Goal: Task Accomplishment & Management: Complete application form

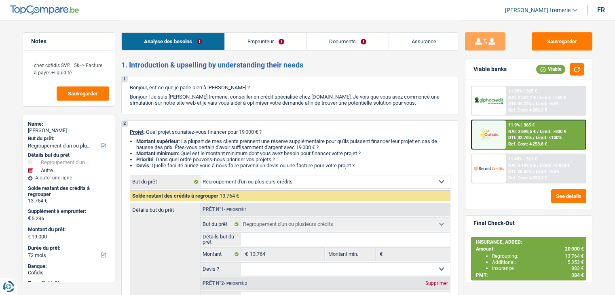
select select "refinancing"
select select "other"
select select "72"
select select "refinancing"
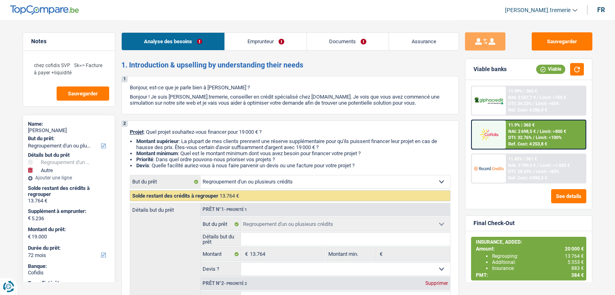
select select "refinancing"
select select "other"
select select "72"
select select "worker"
select select "netSalary"
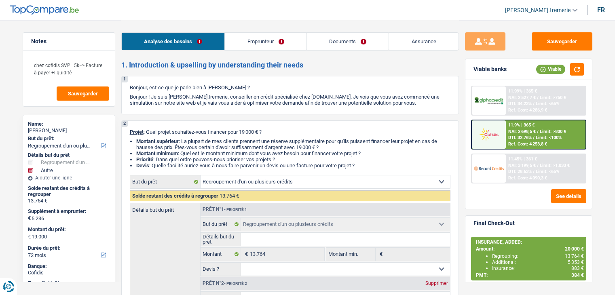
select select "mealVouchers"
select select "rentalIncome"
select select "ownerWithMortgage"
select select "mortgage"
select select "300"
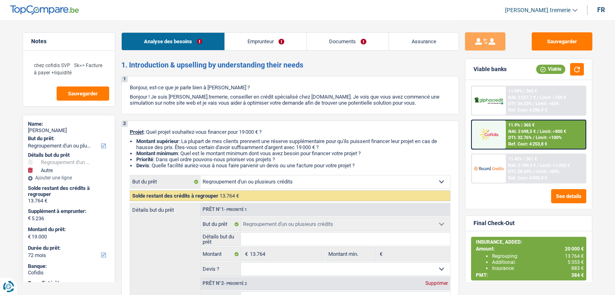
select select "cardOrCredit"
select select "personalLoan"
select select "smallWorks"
select select "60"
select select "personalLoan"
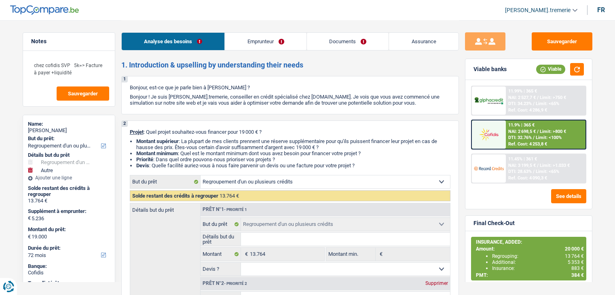
select select "carRestore"
select select "24"
select select "refinancing"
select select "other"
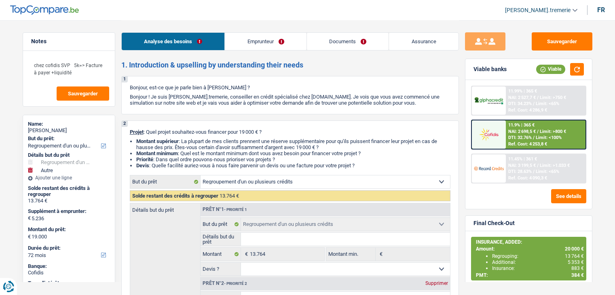
select select "72"
select select "refinancing"
select select "other"
select select "72"
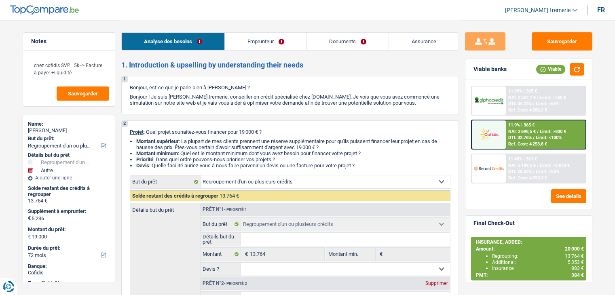
select select "refinancing"
select select "other"
select select "72"
select select "worker"
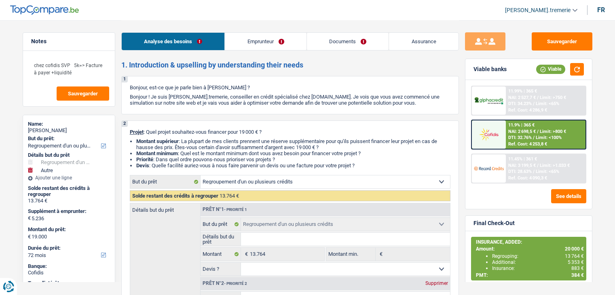
select select "netSalary"
select select "mealVouchers"
select select "rentalIncome"
select select "ownerWithMortgage"
select select "mortgage"
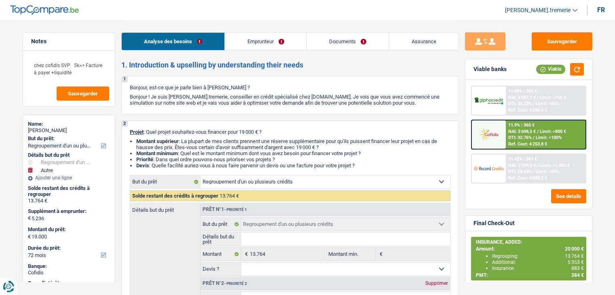
select select "300"
select select "cardOrCredit"
select select "personalLoan"
select select "smallWorks"
select select "60"
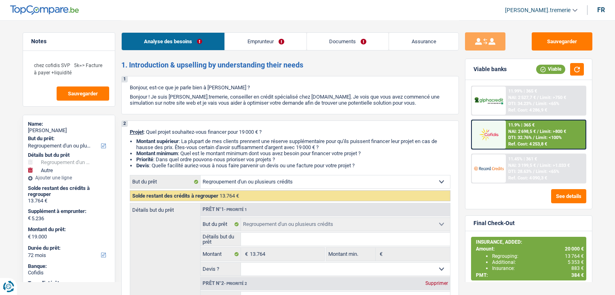
select select "personalLoan"
select select "carRestore"
select select "24"
select select "refinancing"
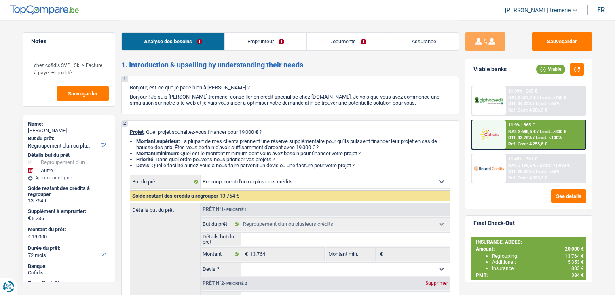
select select "other"
select select "72"
click at [361, 46] on link "Documents" at bounding box center [348, 41] width 82 height 17
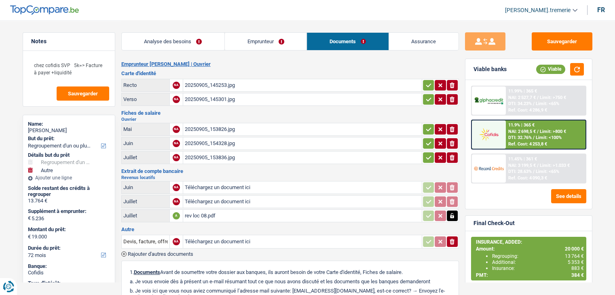
click at [286, 46] on link "Emprunteur" at bounding box center [266, 41] width 82 height 17
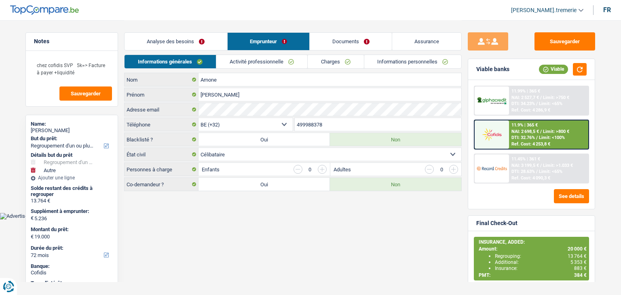
click at [348, 63] on link "Charges" at bounding box center [336, 61] width 56 height 13
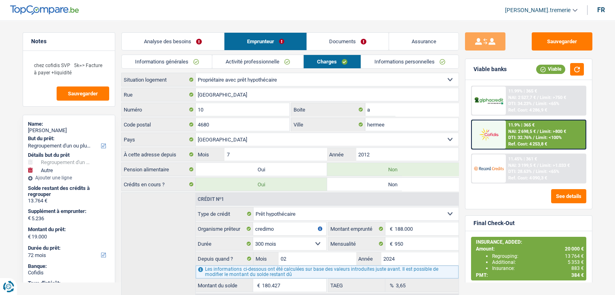
click at [378, 65] on link "Informations personnelles" at bounding box center [409, 61] width 97 height 13
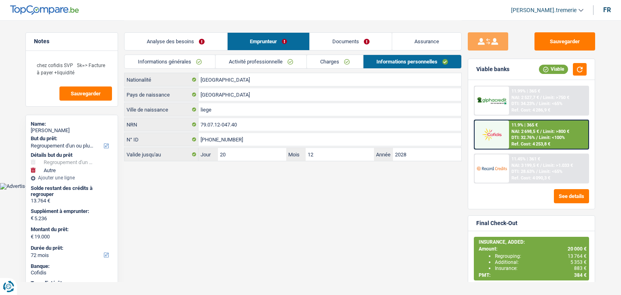
click at [327, 60] on link "Charges" at bounding box center [335, 61] width 56 height 13
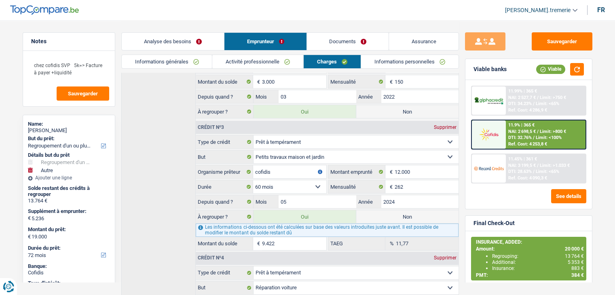
scroll to position [262, 0]
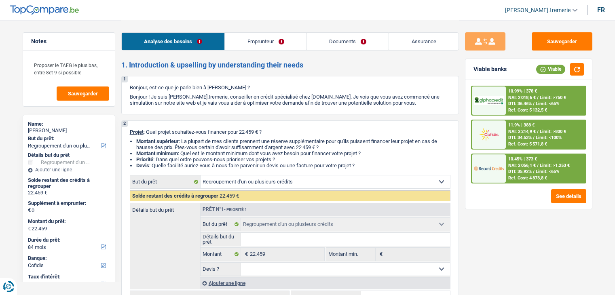
select select "refinancing"
select select "84"
select select "cofidis"
select select "refinancing"
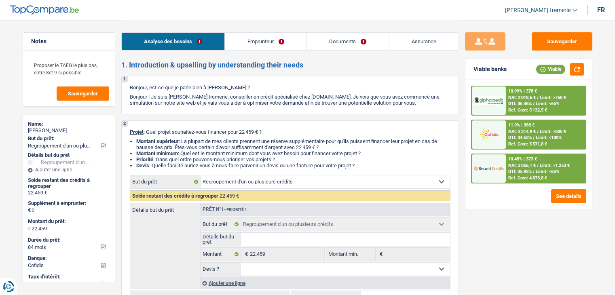
select select "refinancing"
select select "84"
select select "publicEmployee"
select select "familyAllowances"
select select "netSalary"
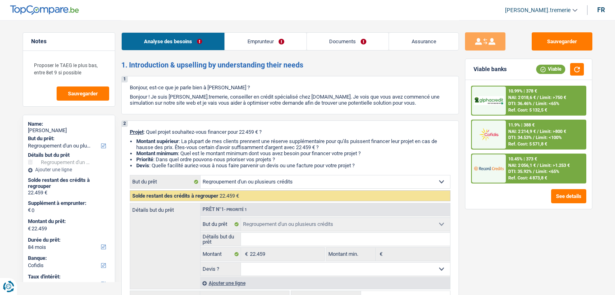
select select "mealVouchers"
select select "ownerWithMortgage"
select select "mortgage"
select select "240"
select select "personalSale"
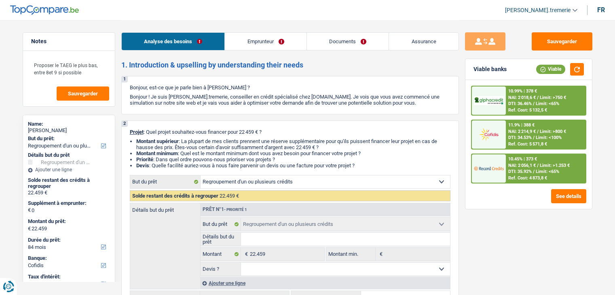
select select "84"
select select "cardOrCredit"
select select "refinancing"
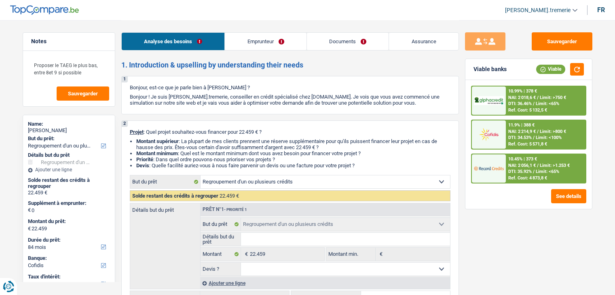
select select "84"
click at [351, 37] on link "Documents" at bounding box center [348, 41] width 82 height 17
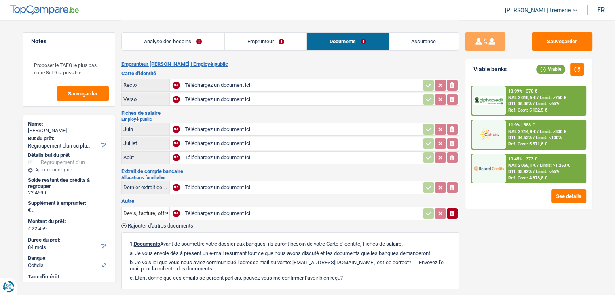
click at [224, 83] on input "Téléchargez un document ici" at bounding box center [302, 85] width 235 height 12
drag, startPoint x: 234, startPoint y: 184, endPoint x: 243, endPoint y: 196, distance: 15.2
click at [243, 196] on div "Emprunteur charline Roosens | Employé public Carte d'identité Recto NA Téléchar…" at bounding box center [290, 220] width 338 height 319
type input "C:\fakepath\alloc.pdf"
type input "C:\fakepath\verso 2.jpg"
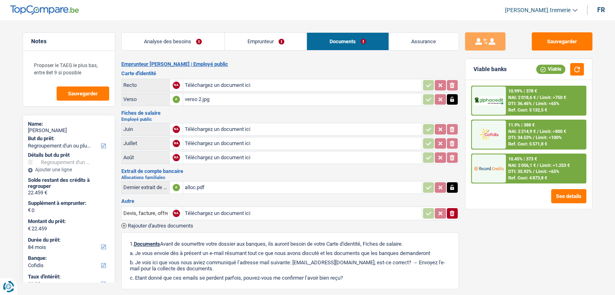
type input "C:\fakepath\aout.pdf.pdf"
type input "C:\fakepath\juillet.pdf.pdf"
type input "C:\fakepath\juin.pdf.pdf"
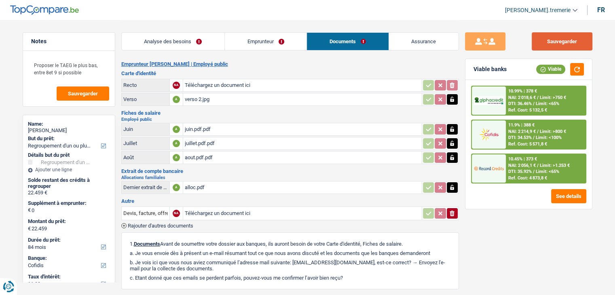
click at [550, 43] on button "Sauvegarder" at bounding box center [562, 41] width 61 height 18
click at [175, 35] on link "Analyse des besoins" at bounding box center [173, 41] width 103 height 17
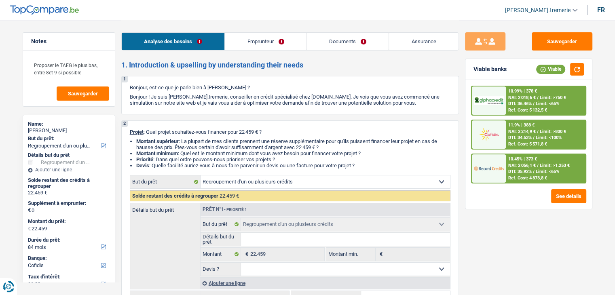
click at [551, 2] on header "Audrey De.tremerie ADMIN CA SA SO Se déconnecter fr" at bounding box center [307, 10] width 615 height 21
click at [546, 9] on span "[PERSON_NAME].tremerie" at bounding box center [538, 10] width 66 height 7
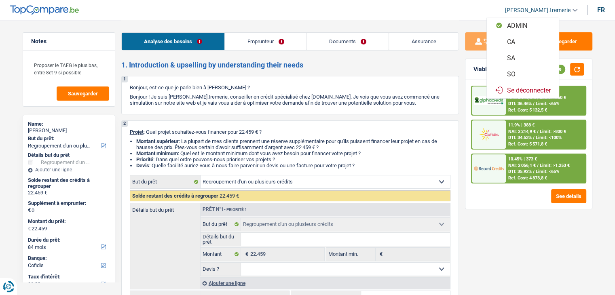
click at [524, 72] on button "SO" at bounding box center [523, 74] width 72 height 16
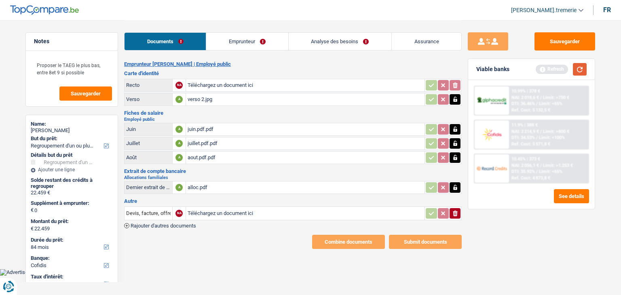
click at [578, 69] on button "button" at bounding box center [580, 69] width 14 height 13
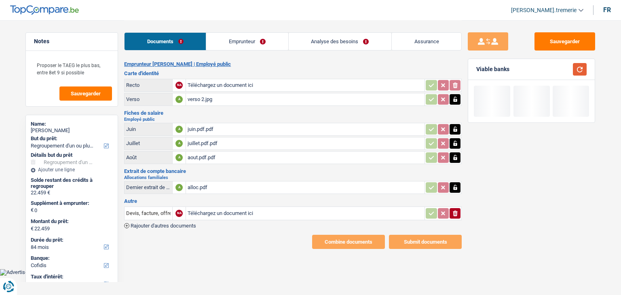
click at [555, 13] on span "[PERSON_NAME].tremerie" at bounding box center [544, 10] width 66 height 7
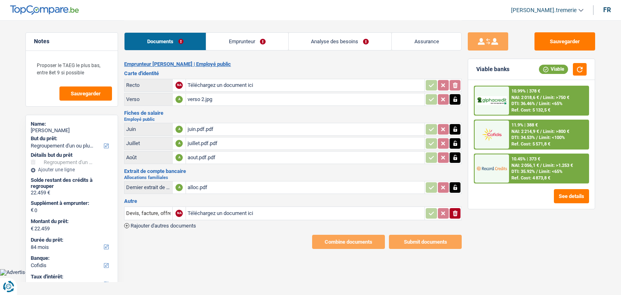
click at [238, 45] on link "Emprunteur" at bounding box center [247, 41] width 82 height 17
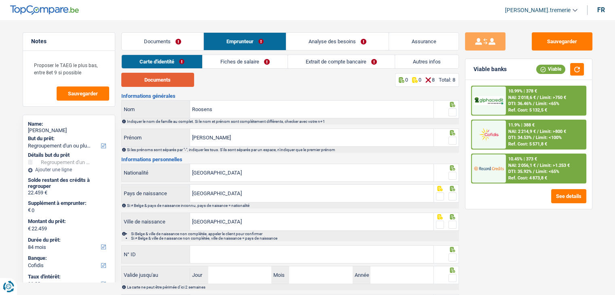
click at [155, 78] on button "Documents" at bounding box center [157, 80] width 73 height 14
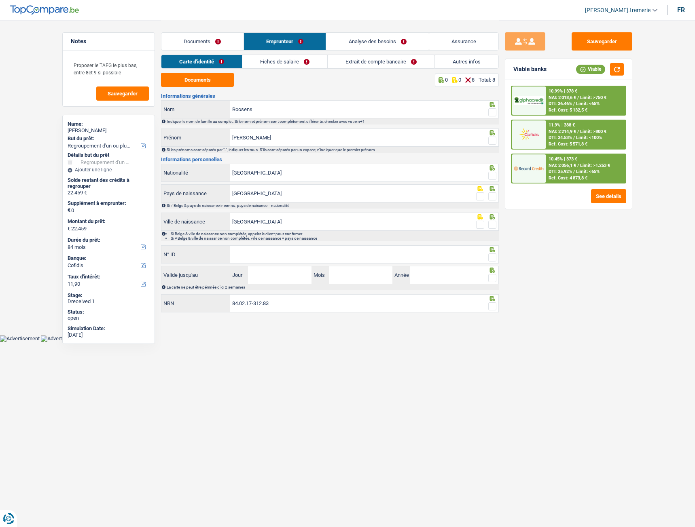
click at [492, 112] on span at bounding box center [492, 112] width 8 height 8
click at [0, 0] on input "radio" at bounding box center [0, 0] width 0 height 0
click at [492, 141] on span at bounding box center [492, 141] width 8 height 8
click at [0, 0] on input "radio" at bounding box center [0, 0] width 0 height 0
click at [490, 175] on span at bounding box center [492, 176] width 8 height 8
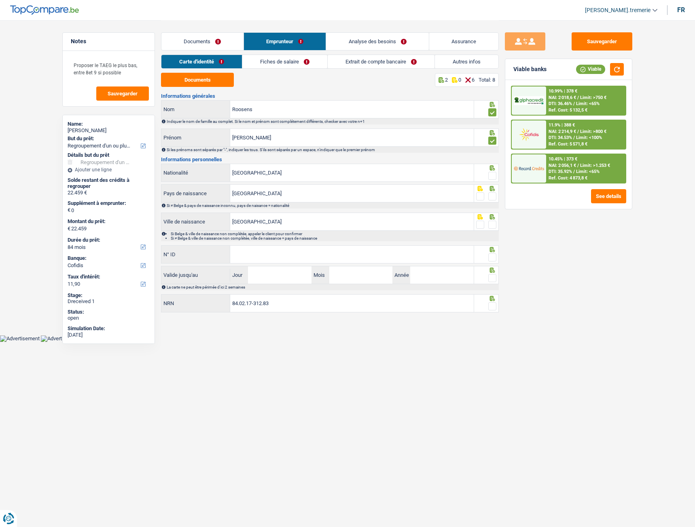
click at [0, 0] on input "radio" at bounding box center [0, 0] width 0 height 0
click at [480, 196] on span at bounding box center [480, 196] width 8 height 8
click at [0, 0] on input "radio" at bounding box center [0, 0] width 0 height 0
click at [480, 225] on span at bounding box center [480, 225] width 8 height 8
click at [0, 0] on input "radio" at bounding box center [0, 0] width 0 height 0
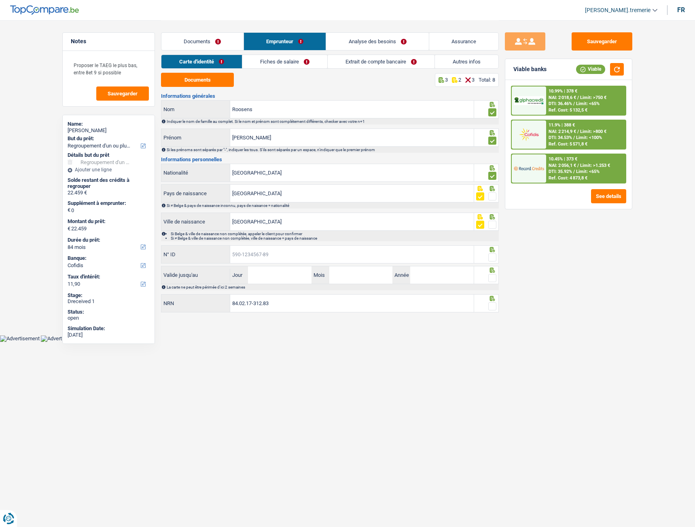
click at [448, 254] on input "N° ID" at bounding box center [351, 254] width 243 height 17
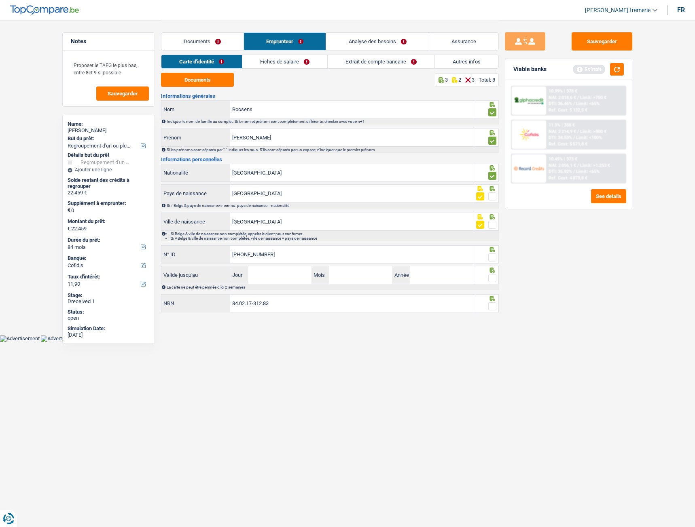
type input "592-2830621-48"
click at [491, 256] on span at bounding box center [492, 258] width 8 height 8
click at [0, 0] on input "radio" at bounding box center [0, 0] width 0 height 0
click at [298, 272] on input "Jour" at bounding box center [279, 274] width 63 height 17
click at [495, 295] on span at bounding box center [492, 306] width 8 height 8
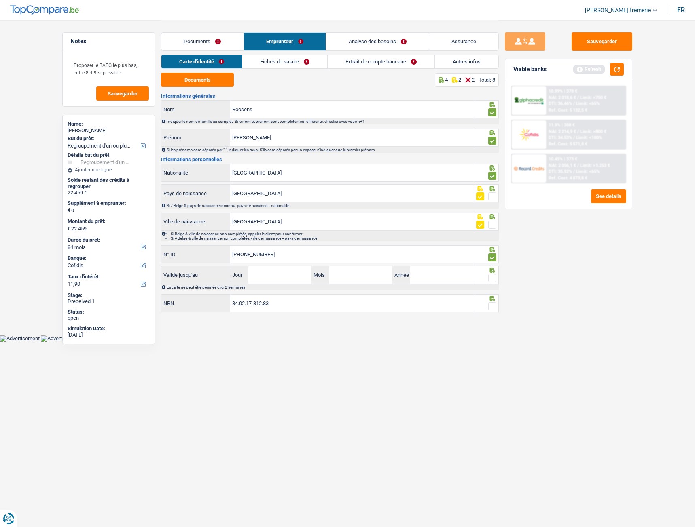
click at [0, 0] on input "radio" at bounding box center [0, 0] width 0 height 0
click at [614, 69] on button "button" at bounding box center [617, 69] width 14 height 13
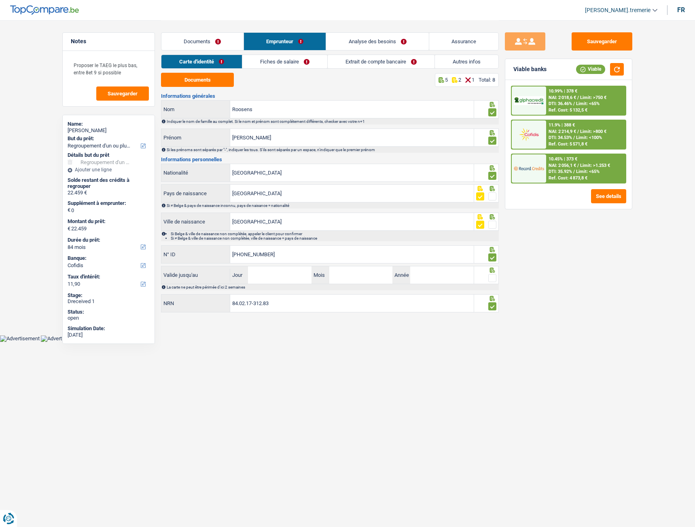
click at [285, 63] on link "Fiches de salaire" at bounding box center [284, 61] width 85 height 13
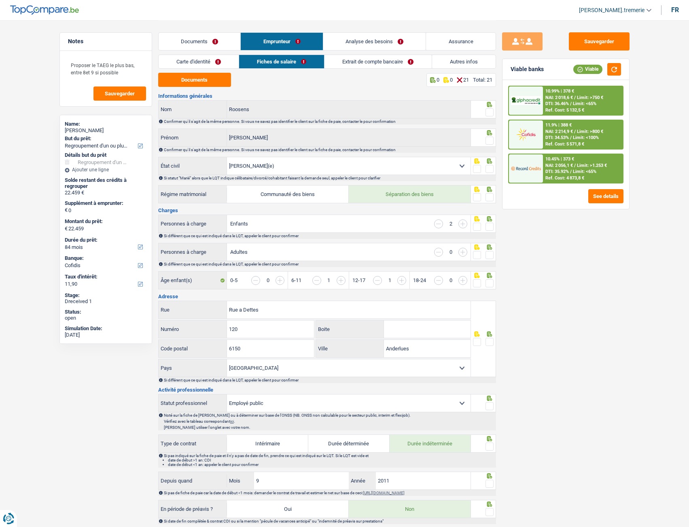
click at [489, 111] on span at bounding box center [489, 112] width 8 height 8
click at [0, 0] on input "radio" at bounding box center [0, 0] width 0 height 0
click at [489, 142] on span at bounding box center [489, 141] width 8 height 8
click at [0, 0] on input "radio" at bounding box center [0, 0] width 0 height 0
click at [196, 80] on button "Documents" at bounding box center [194, 80] width 73 height 14
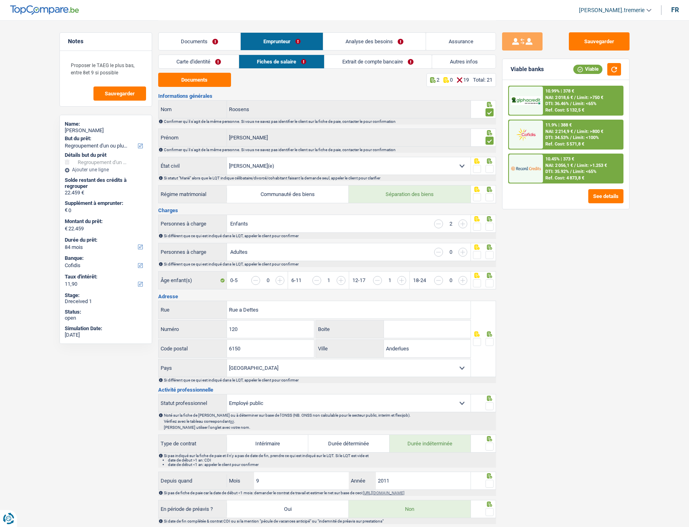
click at [181, 60] on link "Carte d'identité" at bounding box center [199, 61] width 80 height 13
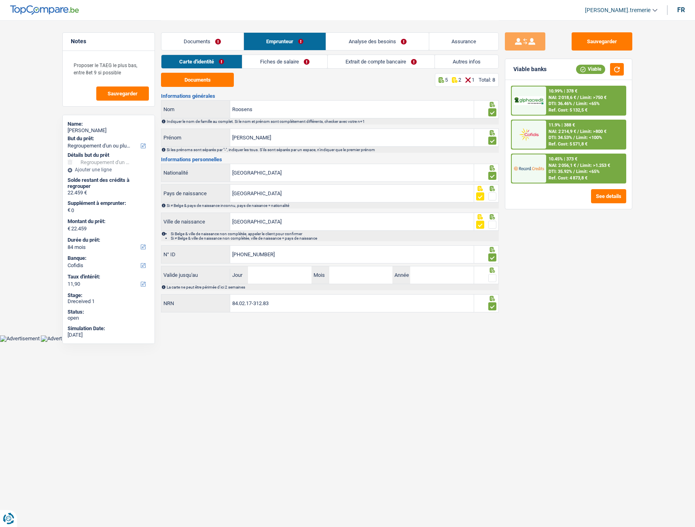
click at [268, 59] on link "Fiches de salaire" at bounding box center [284, 61] width 85 height 13
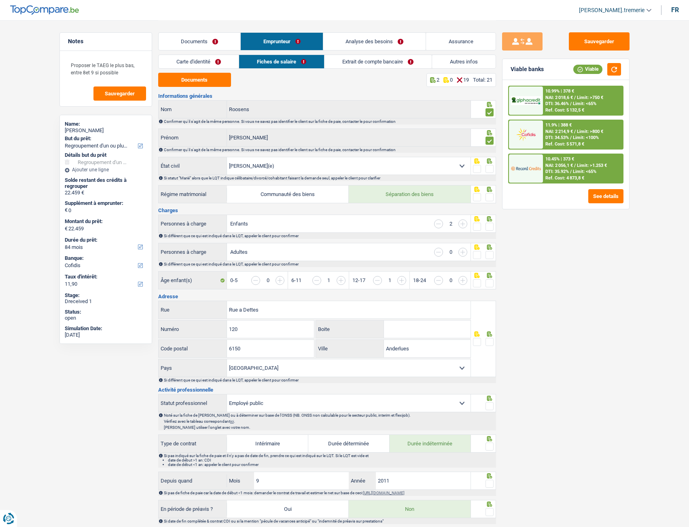
click at [489, 170] on span at bounding box center [489, 169] width 8 height 8
click at [0, 0] on input "radio" at bounding box center [0, 0] width 0 height 0
click at [476, 196] on span at bounding box center [477, 197] width 8 height 8
click at [0, 0] on input "radio" at bounding box center [0, 0] width 0 height 0
click at [476, 226] on span at bounding box center [477, 227] width 8 height 8
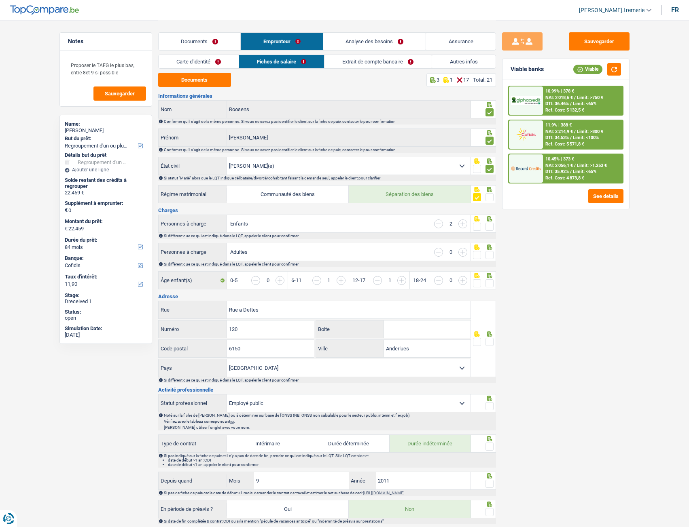
click at [0, 0] on input "radio" at bounding box center [0, 0] width 0 height 0
click at [476, 257] on span at bounding box center [477, 255] width 8 height 8
click at [0, 0] on input "radio" at bounding box center [0, 0] width 0 height 0
click at [474, 285] on span at bounding box center [477, 283] width 8 height 8
click at [0, 0] on input "radio" at bounding box center [0, 0] width 0 height 0
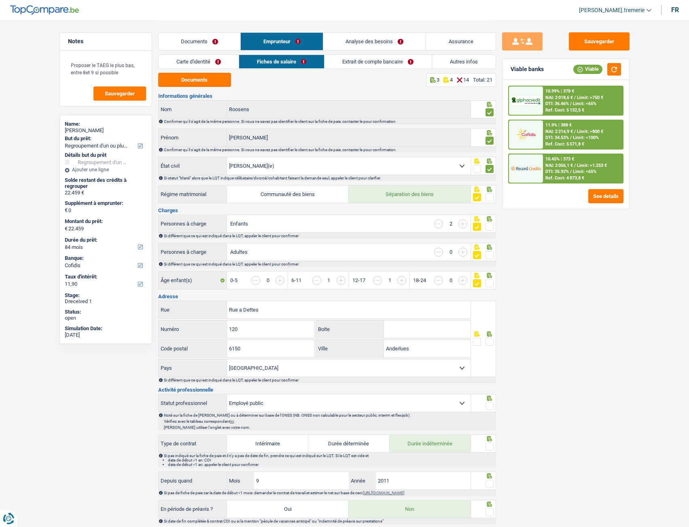
click at [489, 295] on span at bounding box center [489, 342] width 8 height 8
click at [0, 0] on input "radio" at bounding box center [0, 0] width 0 height 0
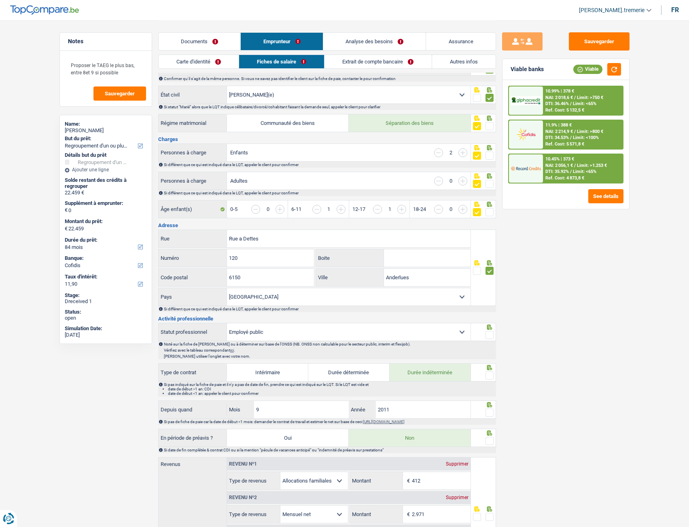
scroll to position [72, 0]
click at [490, 295] on span at bounding box center [489, 334] width 8 height 8
click at [0, 0] on input "radio" at bounding box center [0, 0] width 0 height 0
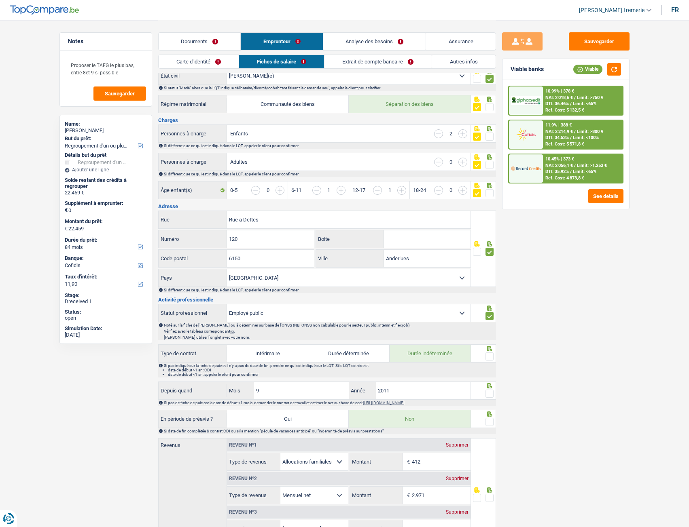
scroll to position [91, 0]
click at [488, 295] on span at bounding box center [489, 356] width 8 height 8
click at [0, 0] on input "radio" at bounding box center [0, 0] width 0 height 0
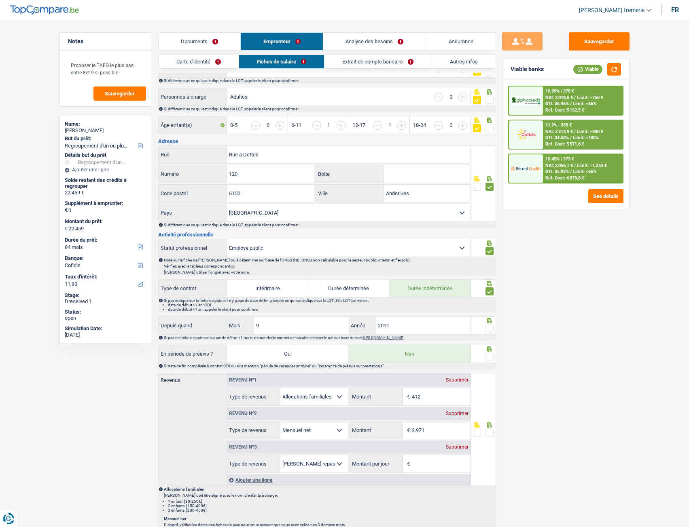
scroll to position [156, 0]
click at [489, 295] on span at bounding box center [489, 327] width 8 height 8
click at [0, 0] on input "radio" at bounding box center [0, 0] width 0 height 0
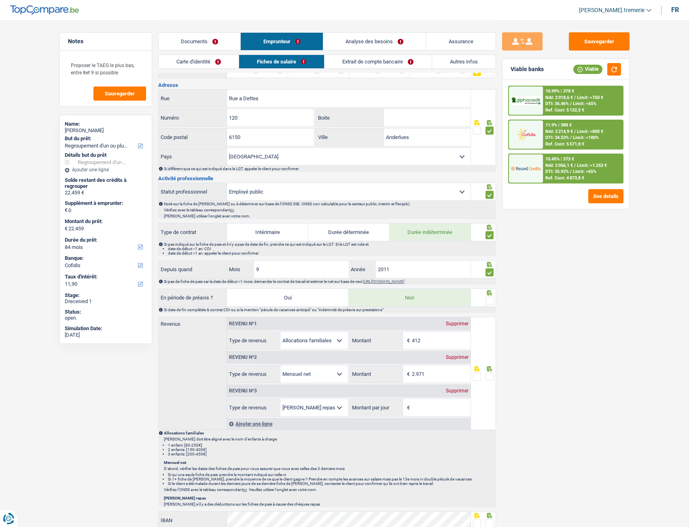
scroll to position [214, 0]
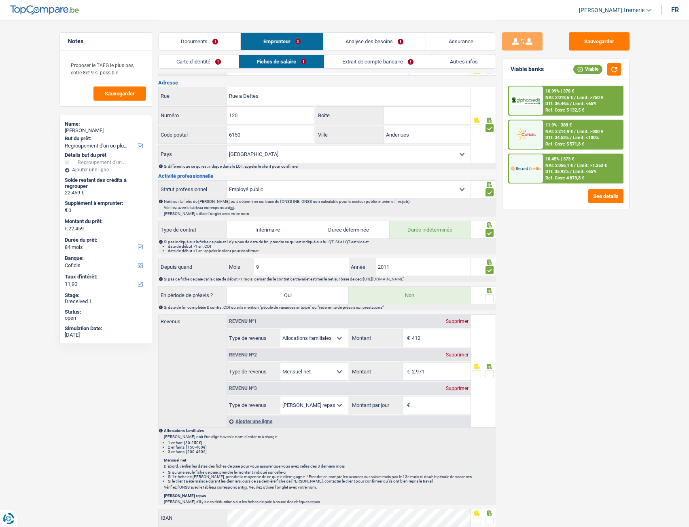
click at [487, 295] on span at bounding box center [489, 298] width 8 height 8
click at [0, 0] on input "radio" at bounding box center [0, 0] width 0 height 0
click at [487, 295] on span at bounding box center [489, 374] width 8 height 8
click at [0, 0] on input "radio" at bounding box center [0, 0] width 0 height 0
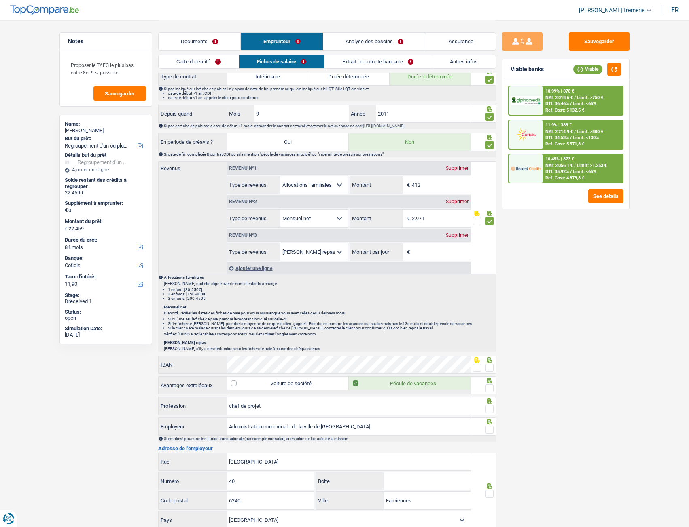
scroll to position [369, 0]
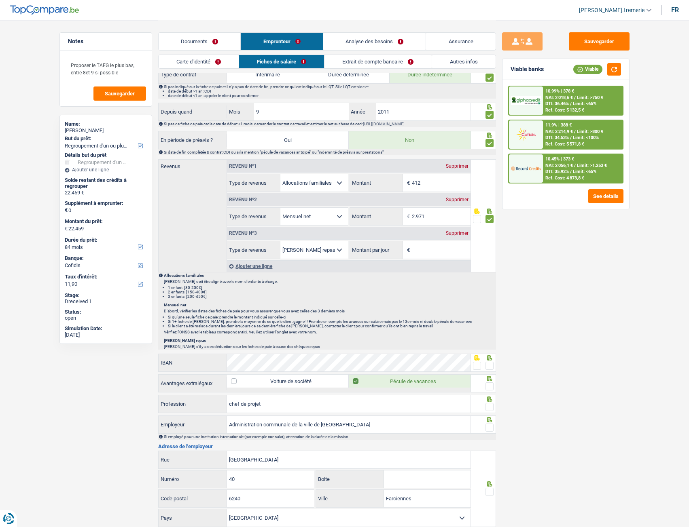
click at [476, 295] on span at bounding box center [477, 366] width 8 height 8
click at [0, 0] on input "radio" at bounding box center [0, 0] width 0 height 0
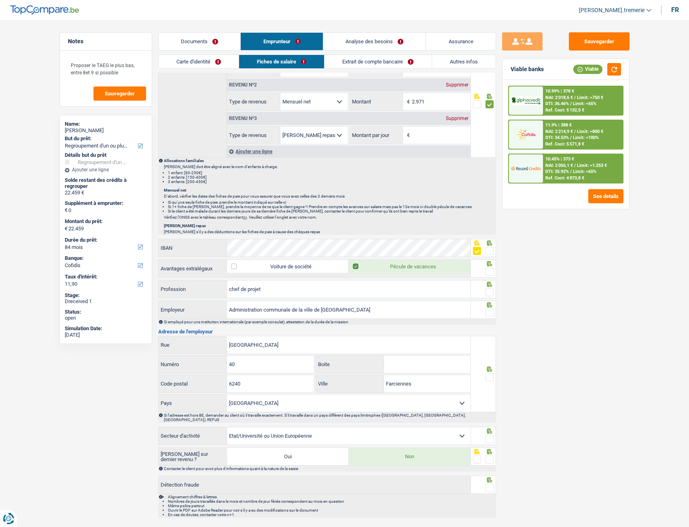
scroll to position [484, 0]
click at [490, 271] on span at bounding box center [489, 271] width 8 height 8
click at [0, 0] on input "radio" at bounding box center [0, 0] width 0 height 0
drag, startPoint x: 274, startPoint y: 291, endPoint x: 247, endPoint y: 289, distance: 27.2
click at [247, 289] on input "chef de projet" at bounding box center [348, 288] width 243 height 17
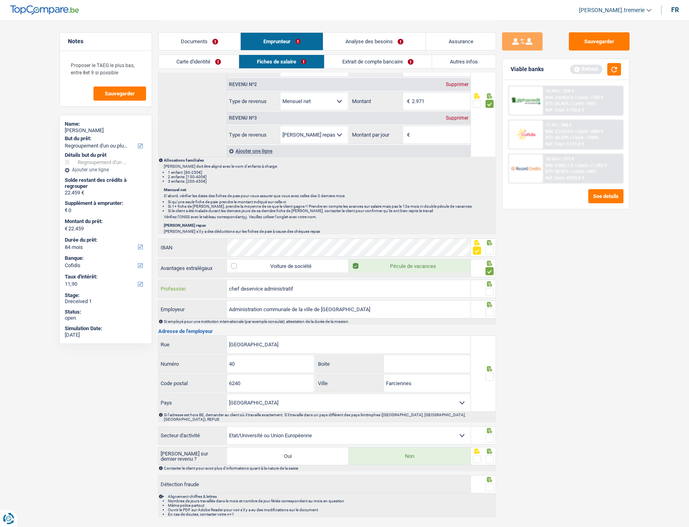
type input "chef deservice administratif"
click at [490, 291] on span at bounding box center [489, 292] width 8 height 8
click at [0, 0] on input "radio" at bounding box center [0, 0] width 0 height 0
drag, startPoint x: 353, startPoint y: 312, endPoint x: 208, endPoint y: 316, distance: 144.8
click at [208, 295] on div "Administration communale de la ville de Farciennes Employeur" at bounding box center [315, 309] width 312 height 17
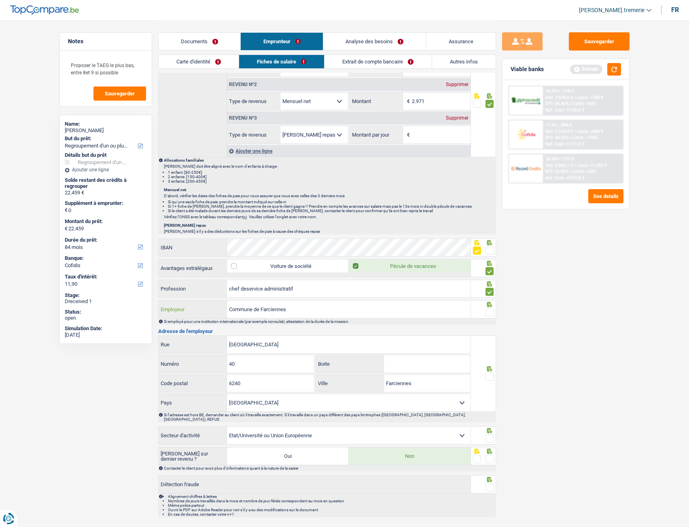
type input "Commune de Farciennes"
click at [490, 295] on span at bounding box center [489, 313] width 8 height 8
click at [0, 0] on input "radio" at bounding box center [0, 0] width 0 height 0
click at [490, 295] on span at bounding box center [489, 377] width 8 height 8
click at [0, 0] on input "radio" at bounding box center [0, 0] width 0 height 0
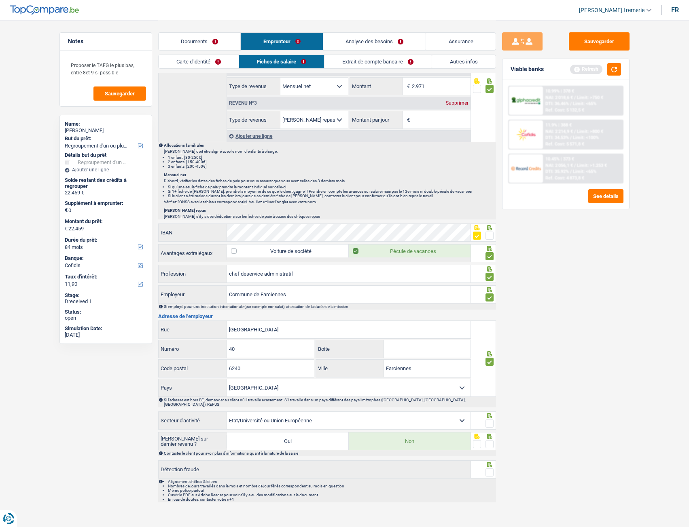
scroll to position [501, 0]
click at [489, 295] on span at bounding box center [489, 423] width 8 height 8
click at [0, 0] on input "radio" at bounding box center [0, 0] width 0 height 0
click at [477, 295] on span at bounding box center [477, 443] width 8 height 8
click at [0, 0] on input "radio" at bounding box center [0, 0] width 0 height 0
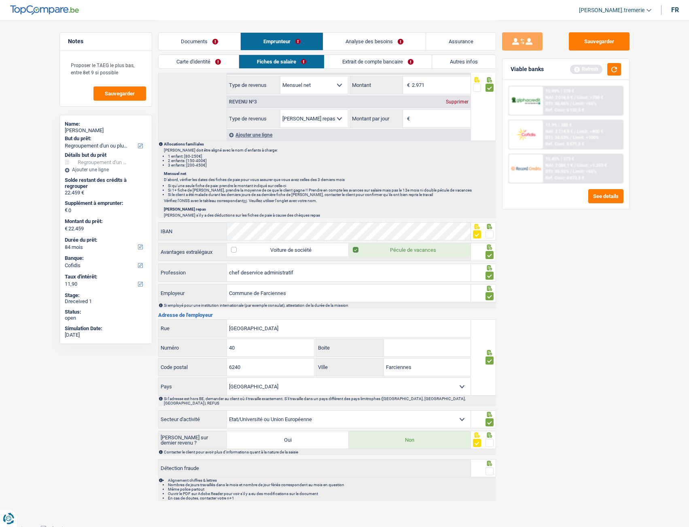
click at [488, 295] on span at bounding box center [489, 471] width 8 height 8
click at [0, 0] on input "radio" at bounding box center [0, 0] width 0 height 0
click at [612, 69] on button "button" at bounding box center [614, 69] width 14 height 13
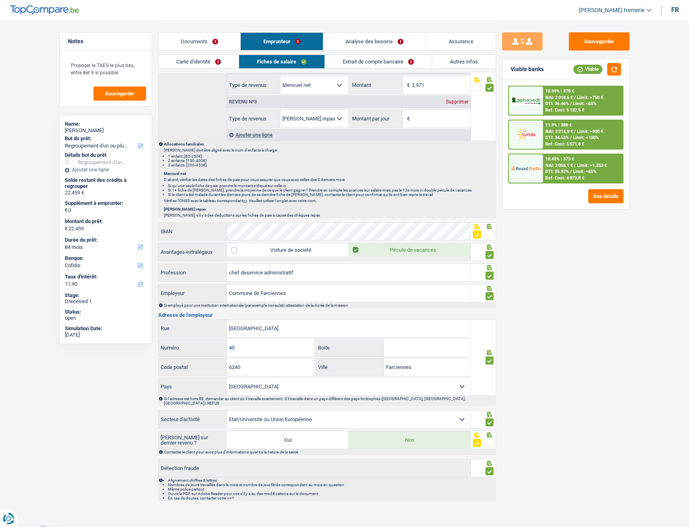
click at [399, 62] on link "Extrait de compte bancaire" at bounding box center [378, 61] width 107 height 13
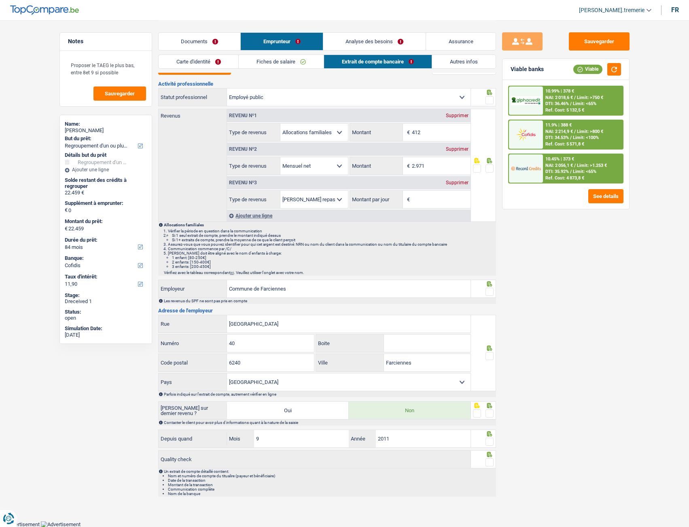
scroll to position [0, 0]
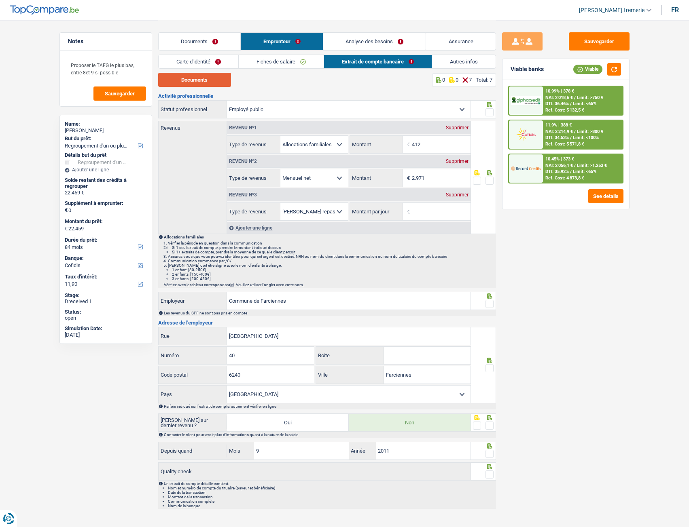
click at [192, 80] on button "Documents" at bounding box center [194, 80] width 73 height 14
click at [489, 112] on span at bounding box center [489, 112] width 8 height 8
click at [0, 0] on input "radio" at bounding box center [0, 0] width 0 height 0
click at [488, 183] on span at bounding box center [489, 181] width 8 height 8
click at [0, 0] on input "radio" at bounding box center [0, 0] width 0 height 0
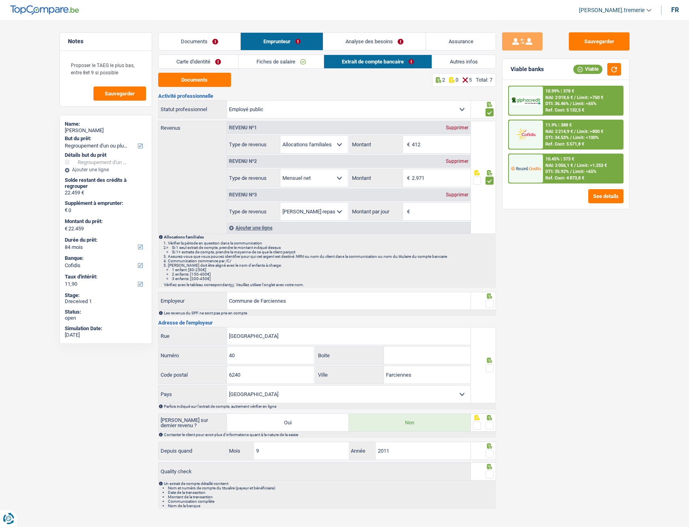
click at [489, 295] on span at bounding box center [489, 304] width 8 height 8
click at [0, 0] on input "radio" at bounding box center [0, 0] width 0 height 0
click at [490, 295] on span at bounding box center [489, 368] width 8 height 8
click at [0, 0] on input "radio" at bounding box center [0, 0] width 0 height 0
click at [492, 295] on span at bounding box center [489, 426] width 8 height 8
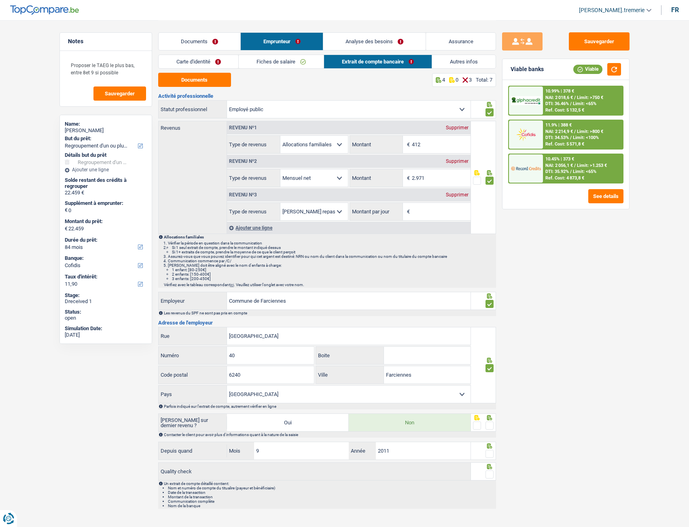
click at [0, 0] on input "radio" at bounding box center [0, 0] width 0 height 0
click at [490, 295] on span at bounding box center [489, 454] width 8 height 8
click at [0, 0] on input "radio" at bounding box center [0, 0] width 0 height 0
click at [491, 295] on div at bounding box center [489, 475] width 8 height 10
click at [491, 295] on span at bounding box center [489, 475] width 8 height 8
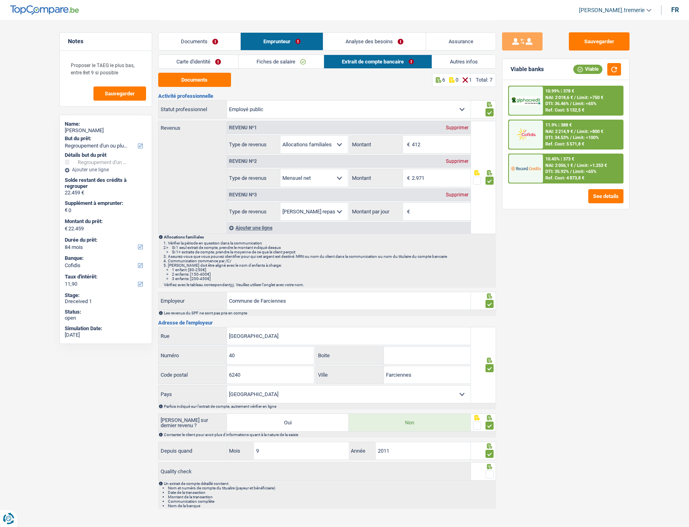
click at [0, 0] on input "radio" at bounding box center [0, 0] width 0 height 0
click at [449, 66] on link "Autres infos" at bounding box center [463, 61] width 63 height 13
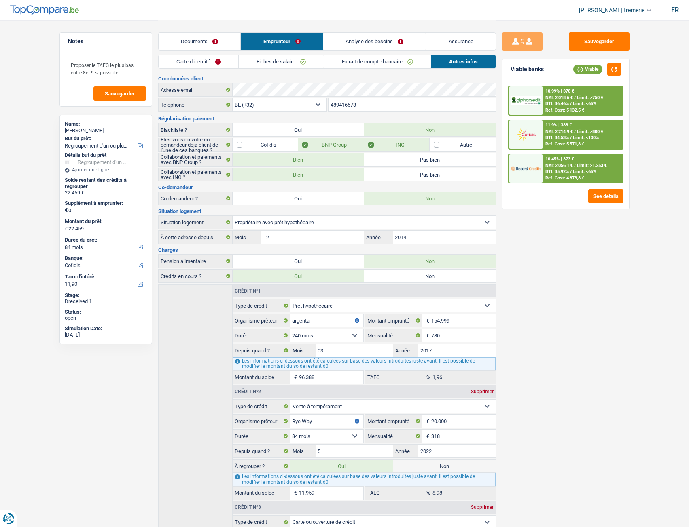
click at [386, 43] on link "Analyse des besoins" at bounding box center [374, 41] width 103 height 17
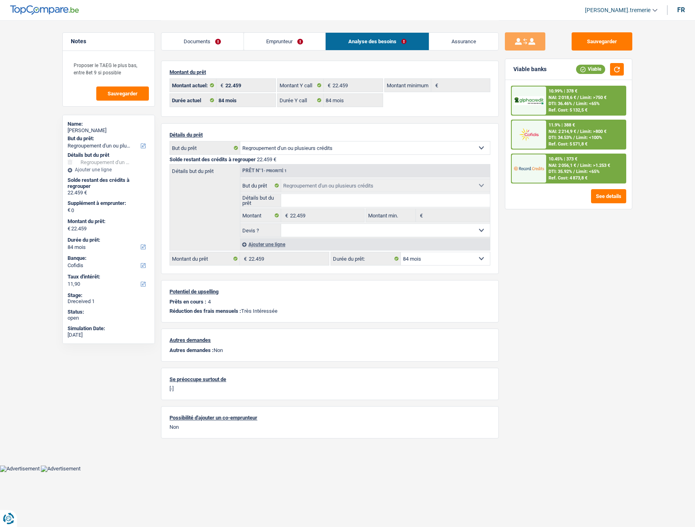
click at [290, 38] on link "Emprunteur" at bounding box center [285, 41] width 82 height 17
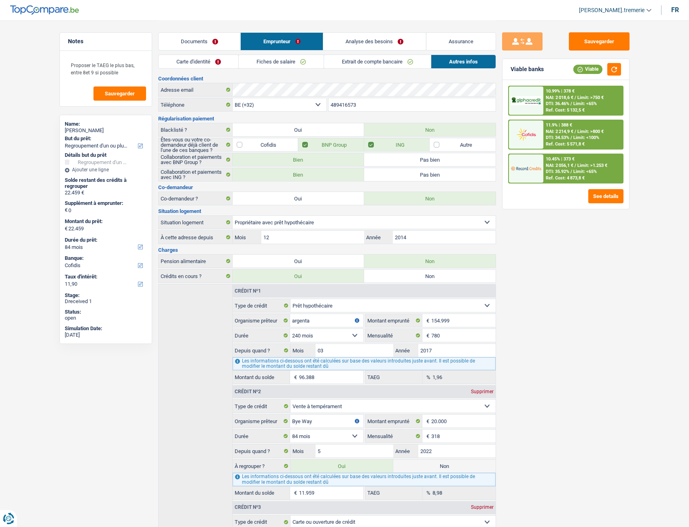
click at [360, 39] on link "Analyse des besoins" at bounding box center [374, 41] width 103 height 17
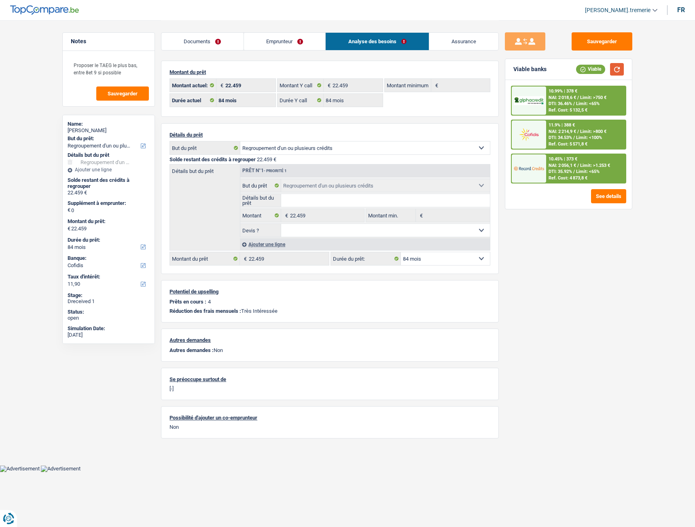
click at [615, 69] on button "button" at bounding box center [617, 69] width 14 height 13
click at [588, 178] on div "10.45% | 373 € NAI: 2 056,1 € / Limit: >1.253 € DTI: 35.92% / Limit: <65% Ref. …" at bounding box center [586, 168] width 80 height 28
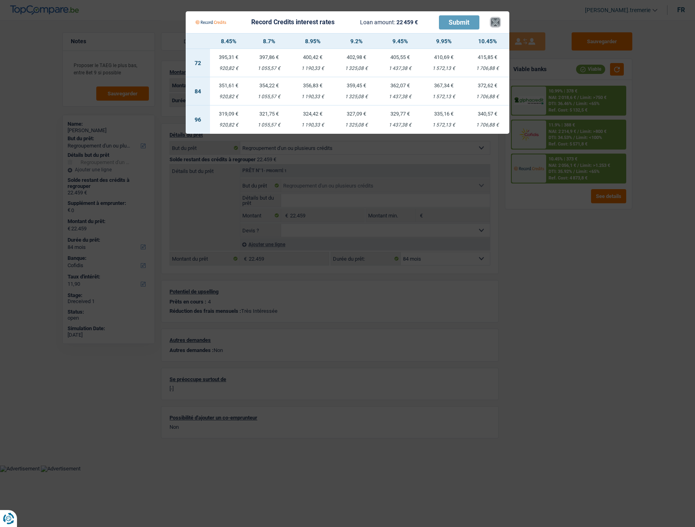
click at [497, 18] on button "×" at bounding box center [495, 22] width 8 height 8
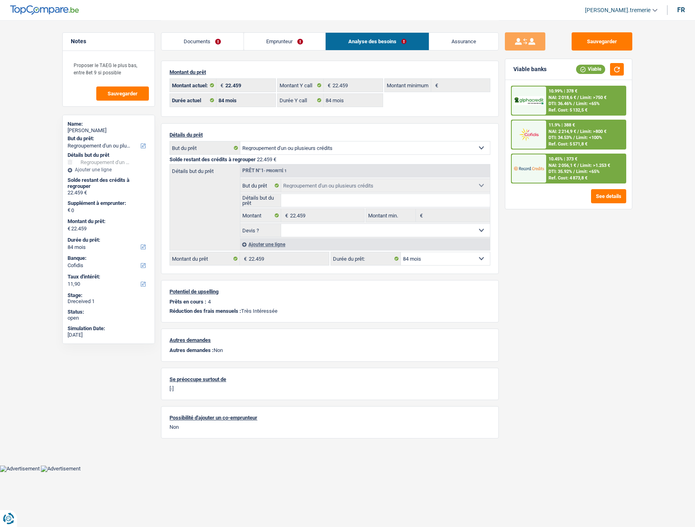
click at [575, 140] on div "DTI: 34.53% / Limit: <100%" at bounding box center [574, 137] width 53 height 5
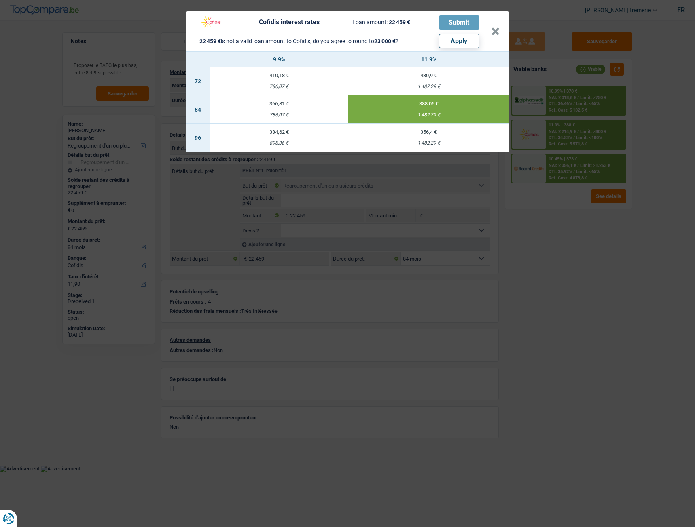
click at [463, 40] on button "Apply" at bounding box center [459, 41] width 40 height 14
type input "541"
type input "23.000"
select select "120"
type input "23.000"
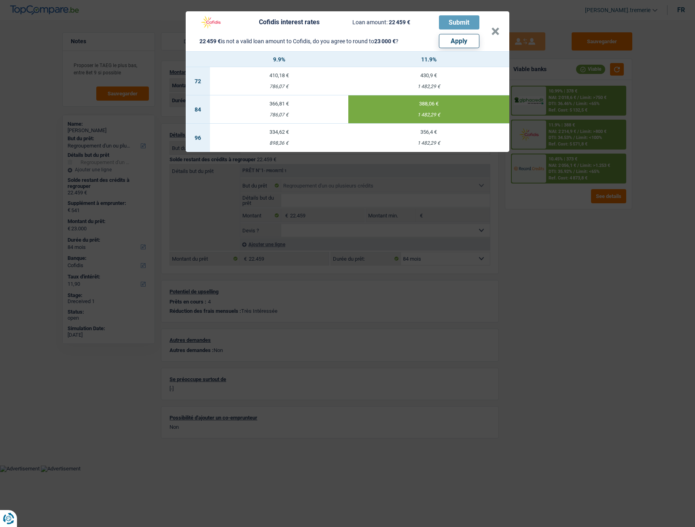
select select "120"
type input "23.000"
select select "120"
select select "other"
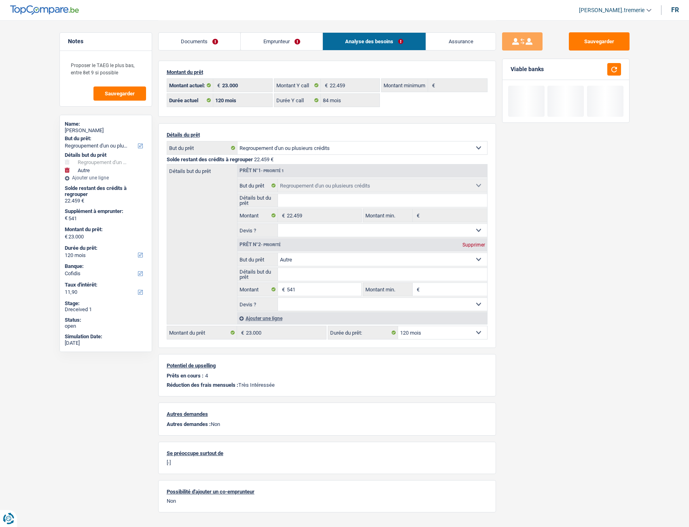
click at [440, 295] on select "12 mois 18 mois 24 mois 30 mois 36 mois 42 mois 48 mois 60 mois 72 mois 84 mois…" at bounding box center [442, 332] width 89 height 13
select select "84"
click at [398, 295] on select "12 mois 18 mois 24 mois 30 mois 36 mois 42 mois 48 mois 60 mois 72 mois 84 mois…" at bounding box center [442, 332] width 89 height 13
select select "84"
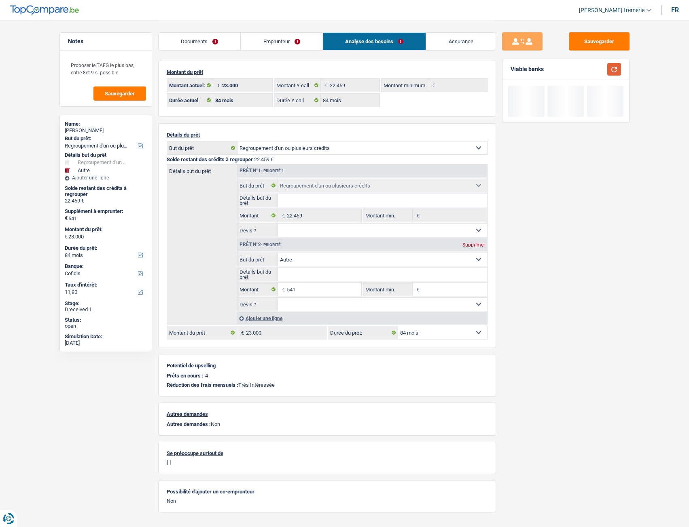
click at [609, 70] on button "button" at bounding box center [614, 69] width 14 height 13
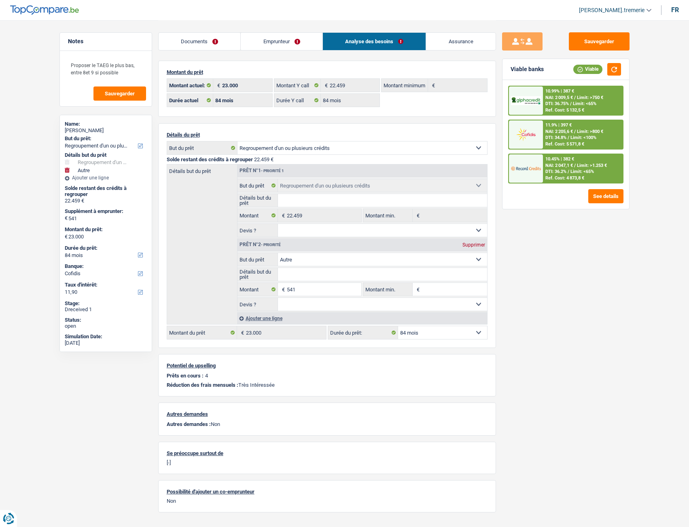
click at [550, 140] on span "DTI: 34.8%" at bounding box center [555, 137] width 21 height 5
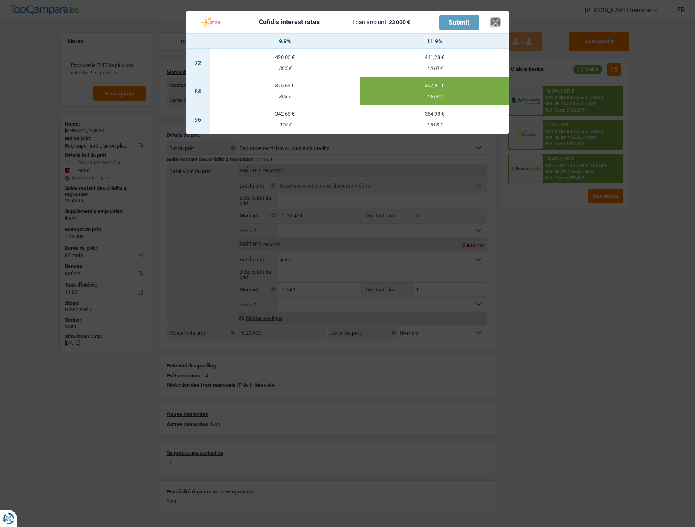
click at [496, 23] on button "×" at bounding box center [495, 22] width 8 height 8
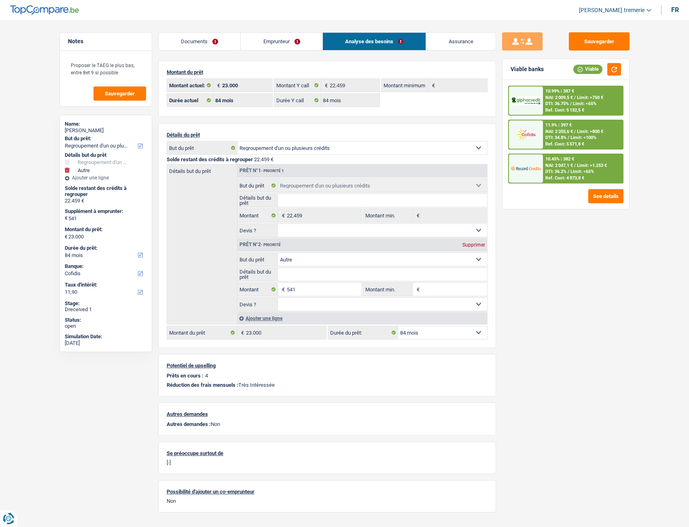
click at [293, 43] on link "Emprunteur" at bounding box center [282, 41] width 82 height 17
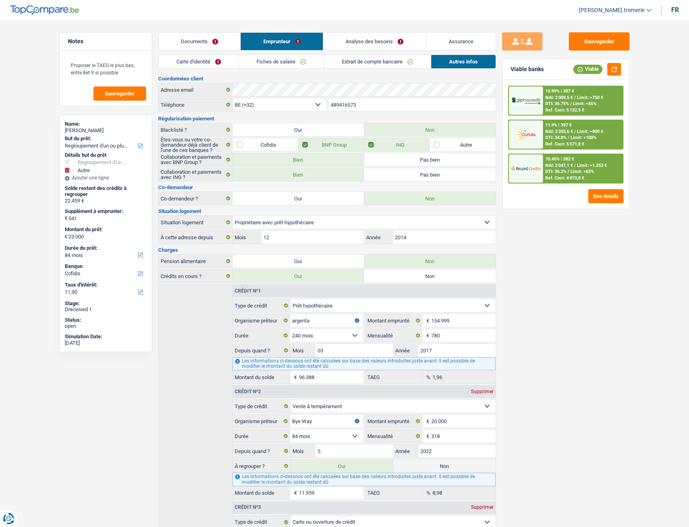
click at [213, 62] on link "Carte d'identité" at bounding box center [199, 61] width 80 height 13
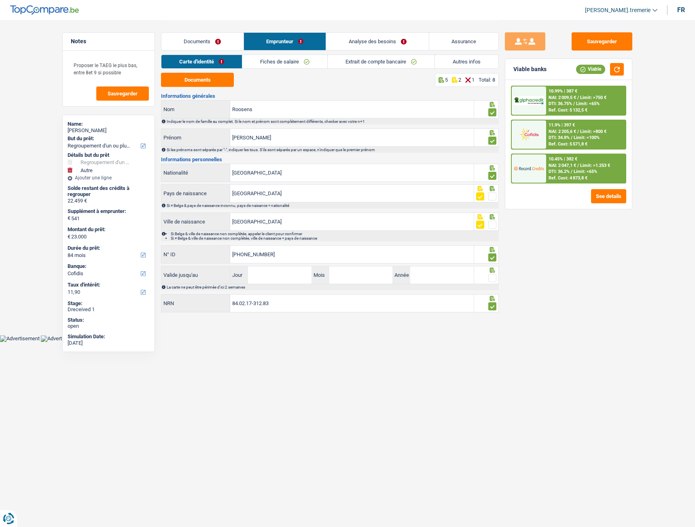
click at [491, 277] on span at bounding box center [492, 278] width 8 height 8
click at [0, 0] on input "radio" at bounding box center [0, 0] width 0 height 0
click at [560, 147] on div "11.9% | 397 € NAI: 2 205,6 € / Limit: >800 € DTI: 34.8% / Limit: <100% Ref. Cos…" at bounding box center [586, 135] width 80 height 28
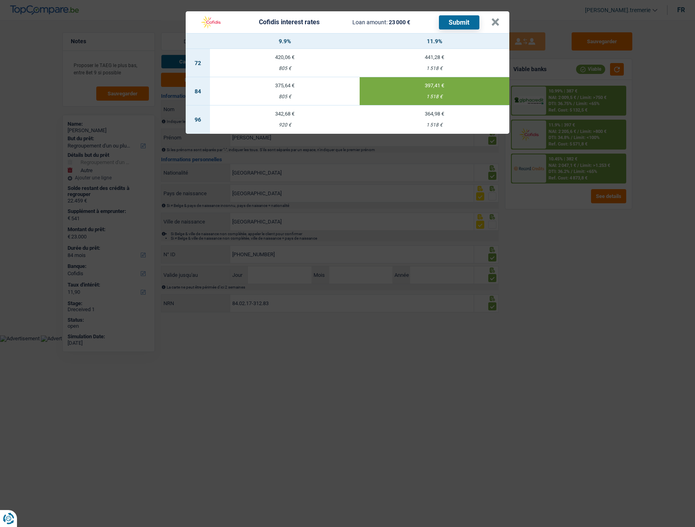
click at [457, 17] on button "Submit" at bounding box center [459, 22] width 40 height 14
click at [494, 23] on button "×" at bounding box center [495, 22] width 8 height 8
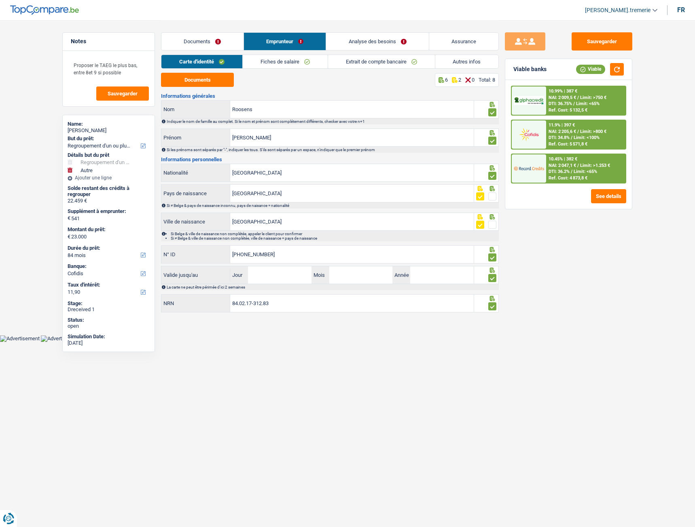
click at [401, 64] on link "Extrait de compte bancaire" at bounding box center [381, 61] width 107 height 13
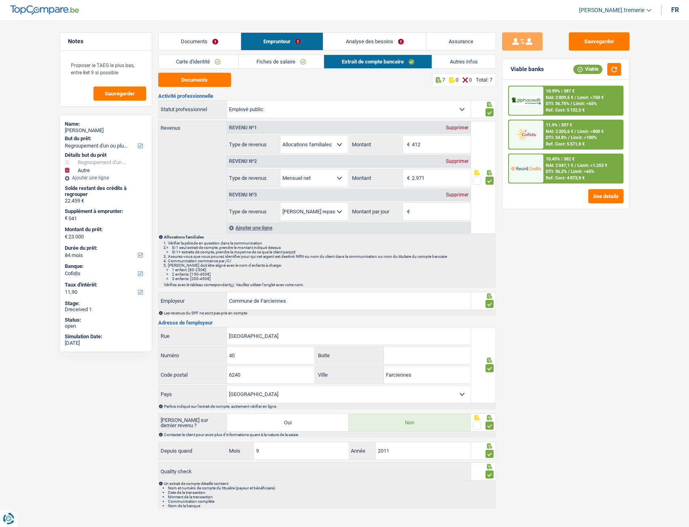
scroll to position [12, 0]
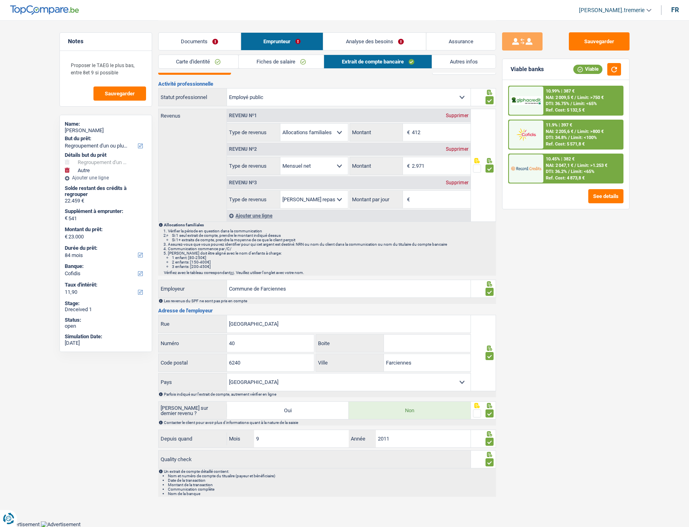
click at [443, 66] on link "Autres infos" at bounding box center [463, 61] width 63 height 13
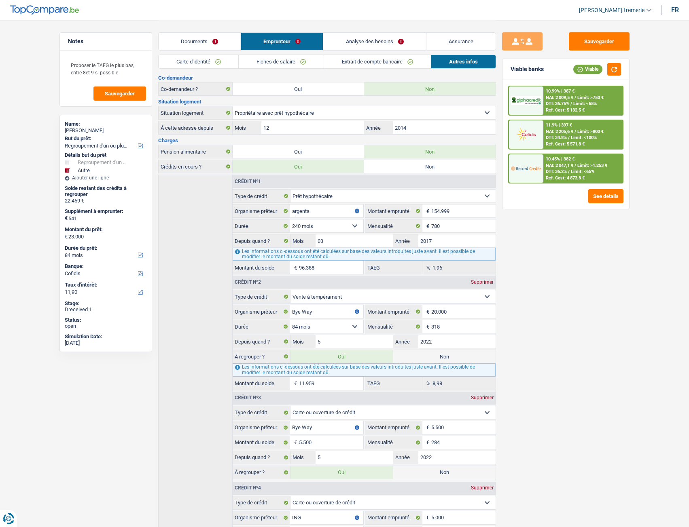
scroll to position [195, 0]
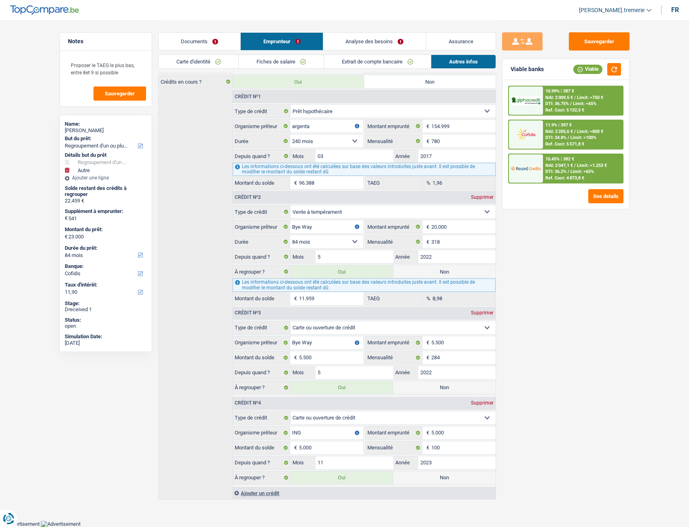
click at [191, 36] on link "Documents" at bounding box center [200, 41] width 82 height 17
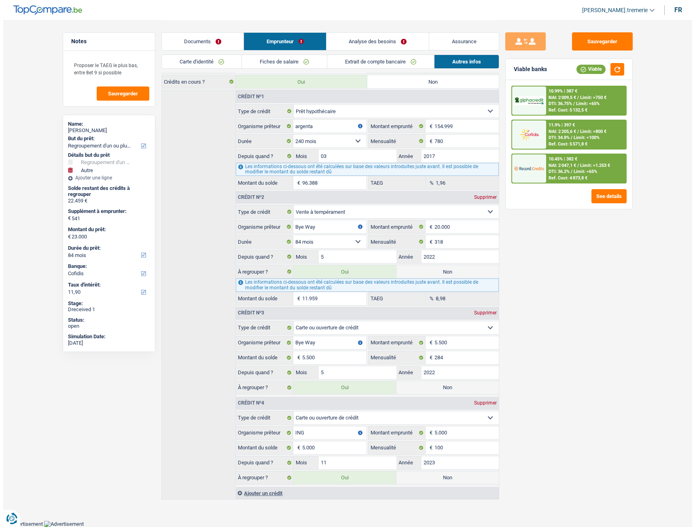
scroll to position [0, 0]
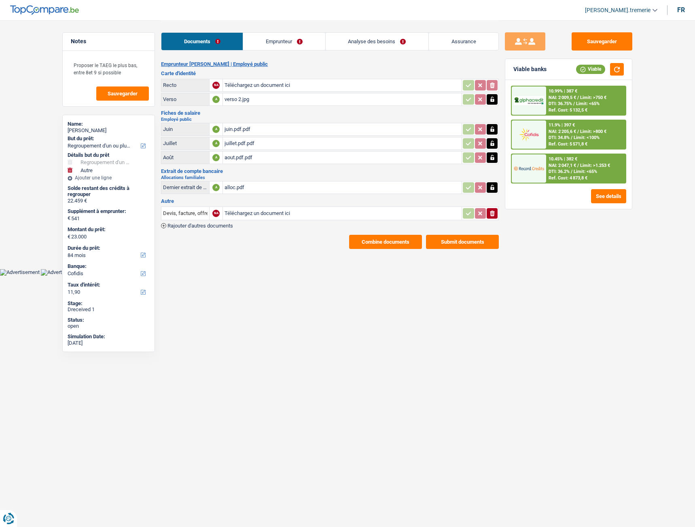
click at [459, 243] on button "Submit documents" at bounding box center [462, 242] width 73 height 14
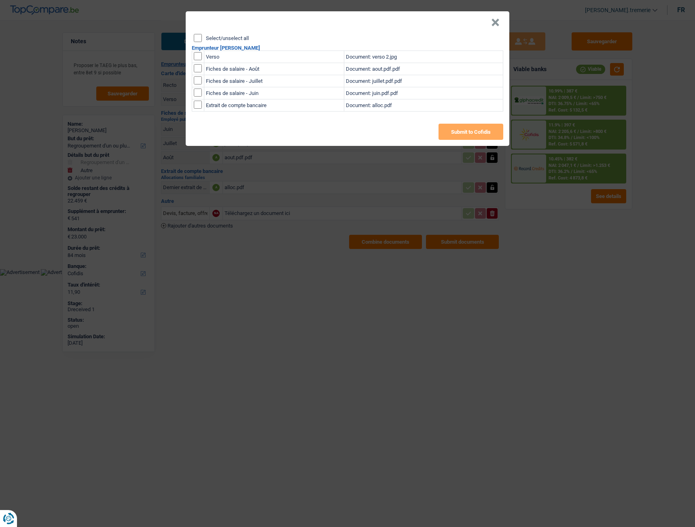
click at [200, 38] on input "Select/unselect all" at bounding box center [198, 38] width 8 height 8
checkbox input "true"
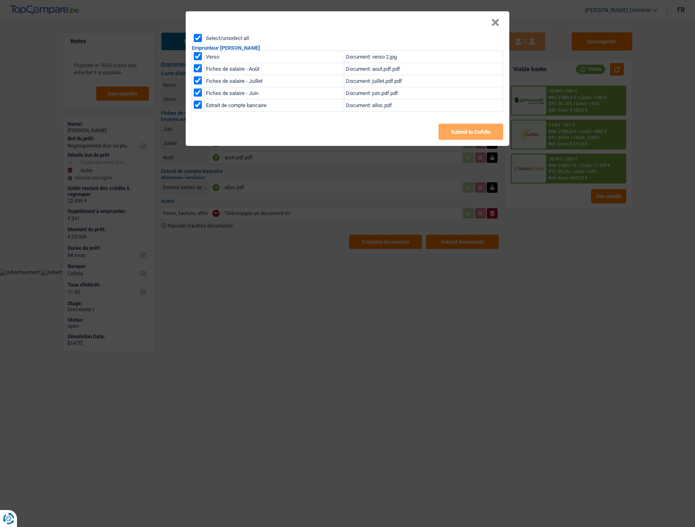
checkbox input "true"
click at [469, 136] on button "Submit to Cofidis" at bounding box center [470, 132] width 65 height 16
click at [494, 23] on button "×" at bounding box center [495, 23] width 8 height 8
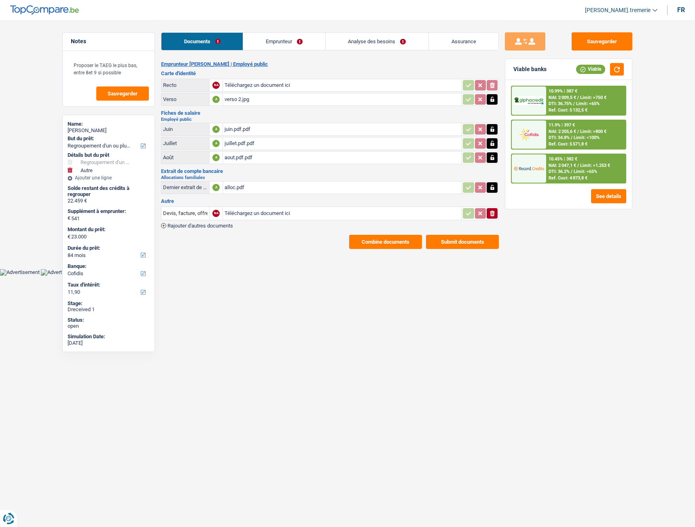
click at [541, 174] on img at bounding box center [529, 168] width 30 height 15
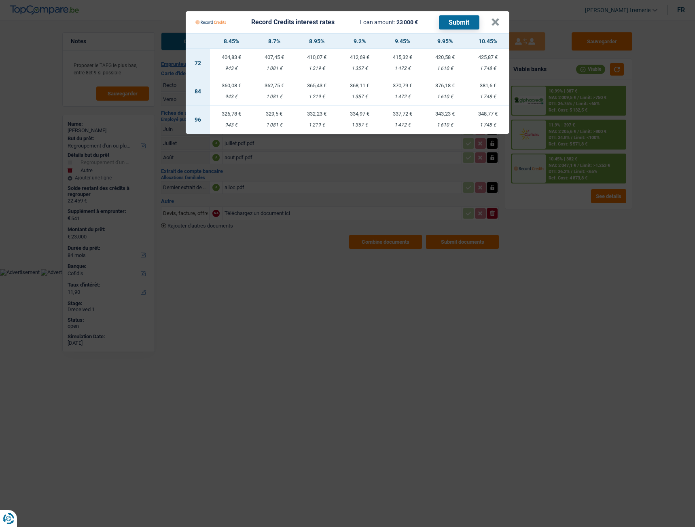
click at [492, 91] on td "381,6 € 1 748 €" at bounding box center [487, 91] width 43 height 28
select select "record credits"
type input "10,45"
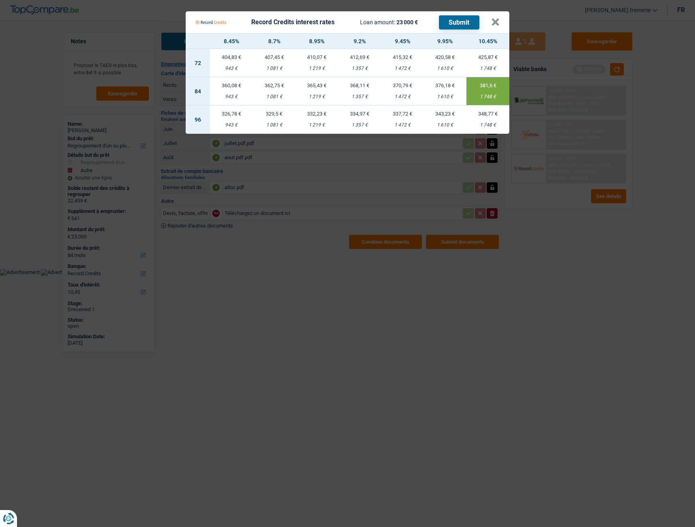
click at [465, 17] on button "Submit" at bounding box center [459, 22] width 40 height 14
drag, startPoint x: 494, startPoint y: 22, endPoint x: 457, endPoint y: 101, distance: 87.0
click at [457, 101] on Credits___BV_modal_content_ "Record Credits interest rates Loan amount: 23 000 € Submit × 8.45% 8.7% 8.95% 9…" at bounding box center [347, 72] width 323 height 123
click at [491, 22] on button "×" at bounding box center [495, 22] width 8 height 8
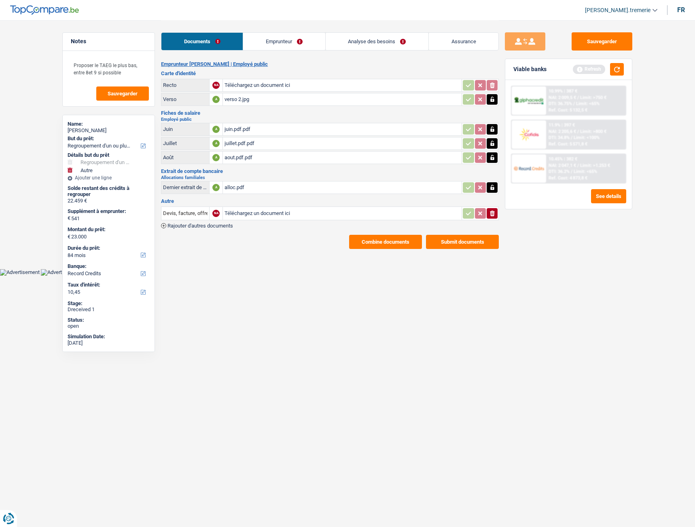
click at [572, 102] on span "DTI: 36.75%" at bounding box center [559, 103] width 23 height 5
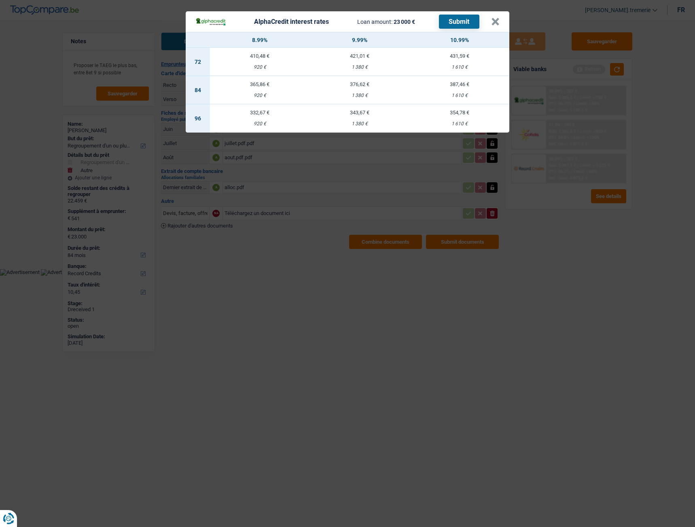
click at [469, 90] on td "387,46 € 1 610 €" at bounding box center [459, 90] width 100 height 28
select select "alphacredit"
type input "10,99"
click at [463, 19] on button "Submit" at bounding box center [459, 22] width 40 height 14
click at [495, 18] on button "×" at bounding box center [495, 22] width 8 height 8
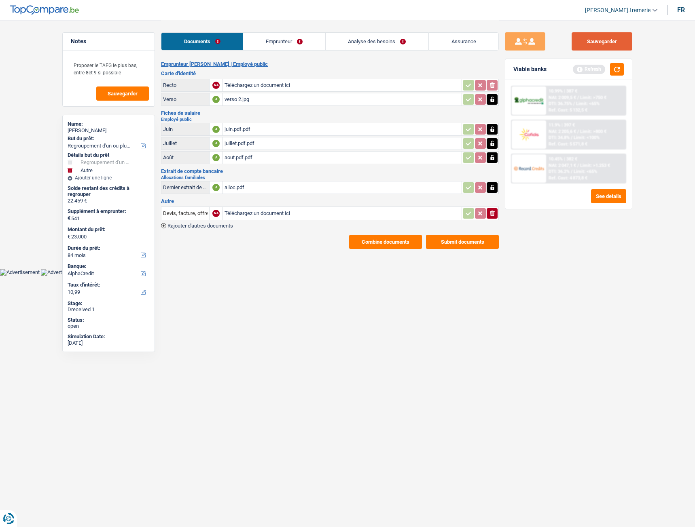
click at [610, 44] on button "Sauvegarder" at bounding box center [601, 41] width 61 height 18
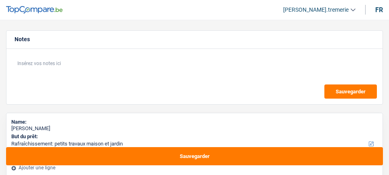
select select "houseOrGarden"
select select "60"
select select "houseOrGarden"
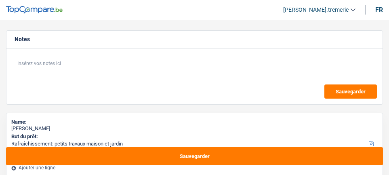
select select "yes"
select select "60"
select select "worker"
select select "familyAllowances"
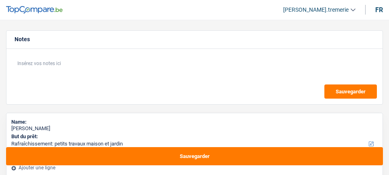
select select "netSalary"
select select "ownerWithMortgage"
select select "cardOrCredit"
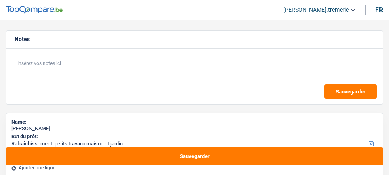
select select "mortgage"
select select "360"
select select "houseOrGarden"
select select "yes"
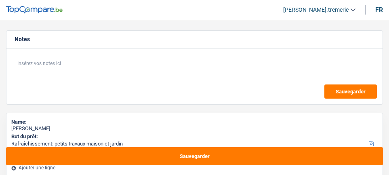
select select "60"
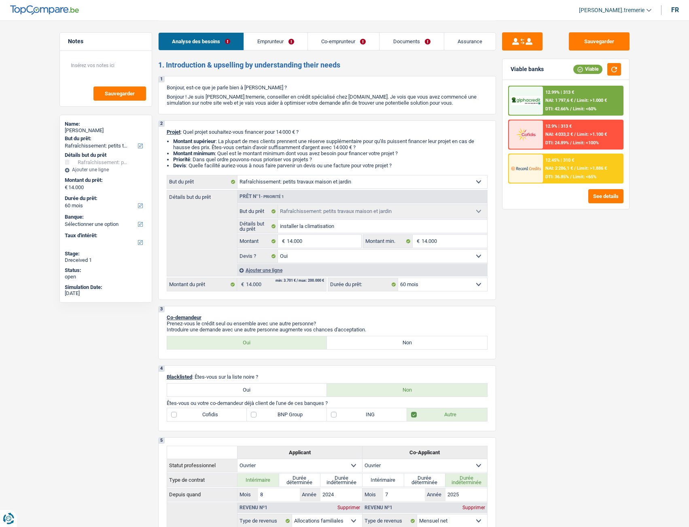
click at [389, 12] on span "[PERSON_NAME].tremerie" at bounding box center [612, 10] width 66 height 7
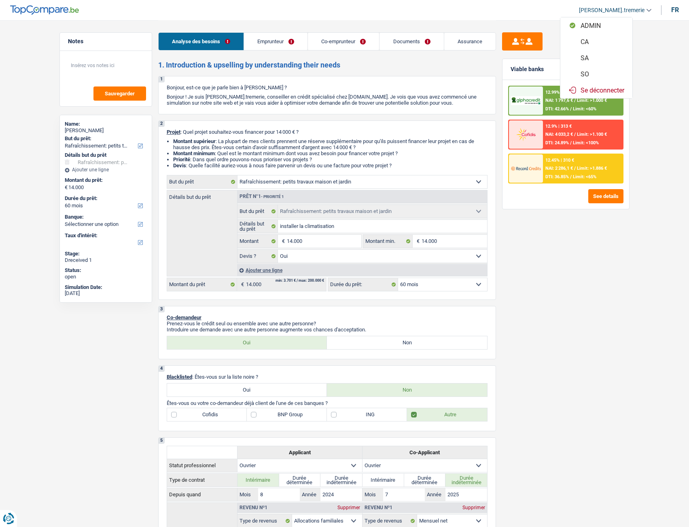
click at [389, 70] on button "SO" at bounding box center [596, 74] width 72 height 16
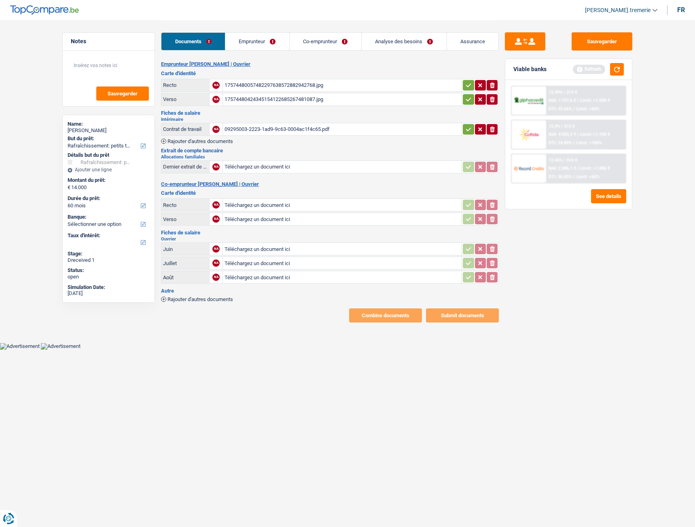
click at [255, 84] on div "17574480057482297638572882942768.jpg" at bounding box center [341, 85] width 235 height 12
click at [244, 97] on div "17574480424345154122685267481087.jpg" at bounding box center [341, 99] width 235 height 12
click at [244, 129] on div "09295003-2223-1ad9-9c63-0004ac1f4c65.pdf" at bounding box center [341, 129] width 235 height 12
click at [308, 175] on input "Téléchargez un document ici" at bounding box center [341, 205] width 235 height 12
type input "C:\fakepath\IMG_20250909_224349.jpg"
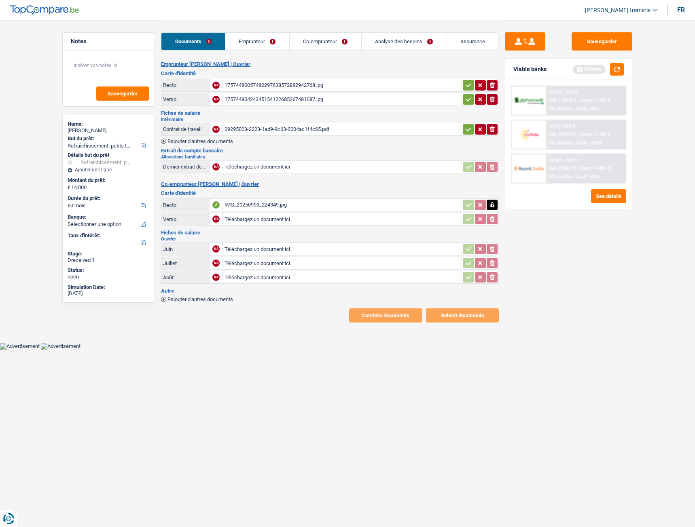
type input "C:\fakepath\IMG_20250909_224333.jpg"
type input "C:\fakepath\07e92006f566515e05791169d5a5e82d0006f275.pdf"
type input "C:\fakepath\07e98007fd514a9901d891658ed2a8d7000ff3c8.pdf"
type input "C:\fakepath\07e9a008ed21596c01b6cfb94d6cf66600001c4c.pdf"
click at [282, 169] on input "Téléchargez un document ici" at bounding box center [341, 167] width 235 height 12
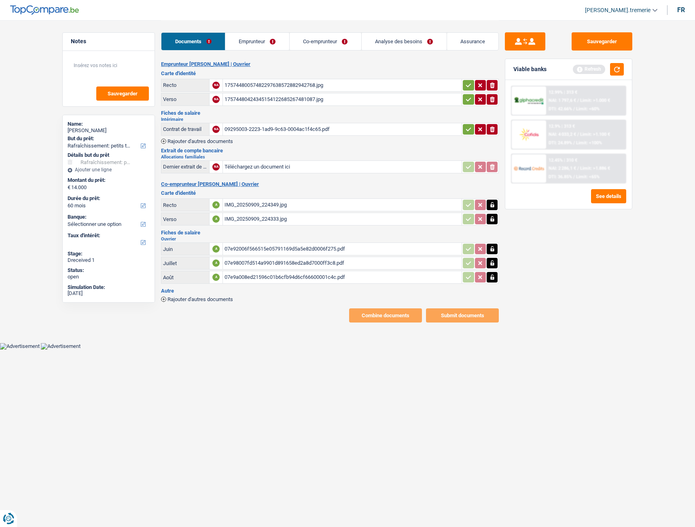
type input "C:\fakepath\BE38001861611872-2025-7-7-UT447ZZVONGN.pdf"
click at [219, 175] on span "Rajouter d'autres documents" at bounding box center [200, 299] width 66 height 5
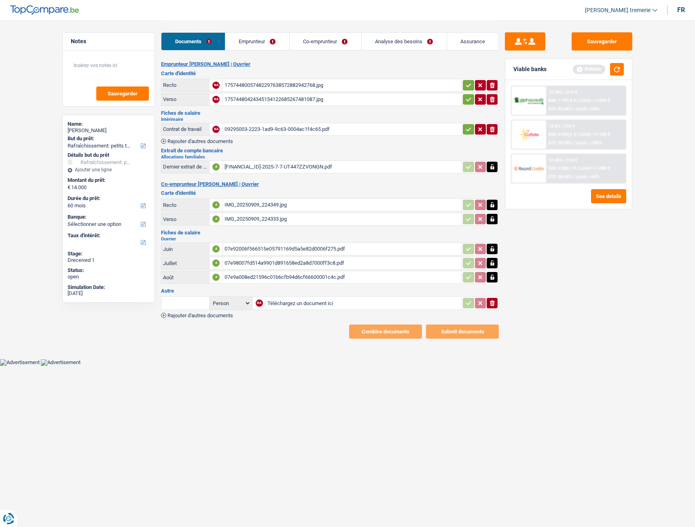
click at [195, 175] on input "text" at bounding box center [185, 303] width 44 height 13
click at [197, 175] on li "Dernier extrait de compte pour vos allocations familiales" at bounding box center [233, 319] width 136 height 10
type input "Dernier extrait de compte pour vos allocations familiales"
click at [291, 175] on input "Téléchargez un document ici" at bounding box center [363, 303] width 192 height 12
type input "C:\fakepath\BE38001861611872-2025-8-7-UT44VZY68GP0.pdf"
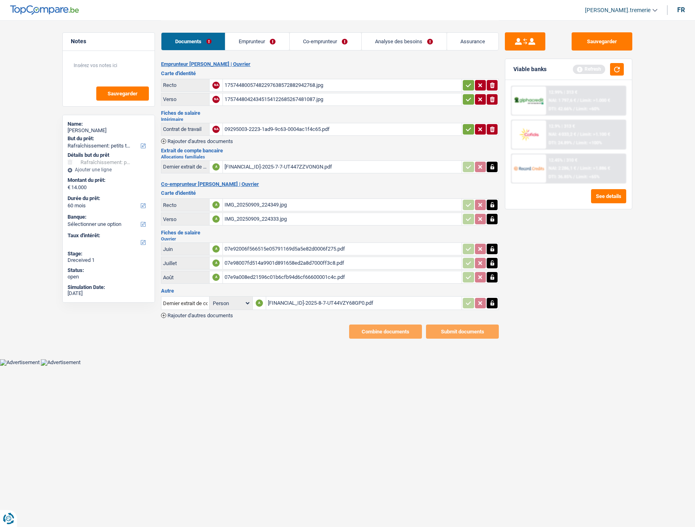
click at [389, 175] on icon "button" at bounding box center [492, 303] width 6 height 8
click at [389, 175] on icon "ionicons-v5-e" at bounding box center [492, 303] width 6 height 8
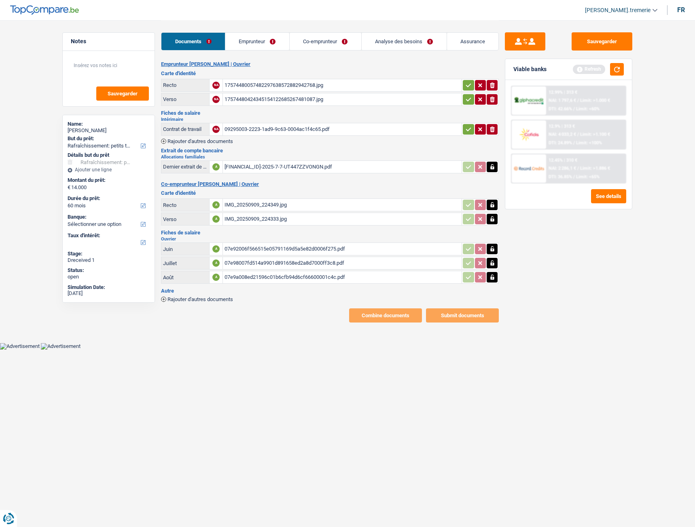
click at [389, 167] on button "button" at bounding box center [491, 167] width 11 height 11
click at [389, 167] on button "ionicons-v5-e" at bounding box center [491, 167] width 11 height 11
click at [389, 167] on input "Téléchargez un document ici" at bounding box center [341, 167] width 235 height 12
type input "C:\fakepath\BE38001861611872-2025-9-5-UT44KH8PI0DS.pdf"
click at [389, 130] on icon "ionicons-v5-e" at bounding box center [492, 129] width 6 height 8
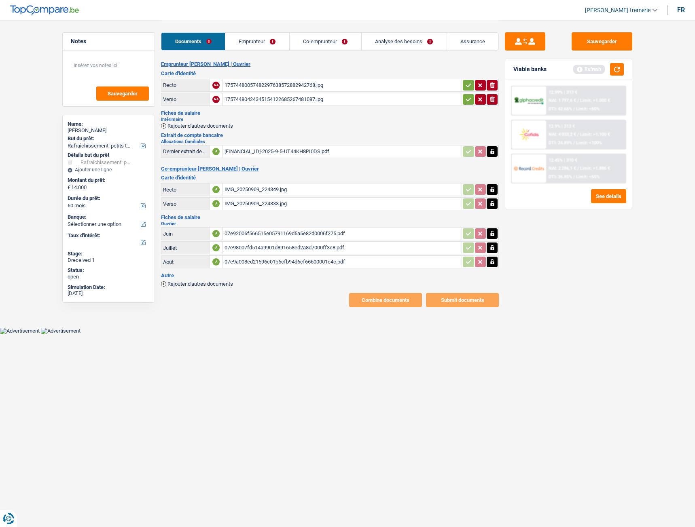
click at [226, 126] on span "Rajouter d'autres documents" at bounding box center [200, 125] width 66 height 5
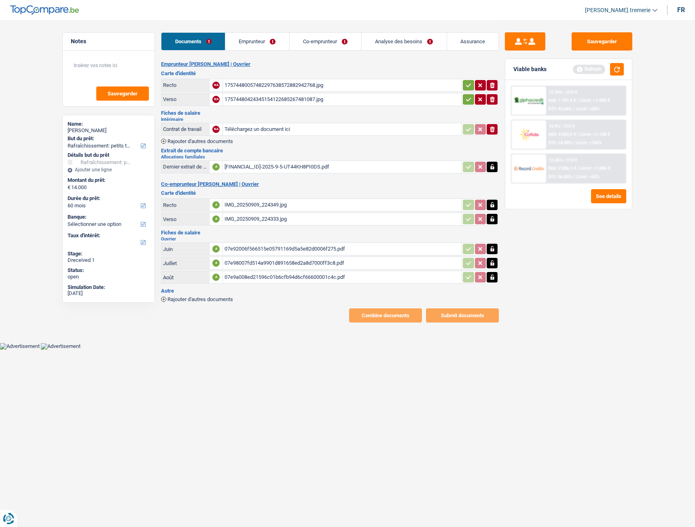
click at [264, 134] on input "Téléchargez un document ici" at bounding box center [341, 129] width 235 height 12
type input "C:\fakepath\8f81b003-4fdf-1ada-9c63-0004ac1f4c65.pdf"
click at [209, 143] on span "Rajouter d'autres documents" at bounding box center [200, 141] width 66 height 5
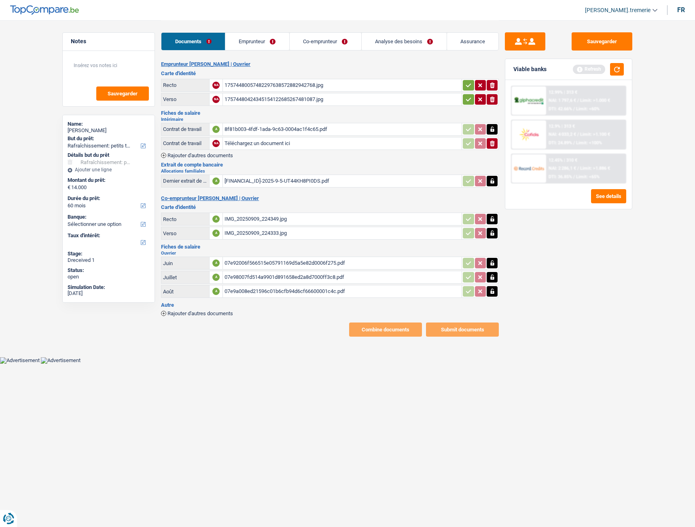
click at [249, 145] on input "Téléchargez un document ici" at bounding box center [341, 143] width 235 height 12
type input "C:\fakepath\0789e003-c891-1ada-9c63-0004ac1f4c65.pdf"
click at [219, 156] on span "Rajouter d'autres documents" at bounding box center [200, 155] width 66 height 5
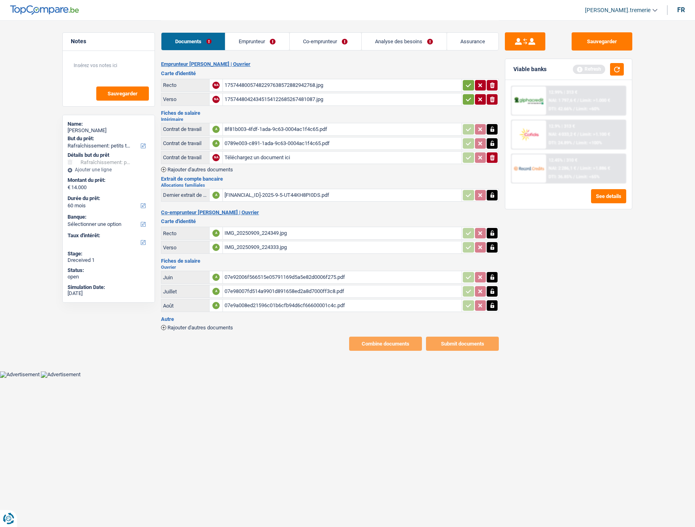
click at [247, 160] on input "Téléchargez un document ici" at bounding box center [341, 158] width 235 height 12
type input "C:\fakepath\02a8e003-5564-1adb-9c63-0004ac1f4c65.pdf"
click at [205, 170] on span "Rajouter d'autres documents" at bounding box center [200, 169] width 66 height 5
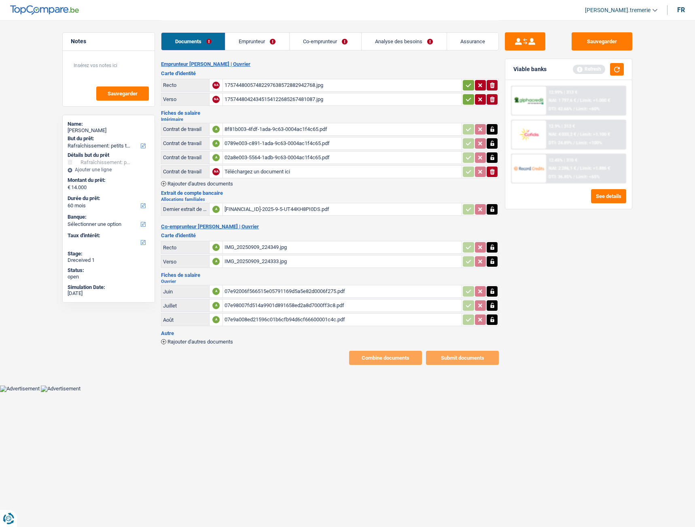
click at [244, 172] on input "Téléchargez un document ici" at bounding box center [341, 172] width 235 height 12
type input "C:\fakepath\02a8e003-5564-1adb-9c63-0004ac1f4c65.pdf"
click at [232, 175] on span "Rajouter d'autres documents" at bounding box center [200, 183] width 66 height 5
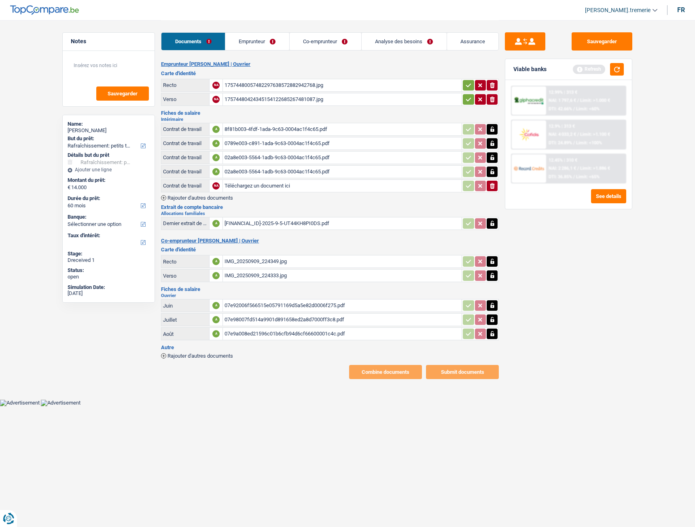
click at [305, 175] on input "Téléchargez un document ici" at bounding box center [341, 186] width 235 height 12
type input "C:\fakepath\49860003-f61d-1adb-9c63-0004ac1f4c65.pdf"
click at [229, 175] on span "Rajouter d'autres documents" at bounding box center [200, 197] width 66 height 5
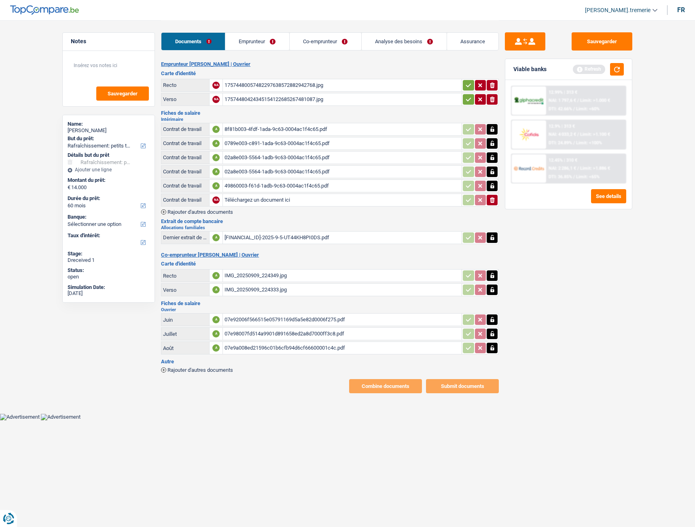
click at [377, 175] on input "Téléchargez un document ici" at bounding box center [341, 200] width 235 height 12
type input "C:\fakepath\63f89003-6f1b-1adc-9c63-0004ac1f4c65.pdf"
click at [220, 175] on span "Rajouter d'autres documents" at bounding box center [200, 211] width 66 height 5
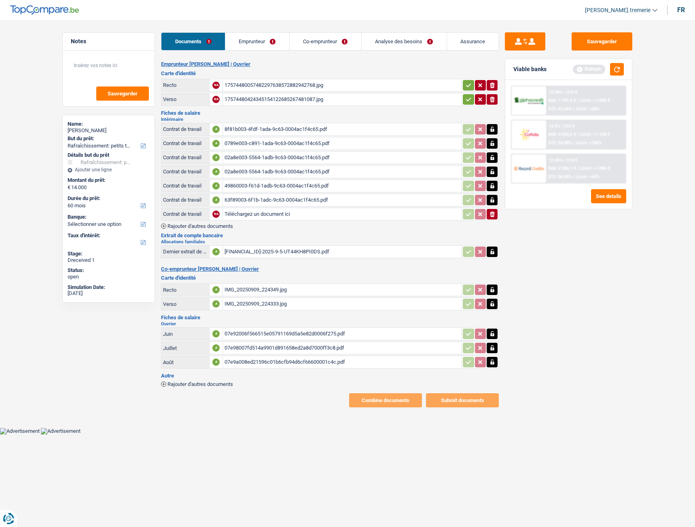
click at [252, 175] on input "Téléchargez un document ici" at bounding box center [341, 214] width 235 height 12
type input "C:\fakepath\6b421003-6f1b-1adc-9c63-0004ac1f4c65.pdf"
click at [314, 175] on div "6b421003-6f1b-1adc-9c63-0004ac1f4c65.pdf" at bounding box center [341, 214] width 235 height 12
click at [209, 175] on span "Rajouter d'autres documents" at bounding box center [200, 226] width 66 height 5
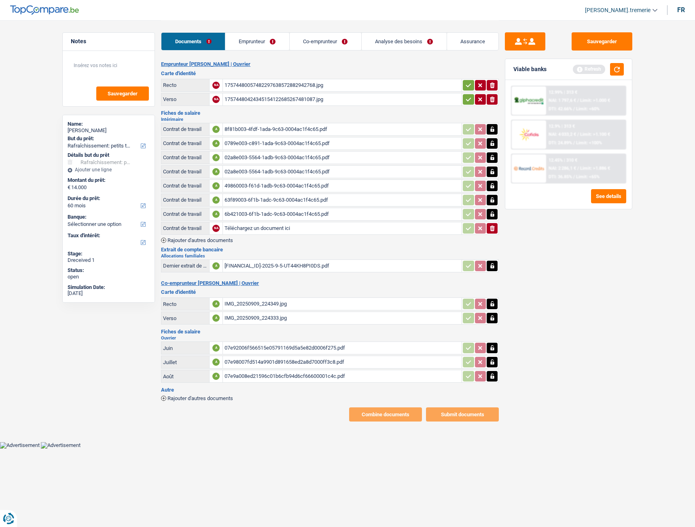
type input "C:\fakepath\bcd65003-fbd8-1adc-9c63-0004ac1f4c65.pdf"
click at [205, 175] on span "Rajouter d'autres documents" at bounding box center [200, 240] width 66 height 5
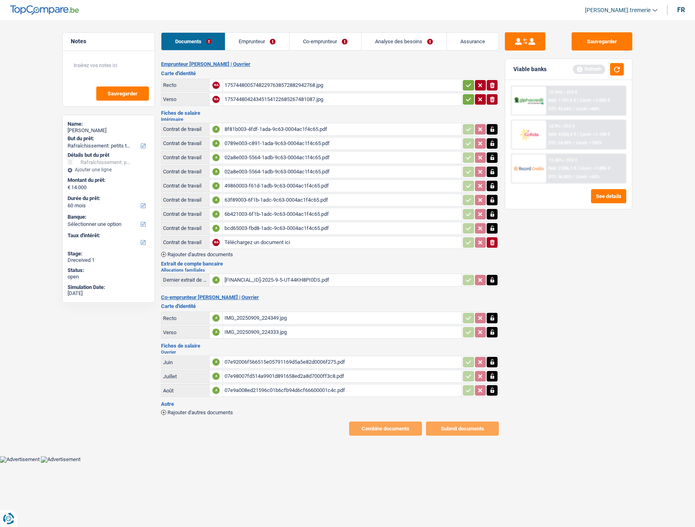
type input "C:\fakepath\fc2f0003-9cc5-1add-9c63-0004ac1f4c65.pdf"
click at [196, 175] on span "Rajouter d'autres documents" at bounding box center [200, 254] width 66 height 5
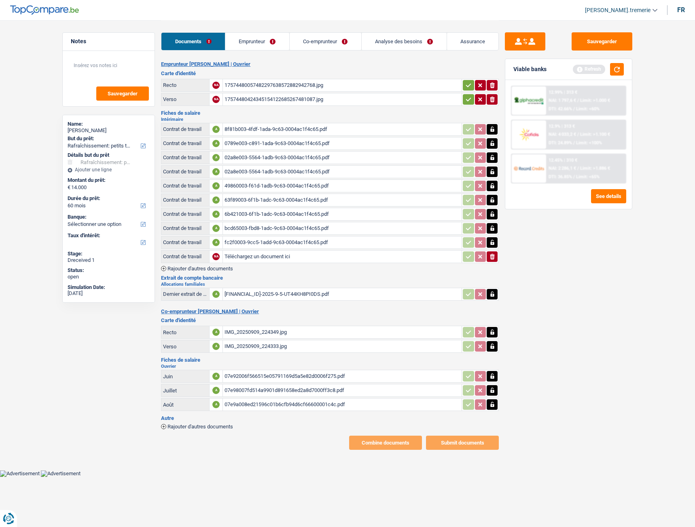
type input "C:\fakepath\6cce2003-1578-1ade-9c63-0004ac1f4c65.pdf"
click at [216, 175] on span "Rajouter d'autres documents" at bounding box center [200, 268] width 66 height 5
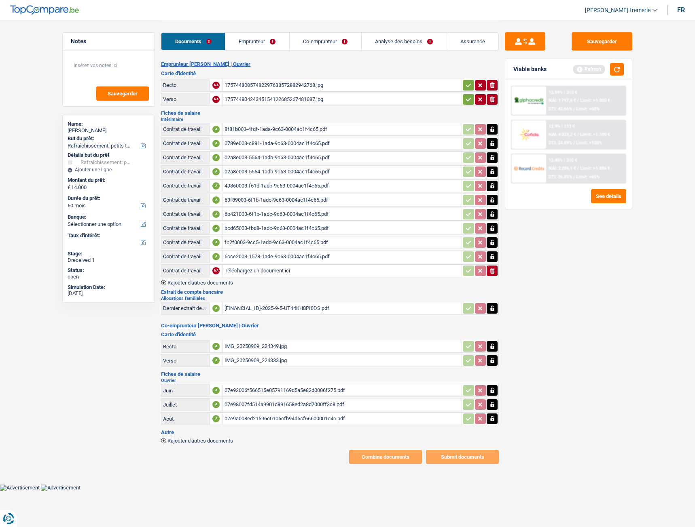
type input "C:\fakepath\383e8003-a258-1ade-9c63-0004ac1f4c65.pdf"
click at [216, 175] on span "Rajouter d'autres documents" at bounding box center [200, 282] width 66 height 5
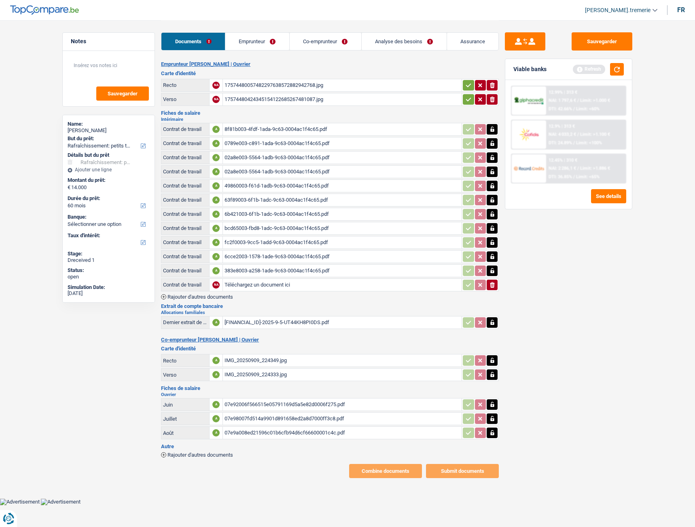
type input "C:\fakepath\8ab76003-2f14-1adf-9c63-0004ac1f4c65.pdf"
click at [220, 175] on span "Rajouter d'autres documents" at bounding box center [200, 296] width 66 height 5
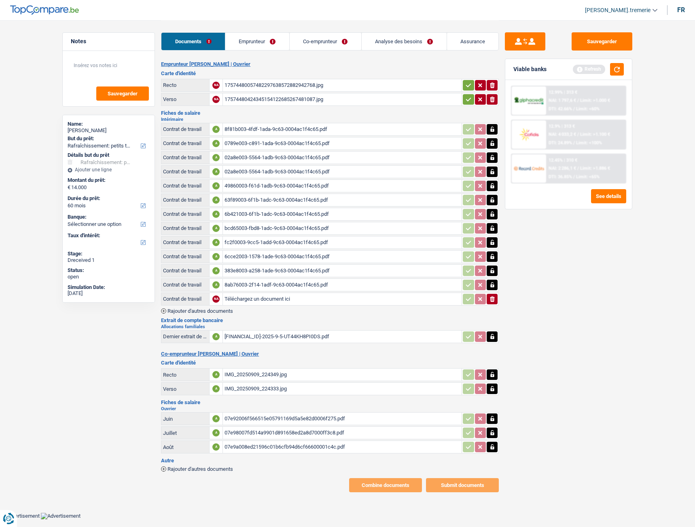
type input "C:\fakepath\2482b003-cfd6-1adf-9c63-0004ac1f4c65 (1).pdf"
click at [198, 175] on span "Rajouter d'autres documents" at bounding box center [200, 311] width 66 height 5
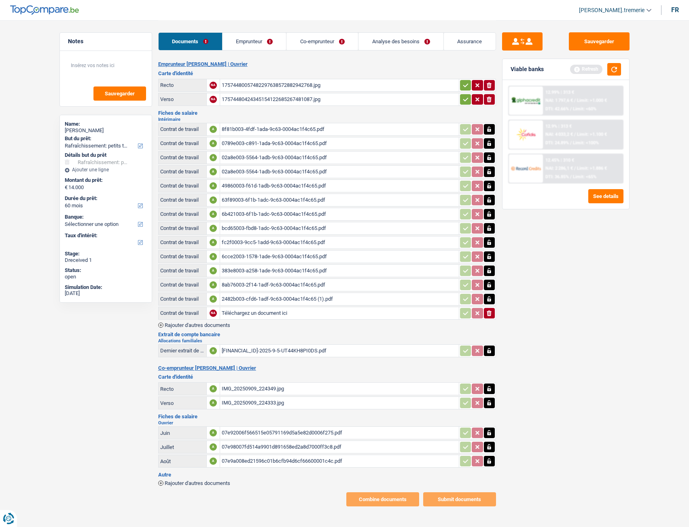
type input "C:\fakepath\cabff003-5ca2-1ae0-9c63-0004ac1f4c65.pdf"
click at [222, 175] on span "Rajouter d'autres documents" at bounding box center [198, 325] width 66 height 5
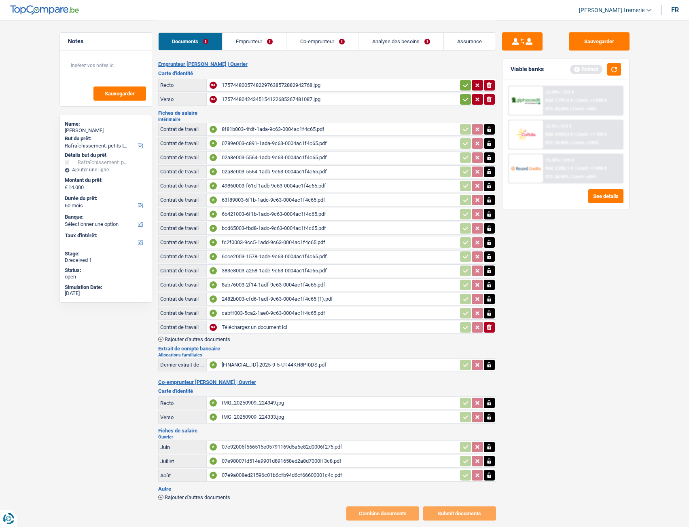
type input "C:\fakepath\40aaf003-d584-1ae0-9c63-0004ac1f4c65.pdf"
click at [389, 45] on button "Sauvegarder" at bounding box center [599, 41] width 61 height 18
click at [389, 66] on button "button" at bounding box center [614, 69] width 14 height 13
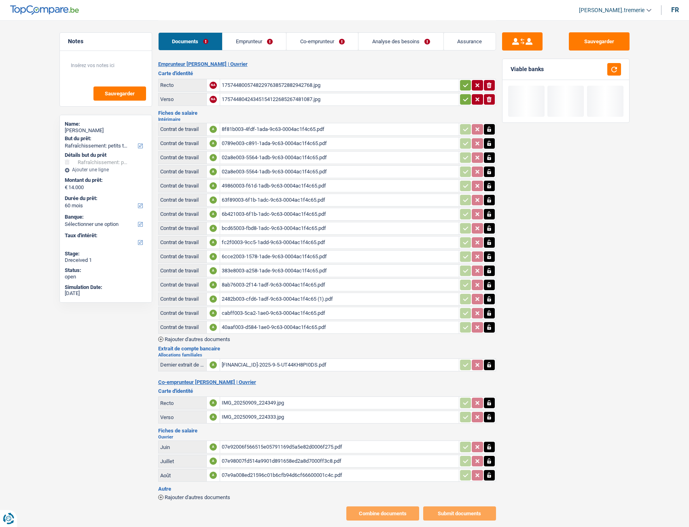
click at [263, 44] on link "Emprunteur" at bounding box center [254, 41] width 64 height 17
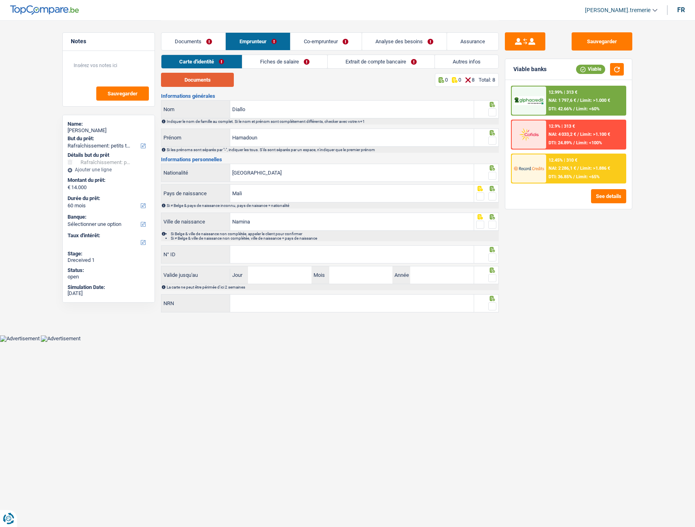
click at [211, 83] on button "Documents" at bounding box center [197, 80] width 73 height 14
click at [389, 111] on span at bounding box center [492, 112] width 8 height 8
click at [0, 0] on input "radio" at bounding box center [0, 0] width 0 height 0
click at [389, 138] on span at bounding box center [492, 141] width 8 height 8
click at [0, 0] on input "radio" at bounding box center [0, 0] width 0 height 0
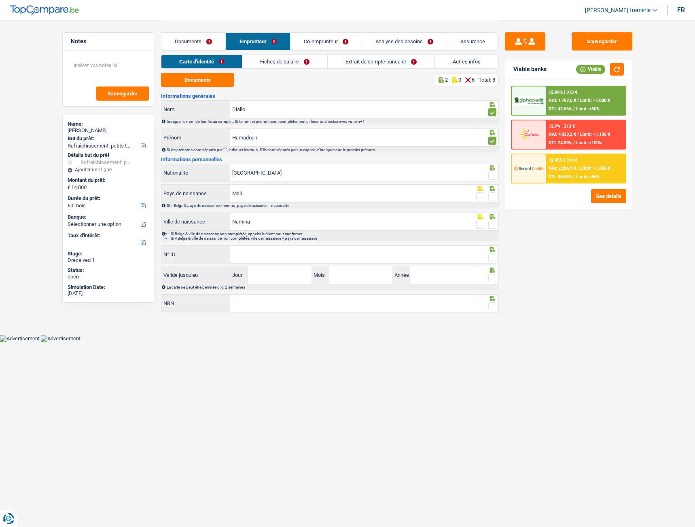
click at [389, 174] on span at bounding box center [492, 176] width 8 height 8
click at [0, 0] on input "radio" at bounding box center [0, 0] width 0 height 0
click at [389, 175] on span at bounding box center [480, 196] width 8 height 8
click at [0, 0] on input "radio" at bounding box center [0, 0] width 0 height 0
click at [389, 175] on icon at bounding box center [479, 216] width 4 height 5
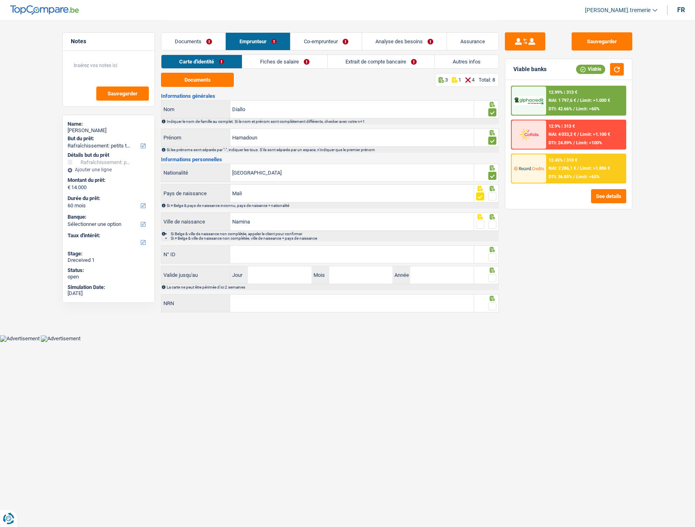
click at [389, 175] on span at bounding box center [480, 225] width 8 height 8
click at [0, 0] on input "radio" at bounding box center [0, 0] width 0 height 0
click at [389, 175] on input "N° ID" at bounding box center [351, 254] width 243 height 17
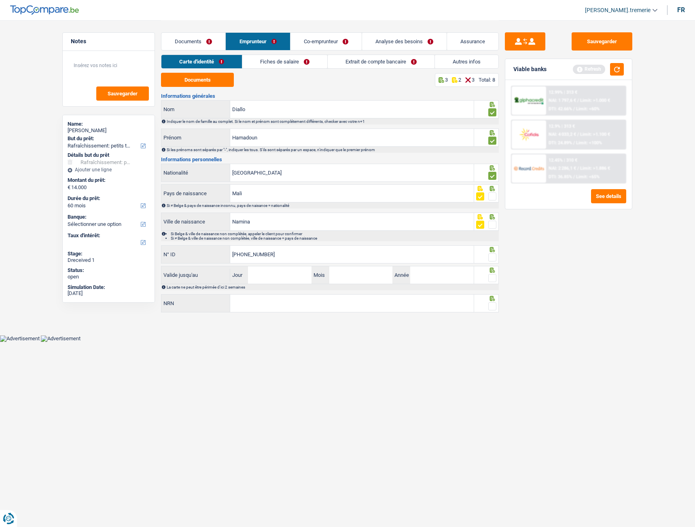
type input "595-1664513-11"
click at [389, 175] on span at bounding box center [492, 258] width 8 height 8
click at [0, 0] on input "radio" at bounding box center [0, 0] width 0 height 0
click at [293, 175] on input "Jour" at bounding box center [279, 274] width 63 height 17
type input "31"
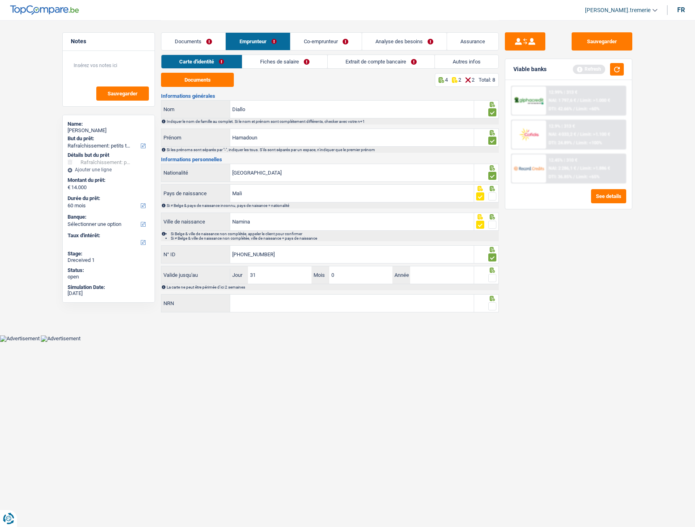
type input "07"
type input "2033"
click at [389, 175] on span at bounding box center [492, 278] width 8 height 8
click at [0, 0] on input "radio" at bounding box center [0, 0] width 0 height 0
click at [389, 175] on input "NRN" at bounding box center [351, 303] width 243 height 17
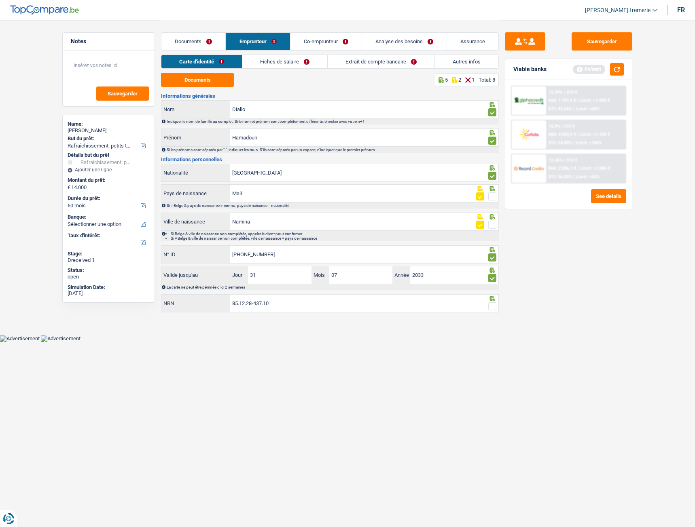
type input "85.12.28-437.10"
click at [389, 175] on span at bounding box center [492, 306] width 8 height 8
click at [0, 0] on input "radio" at bounding box center [0, 0] width 0 height 0
click at [265, 65] on link "Fiches de salaire" at bounding box center [285, 61] width 85 height 13
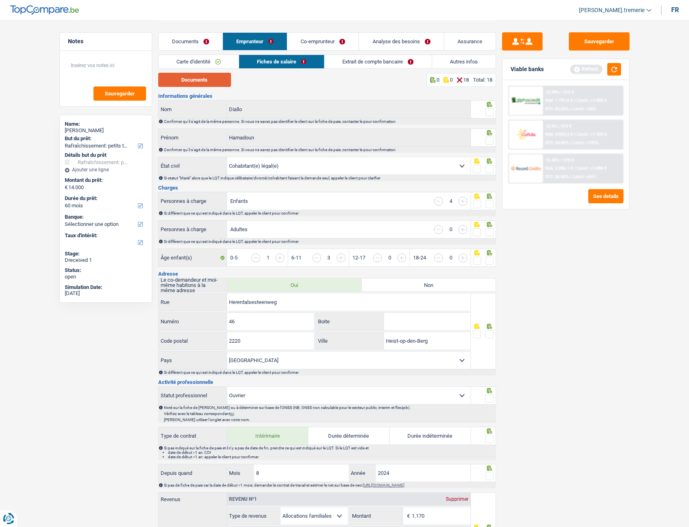
click at [206, 80] on button "Documents" at bounding box center [194, 80] width 73 height 14
click at [389, 111] on span at bounding box center [489, 112] width 8 height 8
click at [0, 0] on input "radio" at bounding box center [0, 0] width 0 height 0
click at [389, 142] on span at bounding box center [489, 141] width 8 height 8
click at [0, 0] on input "radio" at bounding box center [0, 0] width 0 height 0
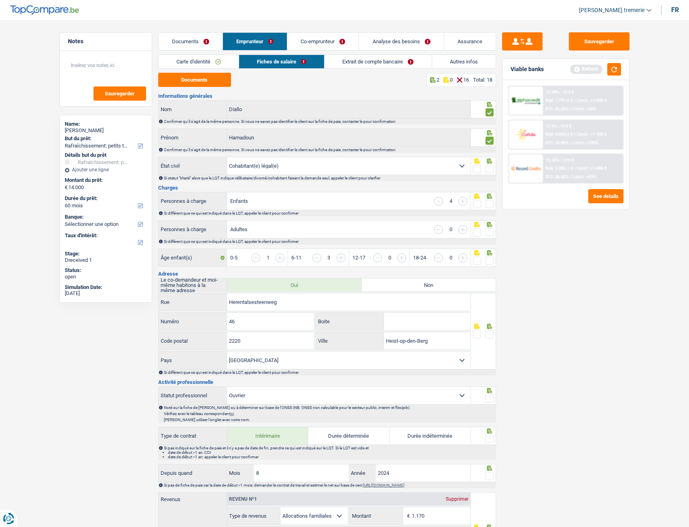
click at [389, 168] on span at bounding box center [489, 169] width 8 height 8
click at [0, 0] on input "radio" at bounding box center [0, 0] width 0 height 0
click at [389, 175] on input "button" at bounding box center [462, 229] width 9 height 9
click at [389, 175] on span at bounding box center [477, 204] width 8 height 8
click at [0, 0] on input "radio" at bounding box center [0, 0] width 0 height 0
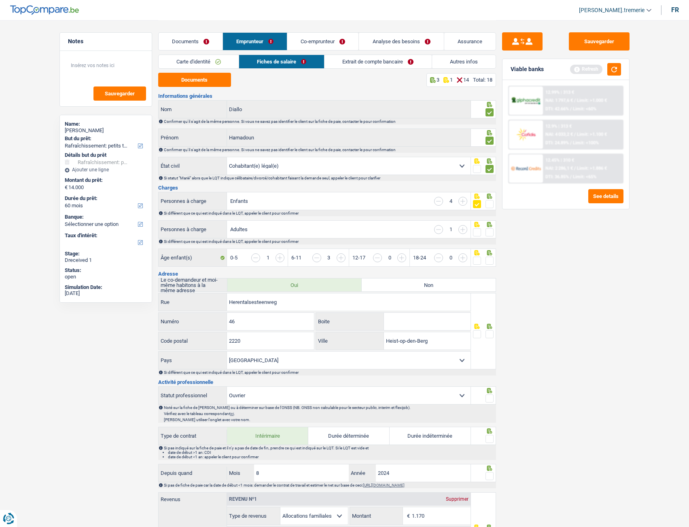
click at [389, 175] on span at bounding box center [477, 232] width 8 height 8
click at [0, 0] on input "radio" at bounding box center [0, 0] width 0 height 0
click at [389, 175] on span at bounding box center [489, 232] width 8 height 8
click at [0, 0] on input "radio" at bounding box center [0, 0] width 0 height 0
click at [389, 175] on span at bounding box center [477, 261] width 8 height 8
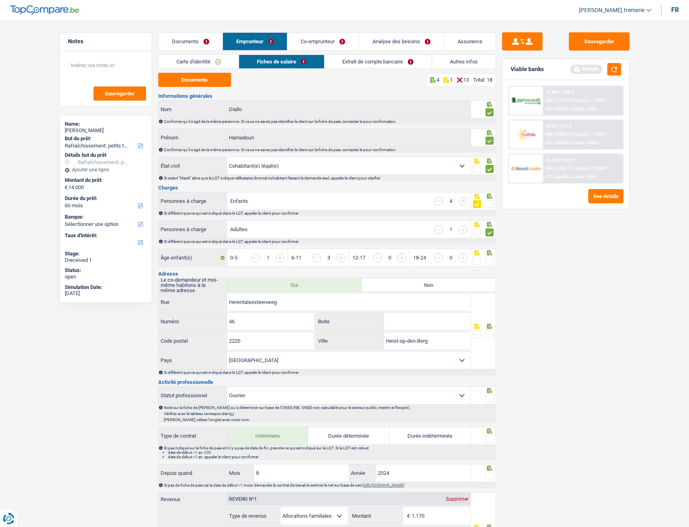
click at [0, 0] on input "radio" at bounding box center [0, 0] width 0 height 0
click at [389, 175] on input "button" at bounding box center [462, 201] width 9 height 9
click at [280, 175] on input "button" at bounding box center [431, 262] width 312 height 17
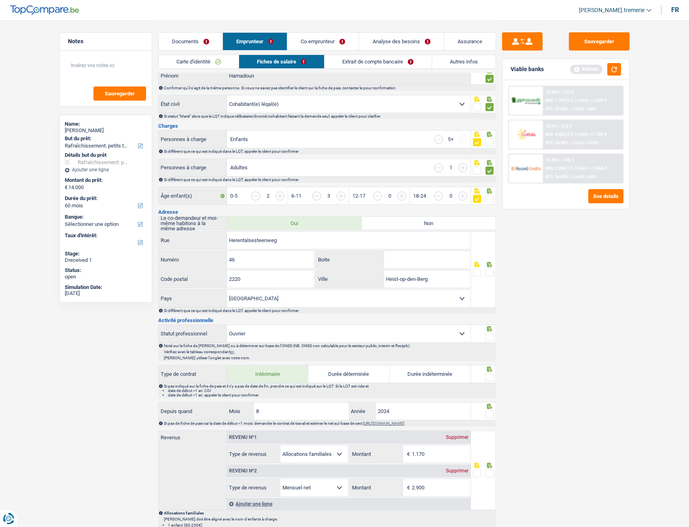
scroll to position [68, 0]
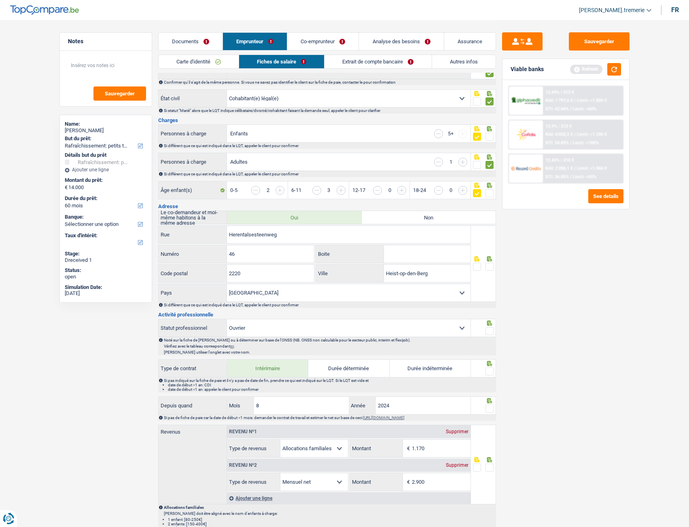
click at [389, 175] on span at bounding box center [489, 267] width 8 height 8
click at [0, 0] on input "radio" at bounding box center [0, 0] width 0 height 0
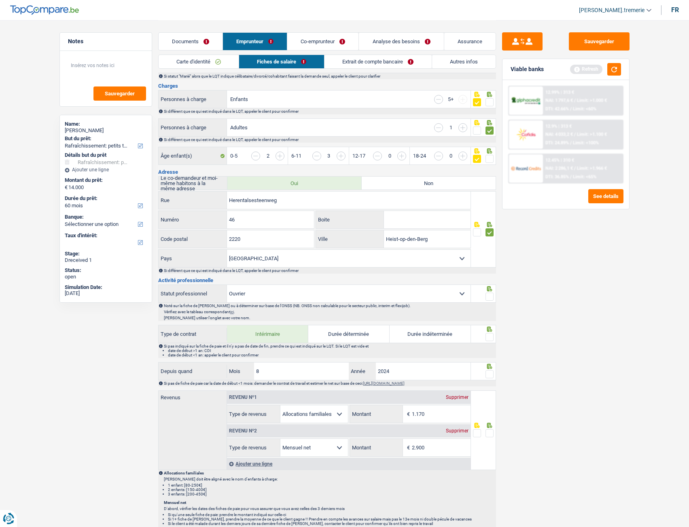
scroll to position [103, 0]
click at [277, 175] on select "Ouvrier Employé privé Employé public Invalide Indépendant Pensionné Chômeur Mut…" at bounding box center [348, 292] width 243 height 17
select select "privateEmployee"
click at [227, 175] on select "Ouvrier Employé privé Employé public Invalide Indépendant Pensionné Chômeur Mut…" at bounding box center [348, 292] width 243 height 17
select select "mealVouchers"
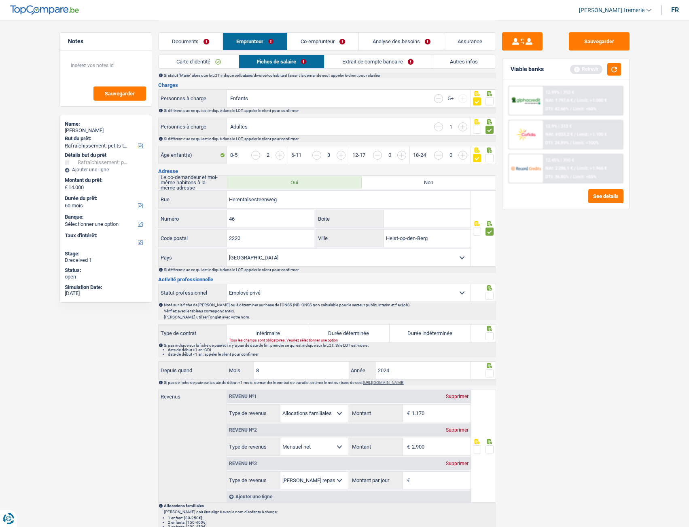
click at [389, 175] on span at bounding box center [489, 296] width 8 height 8
click at [0, 0] on input "radio" at bounding box center [0, 0] width 0 height 0
click at [286, 175] on label "Intérimaire" at bounding box center [267, 333] width 81 height 17
click at [286, 175] on input "Intérimaire" at bounding box center [267, 333] width 81 height 17
radio input "true"
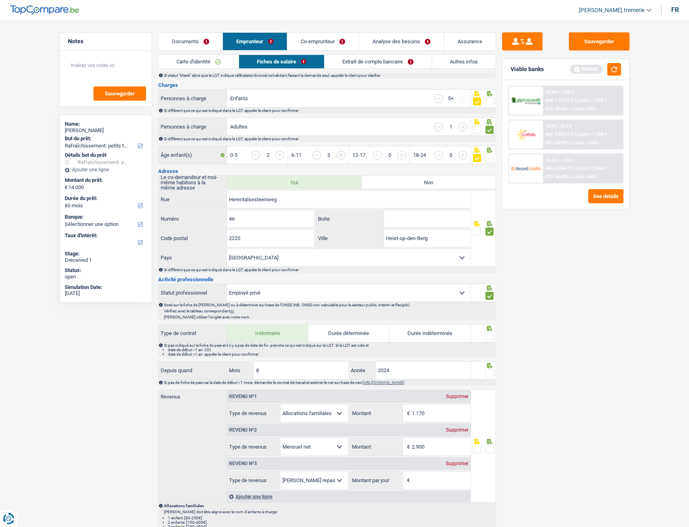
click at [389, 175] on span at bounding box center [489, 336] width 8 height 8
click at [0, 0] on input "radio" at bounding box center [0, 0] width 0 height 0
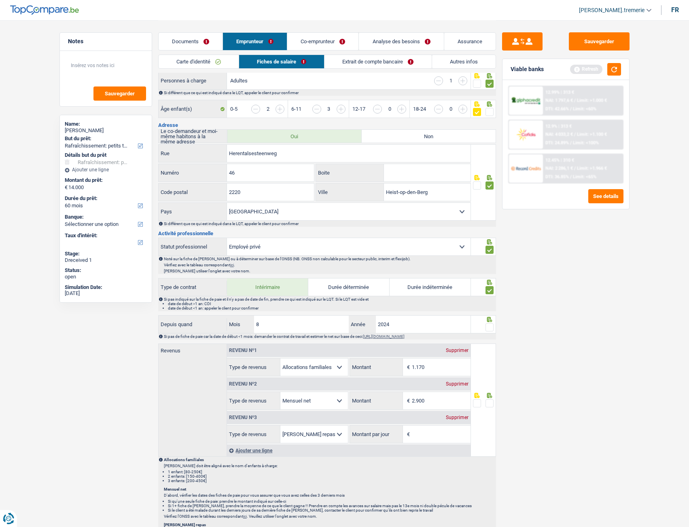
scroll to position [164, 0]
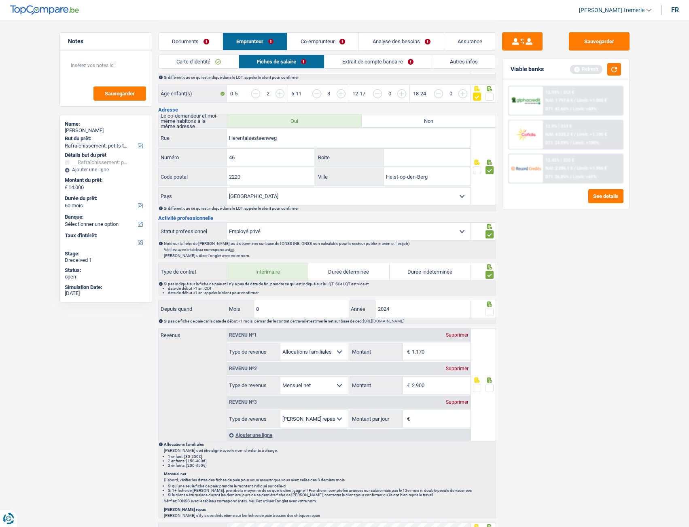
click at [389, 175] on span at bounding box center [489, 312] width 8 height 8
click at [0, 0] on input "radio" at bounding box center [0, 0] width 0 height 0
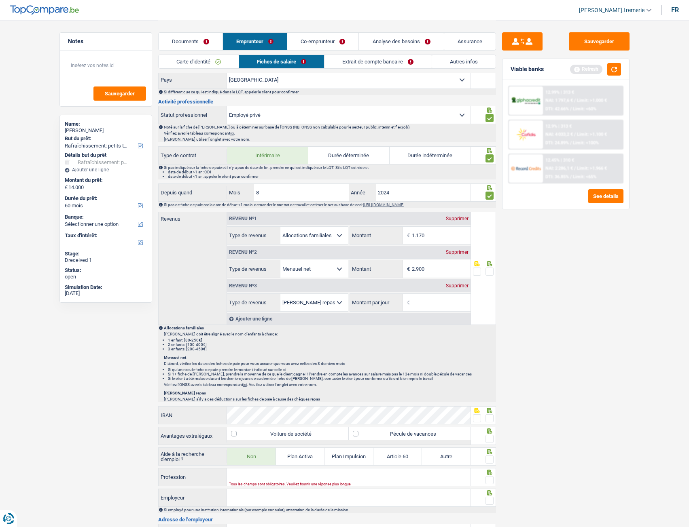
scroll to position [282, 0]
click at [389, 175] on input "2.900" at bounding box center [441, 267] width 59 height 17
type input "2.851"
drag, startPoint x: 455, startPoint y: 284, endPoint x: 465, endPoint y: 279, distance: 10.9
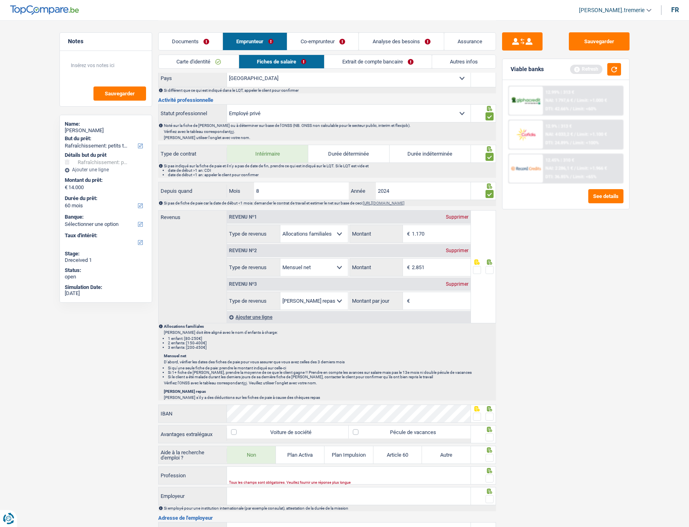
click at [389, 175] on div "Supprimer" at bounding box center [457, 284] width 27 height 5
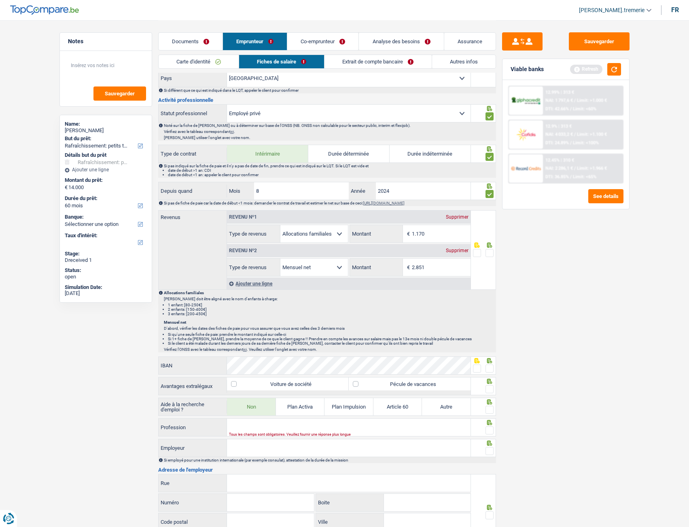
click at [389, 175] on span at bounding box center [489, 253] width 8 height 8
click at [0, 0] on input "radio" at bounding box center [0, 0] width 0 height 0
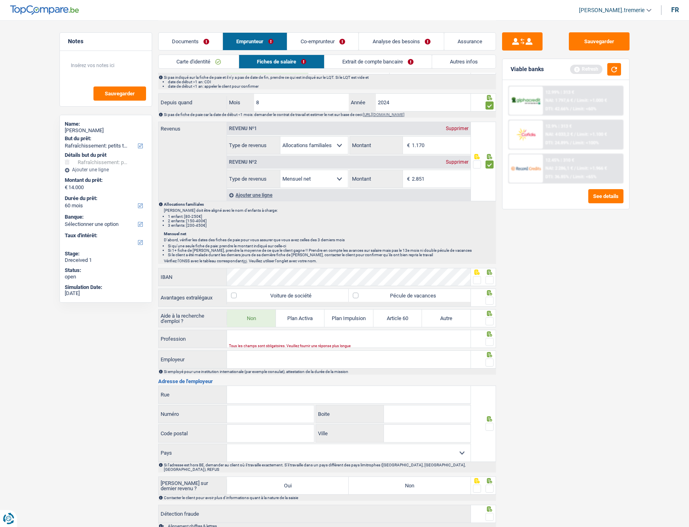
scroll to position [371, 0]
click at [389, 175] on span at bounding box center [489, 280] width 8 height 8
click at [0, 0] on input "radio" at bounding box center [0, 0] width 0 height 0
click at [389, 175] on span at bounding box center [489, 300] width 8 height 8
click at [0, 0] on input "radio" at bounding box center [0, 0] width 0 height 0
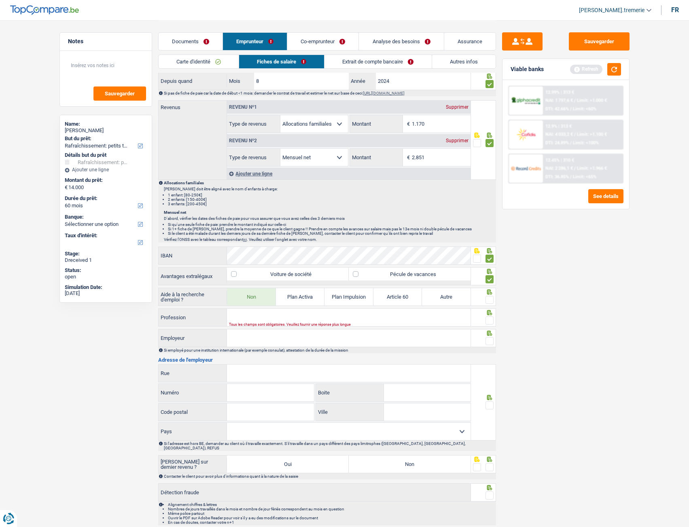
scroll to position [393, 0]
click at [389, 175] on span at bounding box center [489, 300] width 8 height 8
click at [0, 0] on input "radio" at bounding box center [0, 0] width 0 height 0
click at [262, 175] on input "Employeur" at bounding box center [348, 337] width 243 height 17
type input "t"
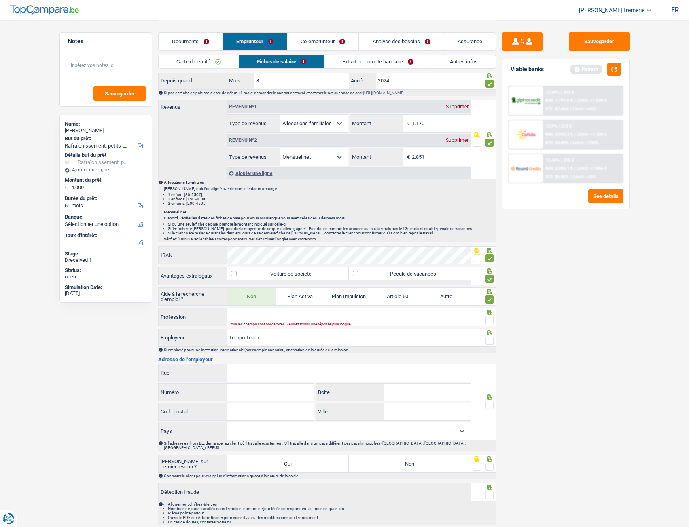
type input "Tempo Team"
click at [389, 175] on input "Profession" at bounding box center [348, 317] width 243 height 17
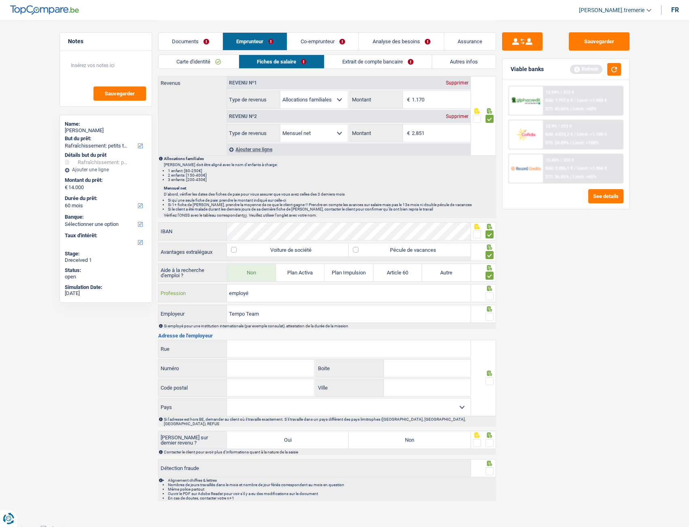
type input "employé"
click at [389, 175] on span at bounding box center [489, 296] width 8 height 8
click at [0, 0] on input "radio" at bounding box center [0, 0] width 0 height 0
click at [389, 175] on span at bounding box center [489, 317] width 8 height 8
click at [0, 0] on input "radio" at bounding box center [0, 0] width 0 height 0
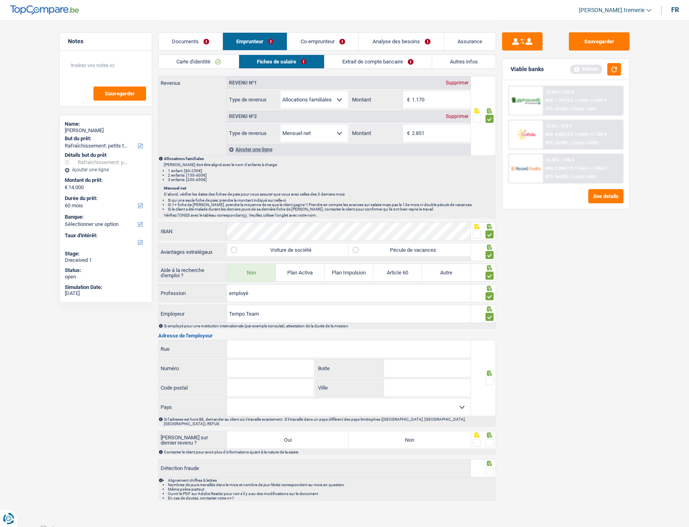
click at [289, 175] on input "Rue" at bounding box center [348, 348] width 243 height 17
type input "Avenue Charles Quint"
type input "586"
type input "8"
type input "1082"
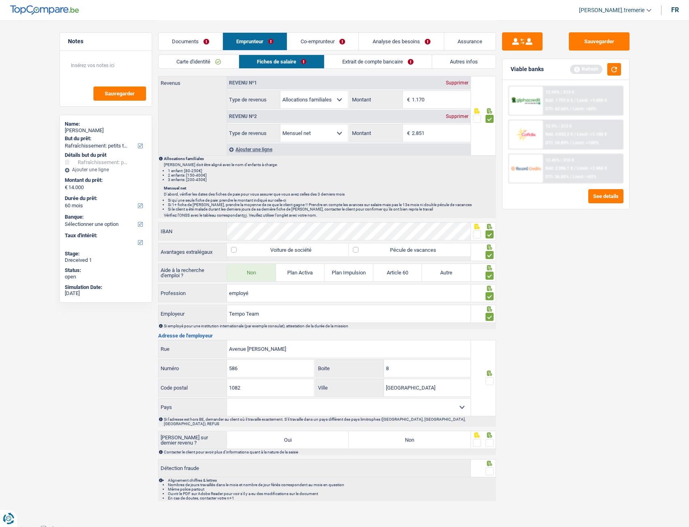
type input "Bruxelles"
click at [269, 175] on select "Belgique France Allemagne Italie Luxembourg Pays-Bas Espagne Suisse Sélectionne…" at bounding box center [348, 407] width 243 height 17
select select "BE"
click at [227, 175] on select "Belgique France Allemagne Italie Luxembourg Pays-Bas Espagne Suisse Sélectionne…" at bounding box center [348, 407] width 243 height 17
click at [389, 175] on span at bounding box center [489, 381] width 8 height 8
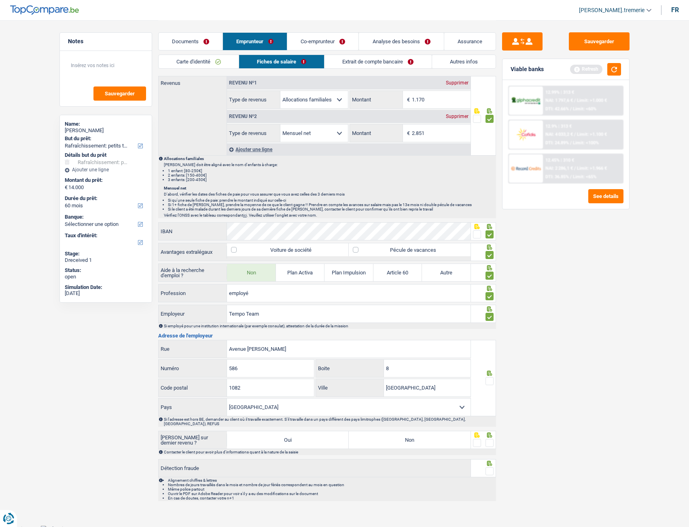
click at [0, 0] on input "radio" at bounding box center [0, 0] width 0 height 0
click at [389, 175] on label "Non" at bounding box center [410, 439] width 122 height 17
click at [389, 175] on input "Non" at bounding box center [410, 439] width 122 height 17
radio input "true"
click at [389, 175] on span at bounding box center [489, 443] width 8 height 8
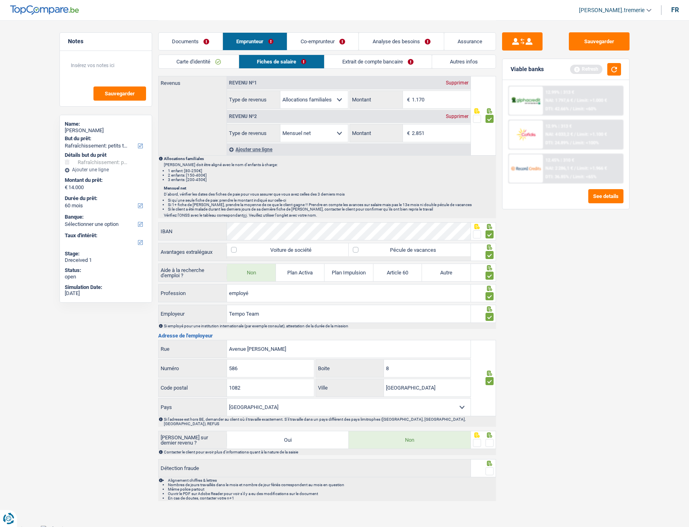
click at [0, 0] on input "radio" at bounding box center [0, 0] width 0 height 0
click at [389, 175] on span at bounding box center [489, 471] width 8 height 8
click at [0, 0] on input "radio" at bounding box center [0, 0] width 0 height 0
click at [374, 58] on link "Extrait de compte bancaire" at bounding box center [378, 61] width 107 height 13
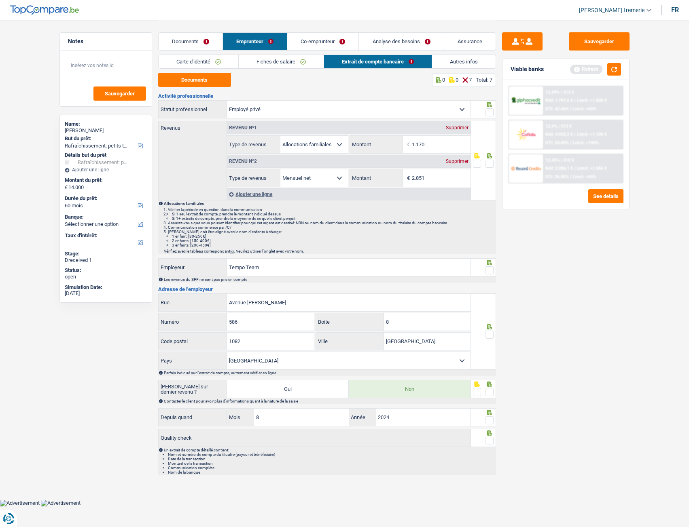
scroll to position [0, 0]
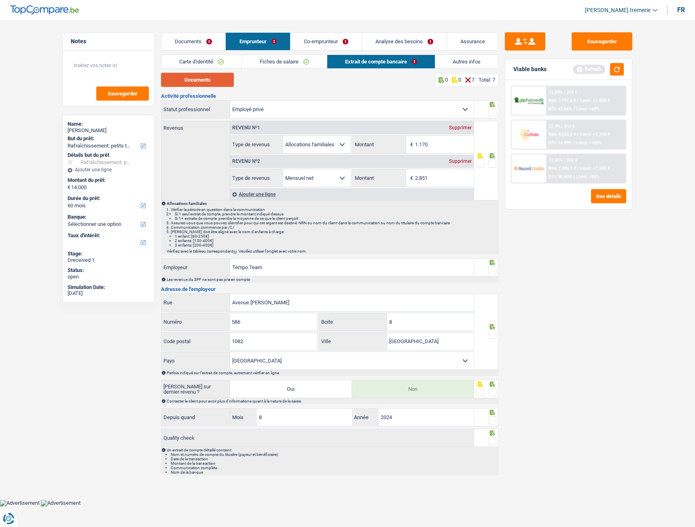
click at [216, 81] on button "Documents" at bounding box center [197, 80] width 73 height 14
click at [389, 113] on span at bounding box center [492, 112] width 8 height 8
click at [0, 0] on input "radio" at bounding box center [0, 0] width 0 height 0
click at [389, 162] on span at bounding box center [492, 164] width 8 height 8
click at [0, 0] on input "radio" at bounding box center [0, 0] width 0 height 0
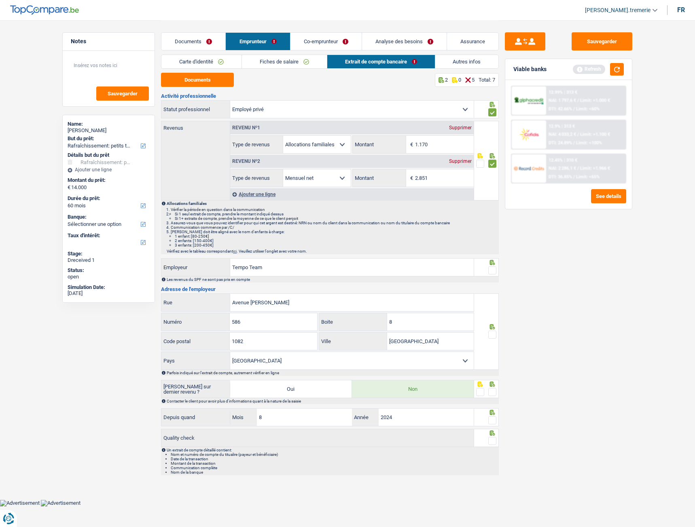
click at [389, 175] on span at bounding box center [492, 270] width 8 height 8
click at [0, 0] on input "radio" at bounding box center [0, 0] width 0 height 0
click at [389, 175] on span at bounding box center [492, 335] width 8 height 8
click at [0, 0] on input "radio" at bounding box center [0, 0] width 0 height 0
click at [389, 175] on span at bounding box center [492, 392] width 8 height 8
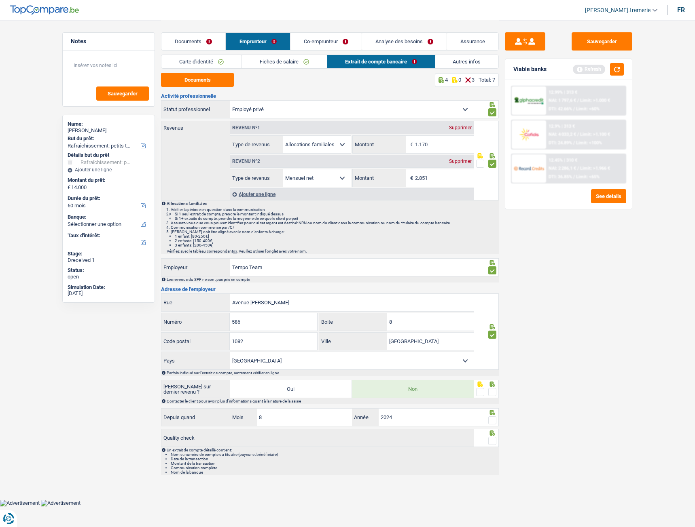
click at [0, 0] on input "radio" at bounding box center [0, 0] width 0 height 0
click at [389, 175] on span at bounding box center [492, 420] width 8 height 8
click at [0, 0] on input "radio" at bounding box center [0, 0] width 0 height 0
click at [389, 175] on span at bounding box center [492, 441] width 8 height 8
click at [0, 0] on input "radio" at bounding box center [0, 0] width 0 height 0
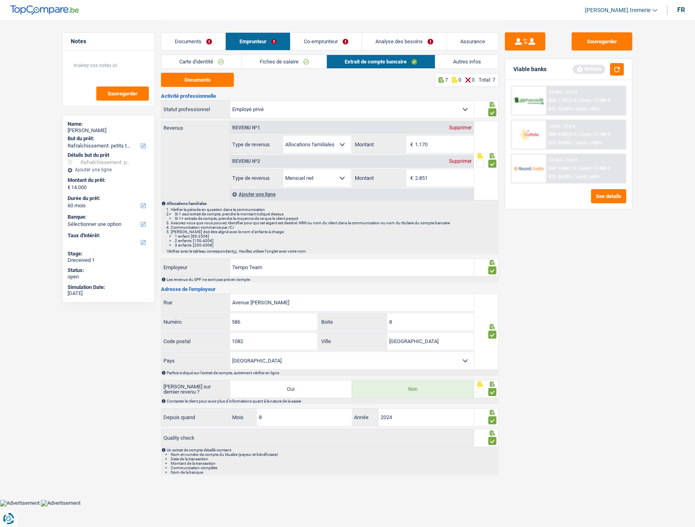
click at [389, 62] on link "Autres infos" at bounding box center [466, 61] width 63 height 13
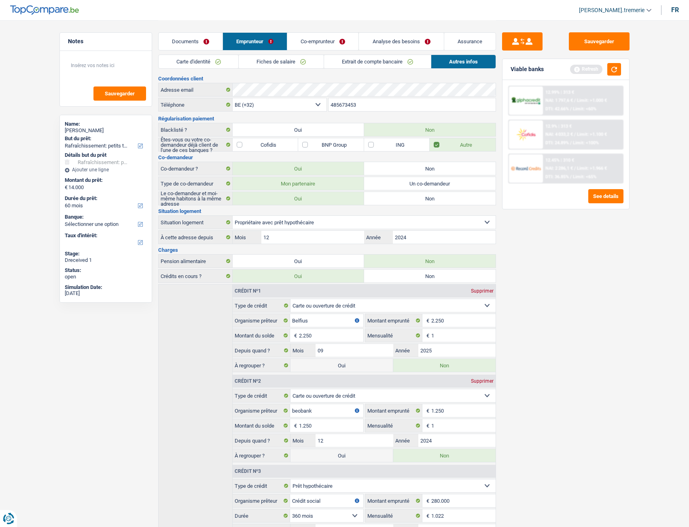
click at [319, 41] on link "Co-emprunteur" at bounding box center [322, 41] width 71 height 17
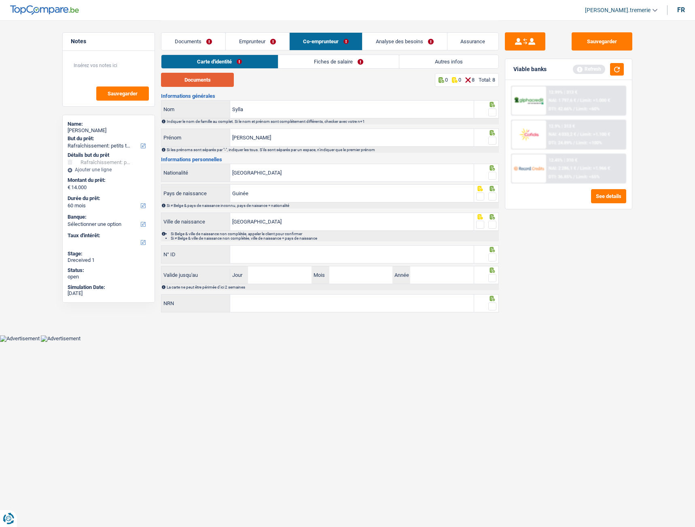
click at [210, 79] on button "Documents" at bounding box center [197, 80] width 73 height 14
drag, startPoint x: 277, startPoint y: 137, endPoint x: 186, endPoint y: 142, distance: 91.1
click at [186, 142] on div "Fatoumata Prénom" at bounding box center [317, 137] width 312 height 17
type input "Néné"
click at [389, 109] on span at bounding box center [492, 112] width 8 height 8
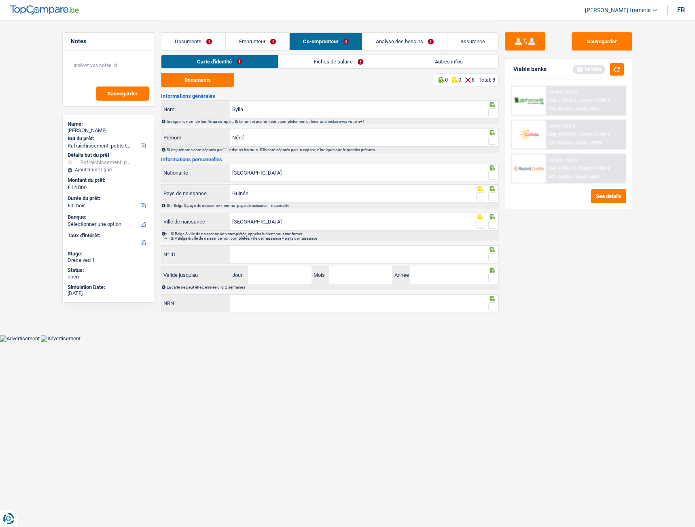
click at [0, 0] on input "radio" at bounding box center [0, 0] width 0 height 0
click at [389, 141] on span at bounding box center [492, 141] width 8 height 8
click at [0, 0] on input "radio" at bounding box center [0, 0] width 0 height 0
click at [389, 175] on span at bounding box center [492, 176] width 8 height 8
click at [0, 0] on input "radio" at bounding box center [0, 0] width 0 height 0
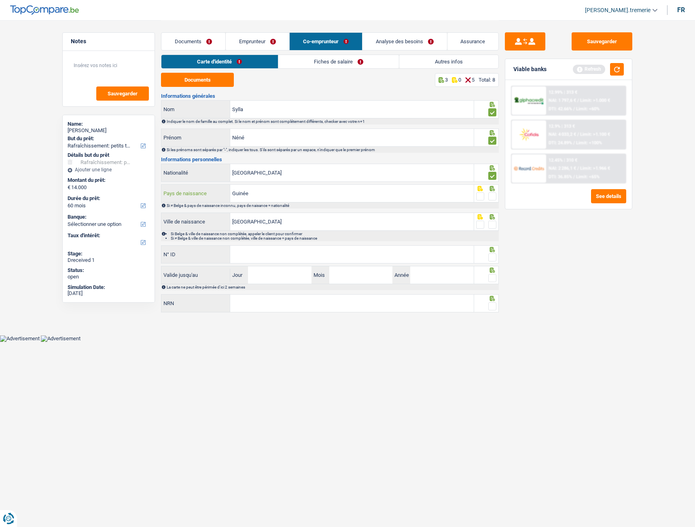
click at [389, 175] on input "Guinée" at bounding box center [351, 193] width 243 height 17
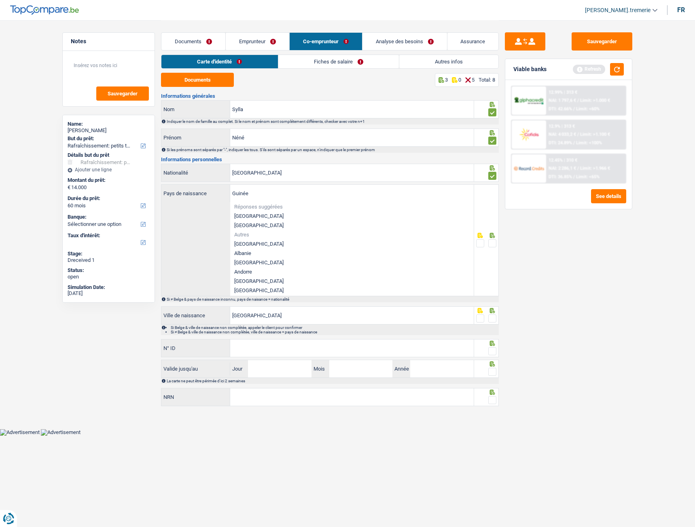
click at [389, 175] on span at bounding box center [480, 243] width 8 height 8
click at [0, 0] on input "radio" at bounding box center [0, 0] width 0 height 0
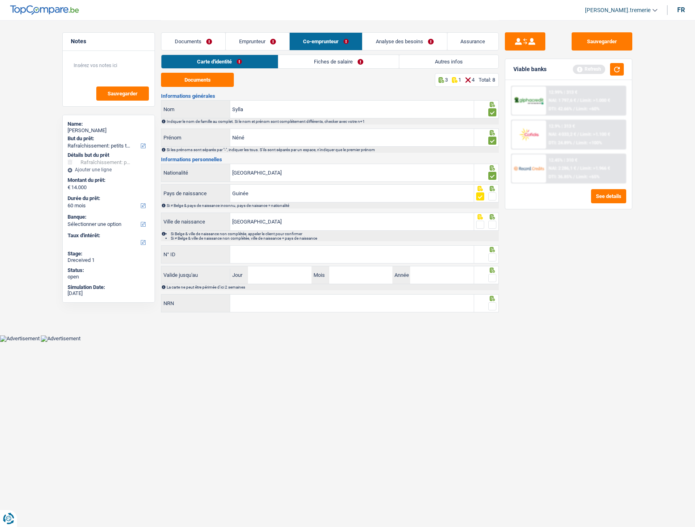
click at [389, 175] on span at bounding box center [480, 225] width 8 height 8
click at [0, 0] on input "radio" at bounding box center [0, 0] width 0 height 0
click at [389, 175] on input "N° ID" at bounding box center [351, 254] width 243 height 17
type input "595-4463944-22"
click at [389, 175] on span at bounding box center [492, 258] width 8 height 8
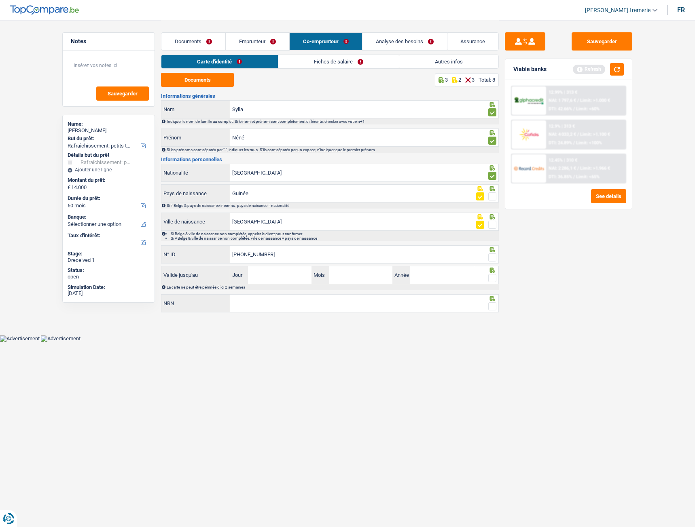
click at [0, 0] on input "radio" at bounding box center [0, 0] width 0 height 0
click at [298, 175] on input "Jour" at bounding box center [279, 274] width 63 height 17
type input "12"
type input "07"
type input "2035"
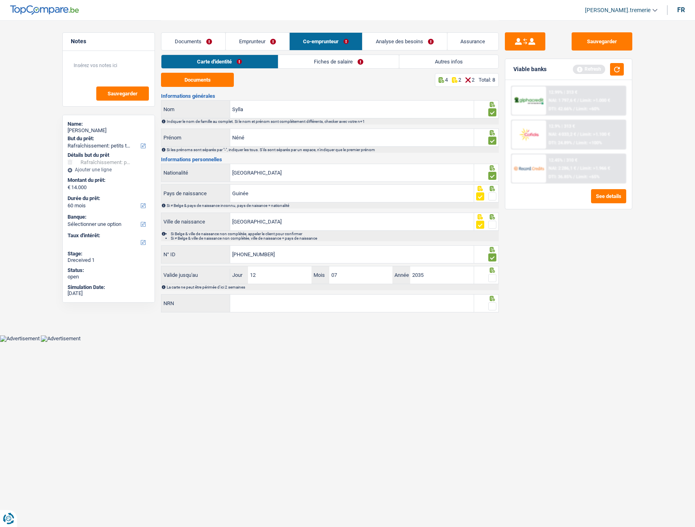
click at [389, 175] on span at bounding box center [492, 278] width 8 height 8
click at [0, 0] on input "radio" at bounding box center [0, 0] width 0 height 0
click at [376, 175] on input "NRN" at bounding box center [351, 303] width 243 height 17
type input "94.12.20-616.66"
click at [389, 175] on span at bounding box center [492, 306] width 8 height 8
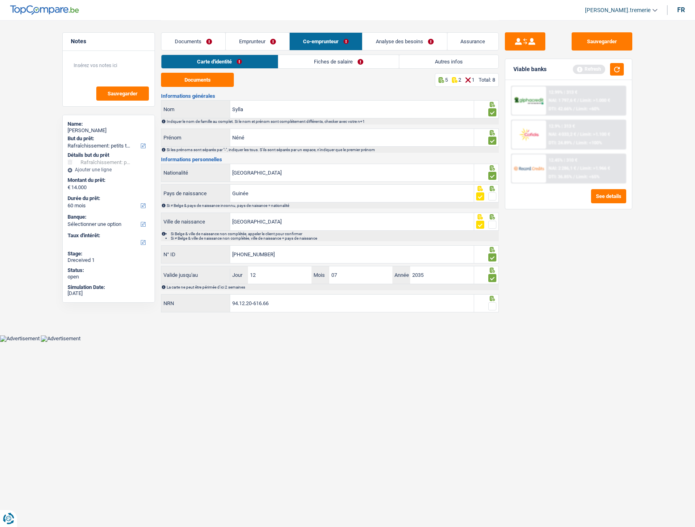
click at [0, 0] on input "radio" at bounding box center [0, 0] width 0 height 0
click at [376, 61] on link "Fiches de salaire" at bounding box center [338, 61] width 121 height 13
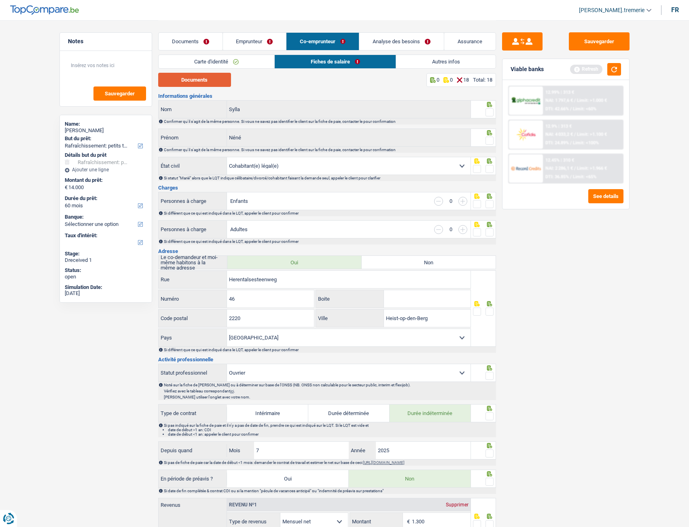
click at [201, 80] on button "Documents" at bounding box center [194, 80] width 73 height 14
click at [389, 39] on button "Sauvegarder" at bounding box center [599, 41] width 61 height 18
click at [389, 111] on span at bounding box center [489, 112] width 8 height 8
click at [0, 0] on input "radio" at bounding box center [0, 0] width 0 height 0
click at [389, 140] on span at bounding box center [489, 141] width 8 height 8
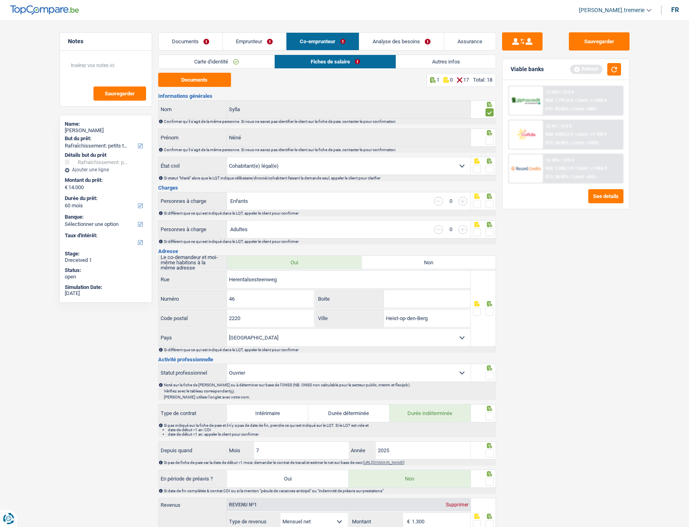
click at [0, 0] on input "radio" at bounding box center [0, 0] width 0 height 0
click at [389, 169] on span at bounding box center [489, 169] width 8 height 8
click at [0, 0] on input "radio" at bounding box center [0, 0] width 0 height 0
click at [389, 175] on span at bounding box center [489, 204] width 8 height 8
click at [0, 0] on input "radio" at bounding box center [0, 0] width 0 height 0
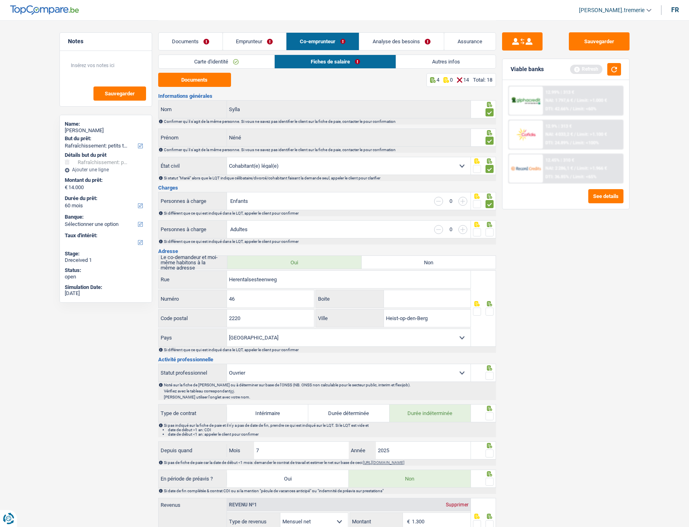
click at [389, 175] on span at bounding box center [489, 232] width 8 height 8
click at [0, 0] on input "radio" at bounding box center [0, 0] width 0 height 0
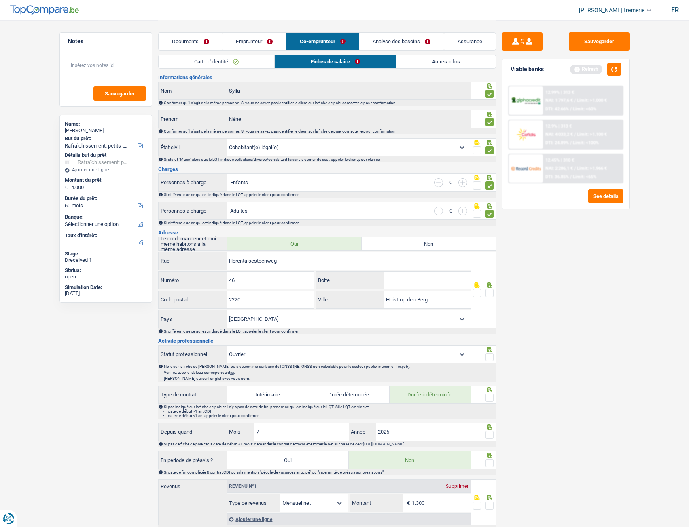
scroll to position [20, 0]
click at [389, 175] on span at bounding box center [489, 292] width 8 height 8
click at [0, 0] on input "radio" at bounding box center [0, 0] width 0 height 0
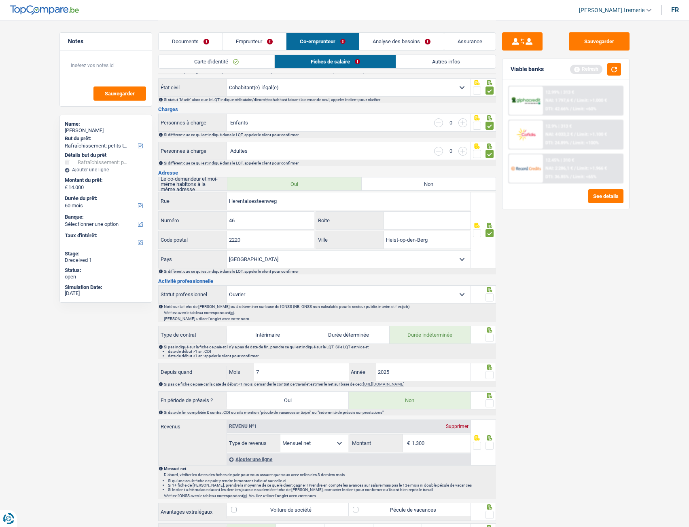
scroll to position [79, 0]
click at [389, 175] on span at bounding box center [489, 297] width 8 height 8
click at [0, 0] on input "radio" at bounding box center [0, 0] width 0 height 0
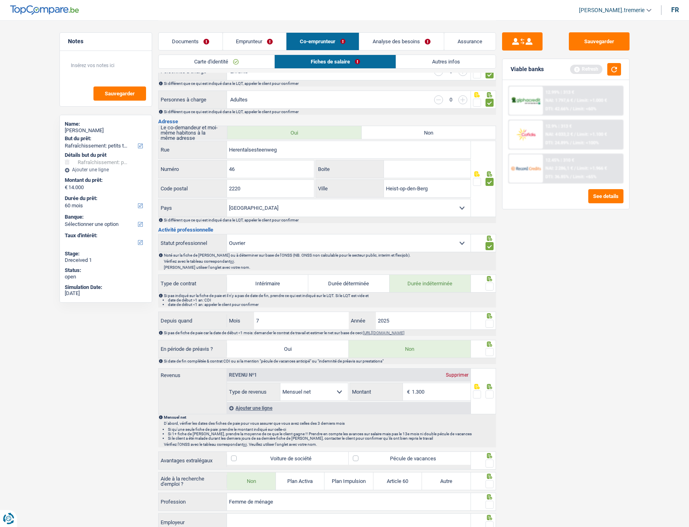
scroll to position [133, 0]
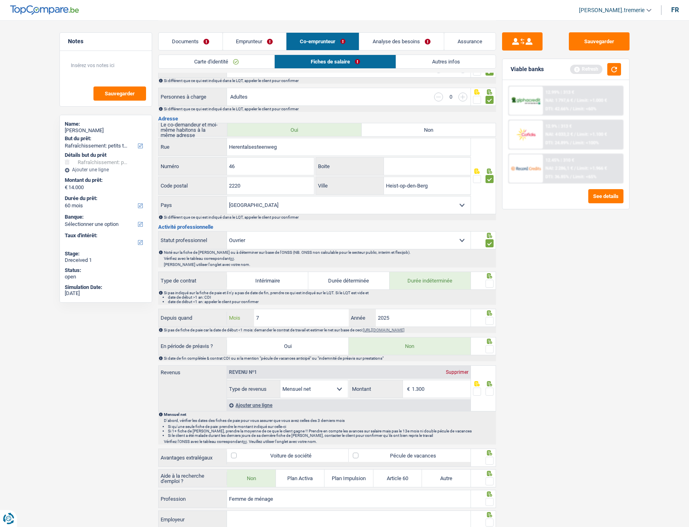
click at [285, 175] on input "7" at bounding box center [301, 317] width 95 height 17
type input "6"
click at [389, 175] on span at bounding box center [489, 284] width 8 height 8
click at [0, 0] on input "radio" at bounding box center [0, 0] width 0 height 0
click at [389, 175] on span at bounding box center [489, 321] width 8 height 8
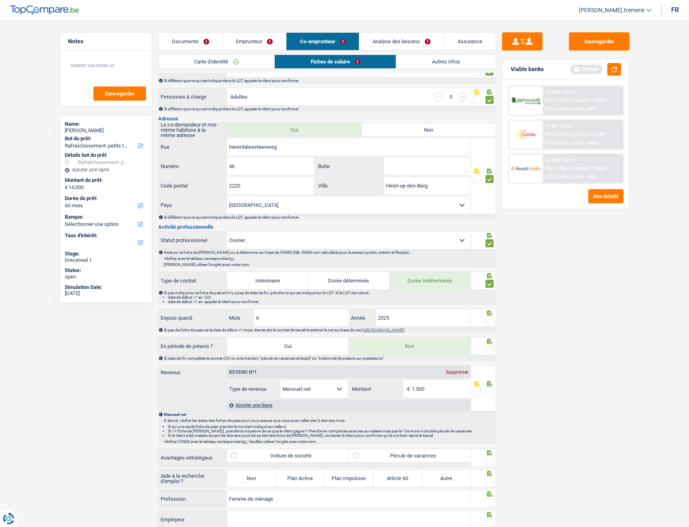
click at [0, 0] on input "radio" at bounding box center [0, 0] width 0 height 0
click at [389, 175] on span at bounding box center [489, 349] width 8 height 8
click at [0, 0] on input "radio" at bounding box center [0, 0] width 0 height 0
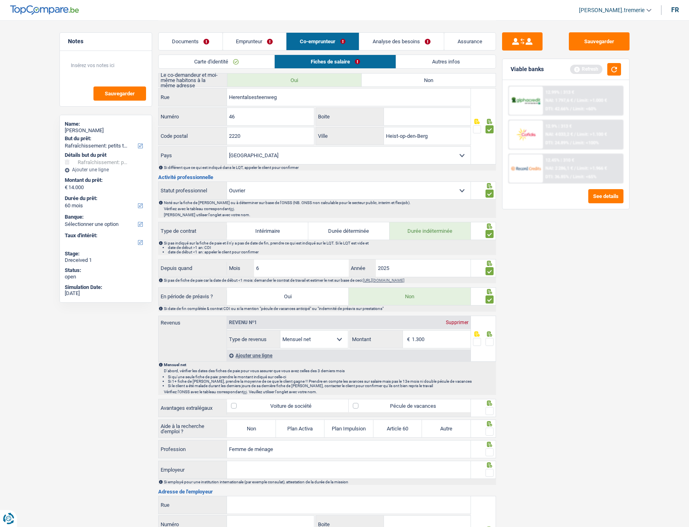
scroll to position [185, 0]
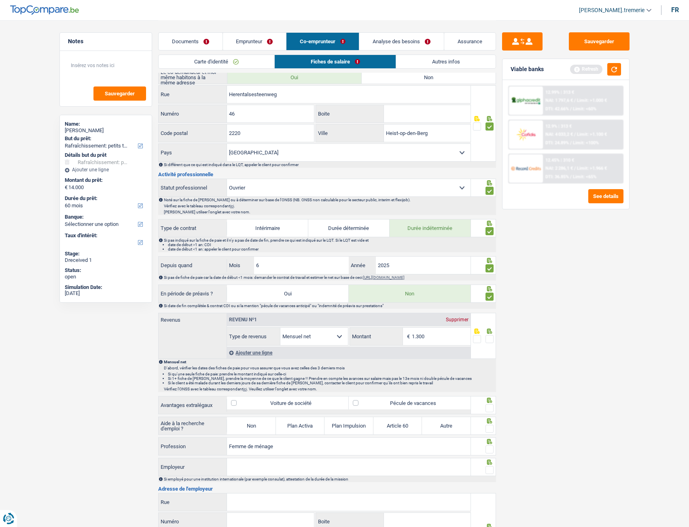
drag, startPoint x: 439, startPoint y: 334, endPoint x: 396, endPoint y: 329, distance: 42.7
click at [389, 175] on div "1.300 € Montant" at bounding box center [410, 336] width 121 height 17
type input "1.020"
click at [389, 175] on span at bounding box center [489, 339] width 8 height 8
click at [0, 0] on input "radio" at bounding box center [0, 0] width 0 height 0
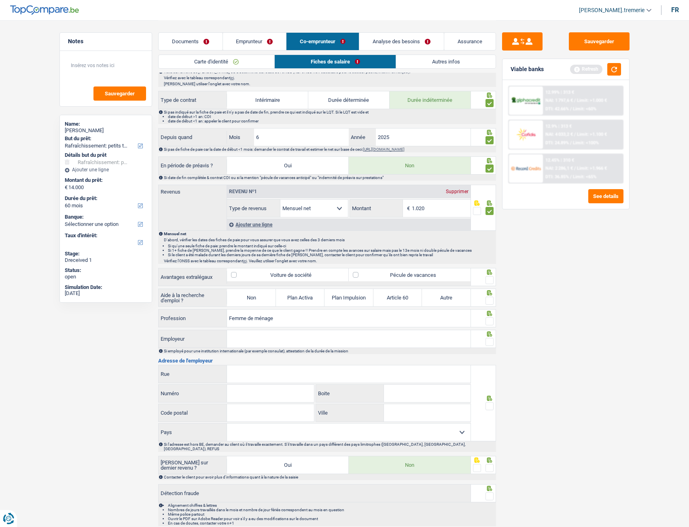
scroll to position [314, 0]
drag, startPoint x: 423, startPoint y: 270, endPoint x: 450, endPoint y: 271, distance: 26.7
click at [389, 175] on label "Pécule de vacances" at bounding box center [410, 274] width 122 height 13
click at [389, 175] on input "Pécule de vacances" at bounding box center [410, 274] width 122 height 13
checkbox input "true"
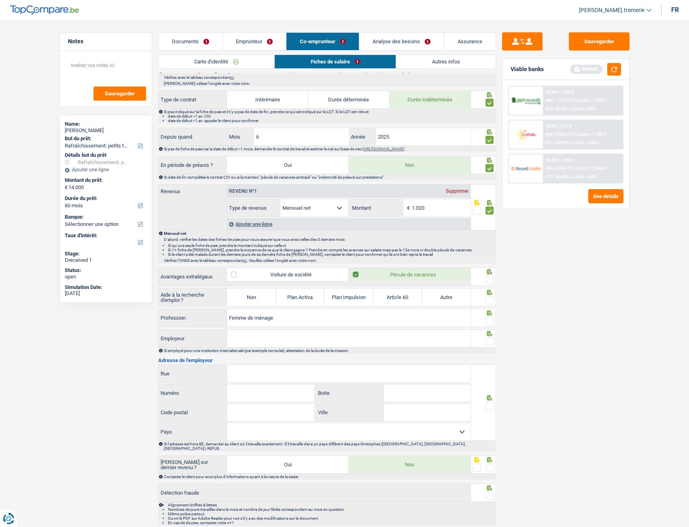
click at [389, 175] on span at bounding box center [489, 280] width 8 height 8
click at [0, 0] on input "radio" at bounding box center [0, 0] width 0 height 0
click at [254, 175] on label "Non" at bounding box center [251, 297] width 49 height 17
click at [254, 175] on input "Non" at bounding box center [251, 297] width 49 height 17
radio input "true"
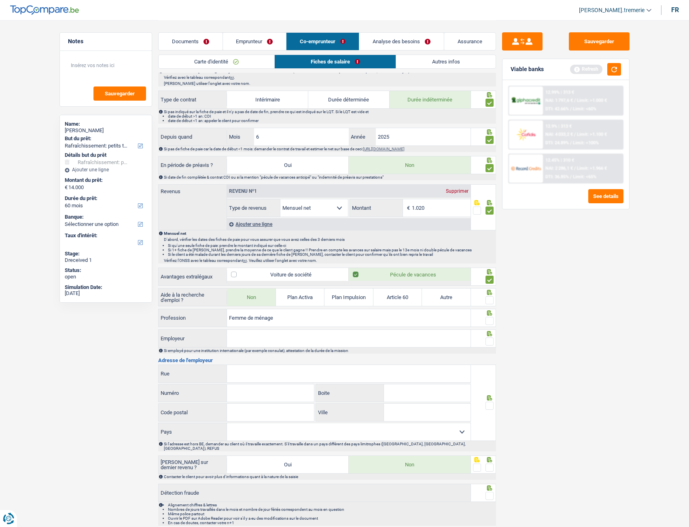
click at [389, 175] on span at bounding box center [489, 321] width 8 height 8
click at [0, 0] on input "radio" at bounding box center [0, 0] width 0 height 0
click at [389, 175] on span at bounding box center [489, 300] width 8 height 8
click at [0, 0] on input "radio" at bounding box center [0, 0] width 0 height 0
click at [389, 175] on input "Employeur" at bounding box center [348, 338] width 243 height 17
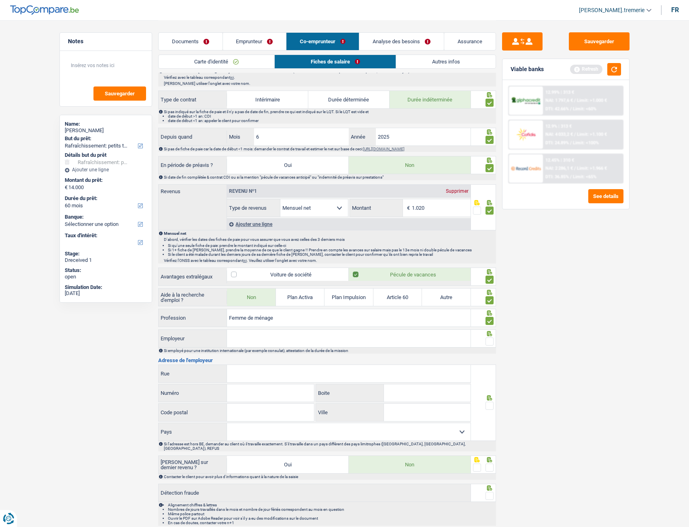
click at [260, 175] on input "Employeur" at bounding box center [348, 338] width 243 height 17
paste input "TRANSFORMICS"
type input "TRANSFORMICS"
click at [257, 175] on input "Rue" at bounding box center [348, 373] width 243 height 17
paste input "DIESTERSESTEENWEG"
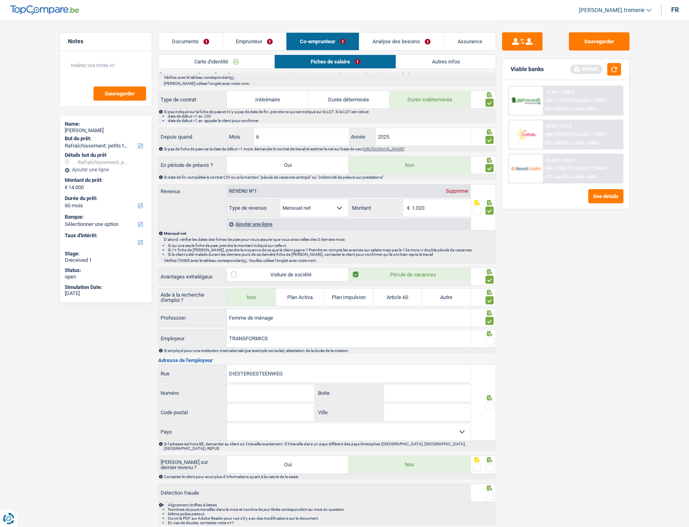
click at [278, 175] on input "DIESTERSESTEENWEG" at bounding box center [348, 373] width 243 height 17
type input "DIESTERSESTEENWEG"
click at [262, 175] on input "Numéro" at bounding box center [270, 393] width 87 height 17
type input "("
type input "56"
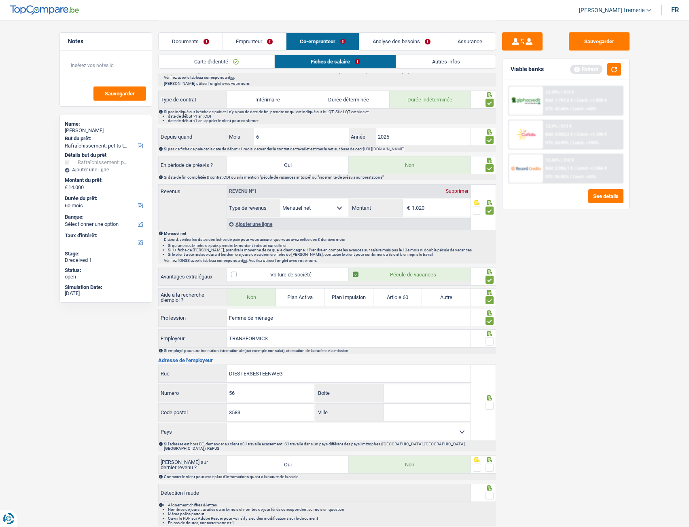
type input "3583"
click at [389, 175] on input "Ville" at bounding box center [427, 412] width 87 height 17
type input "PAAL-BERINGEN"
click at [389, 175] on span at bounding box center [489, 406] width 8 height 8
click at [0, 0] on input "radio" at bounding box center [0, 0] width 0 height 0
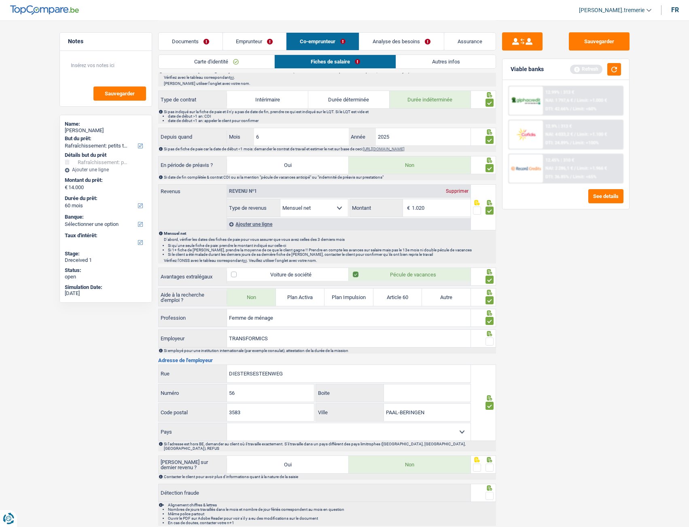
click at [389, 175] on select "Belgique France Allemagne Italie Luxembourg Pays-Bas Espagne Suisse Sélectionne…" at bounding box center [348, 431] width 243 height 17
select select "BE"
click at [227, 175] on select "Belgique France Allemagne Italie Luxembourg Pays-Bas Espagne Suisse Sélectionne…" at bounding box center [348, 431] width 243 height 17
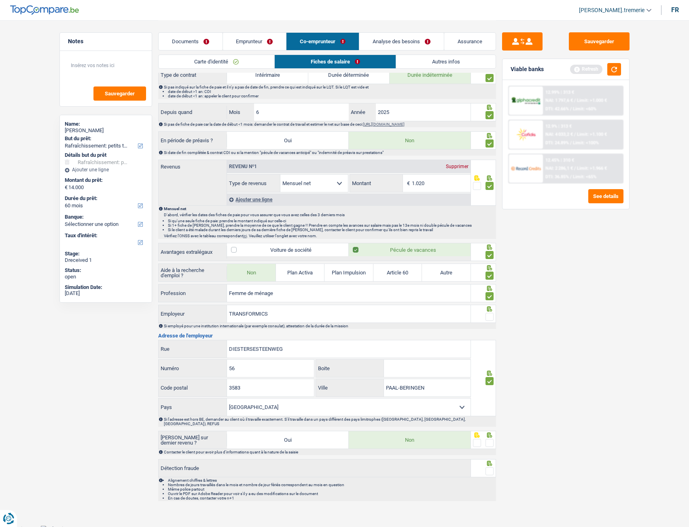
click at [389, 175] on span at bounding box center [489, 443] width 8 height 8
click at [0, 0] on input "radio" at bounding box center [0, 0] width 0 height 0
click at [389, 175] on span at bounding box center [489, 471] width 8 height 8
click at [0, 0] on input "radio" at bounding box center [0, 0] width 0 height 0
click at [389, 175] on input "1.020" at bounding box center [441, 183] width 59 height 17
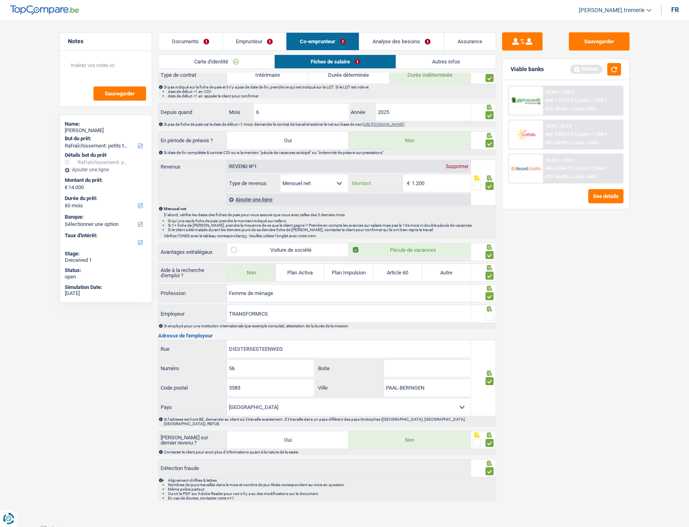
type input "1.200"
click at [389, 64] on link "Autres infos" at bounding box center [445, 61] width 99 height 13
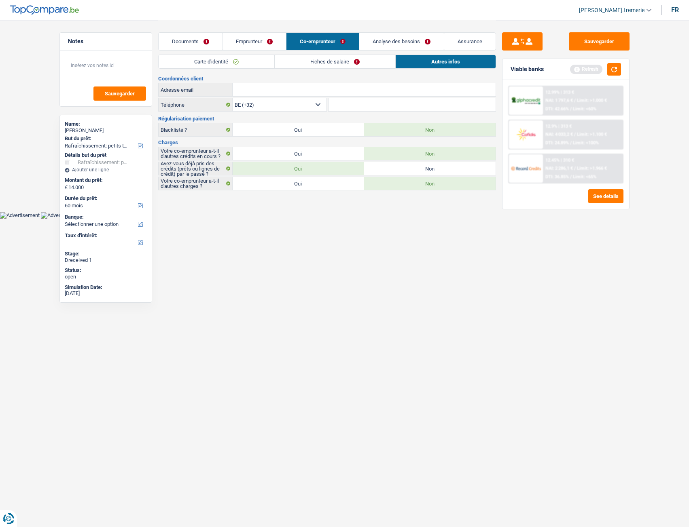
scroll to position [0, 0]
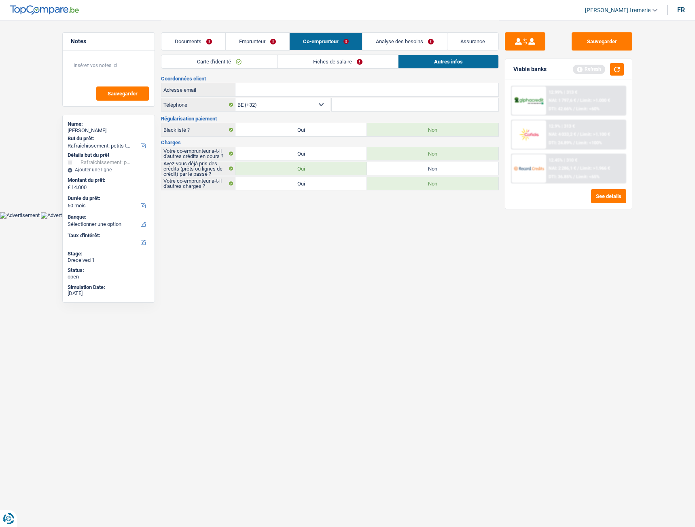
click at [363, 61] on link "Fiches de salaire" at bounding box center [337, 61] width 121 height 13
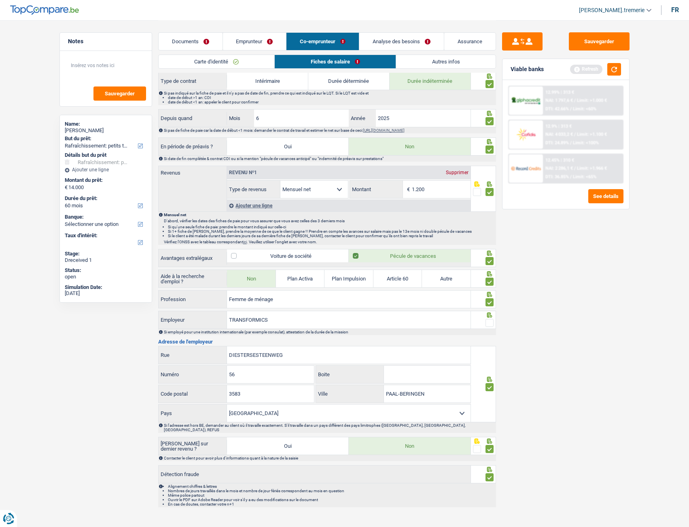
scroll to position [338, 0]
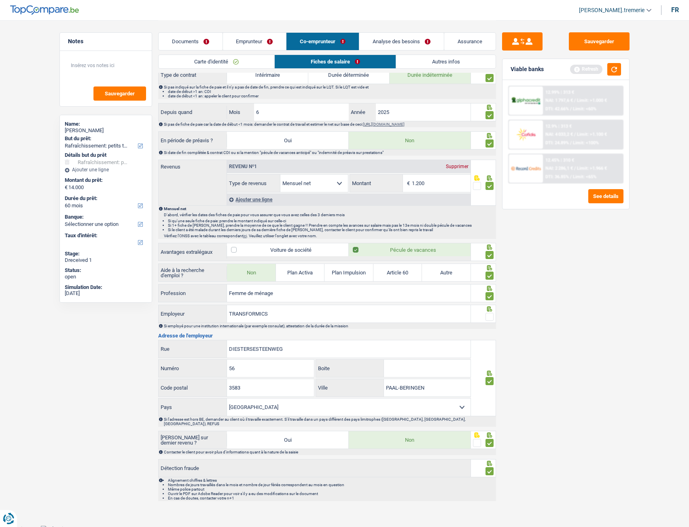
click at [389, 175] on span at bounding box center [489, 317] width 8 height 8
click at [0, 0] on input "radio" at bounding box center [0, 0] width 0 height 0
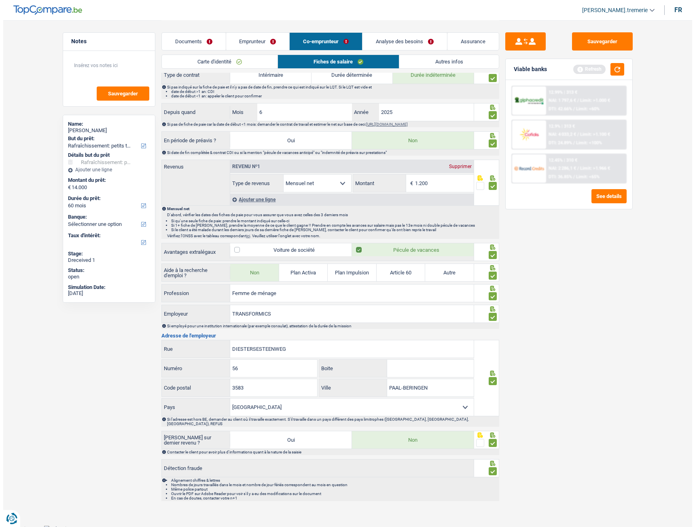
scroll to position [0, 0]
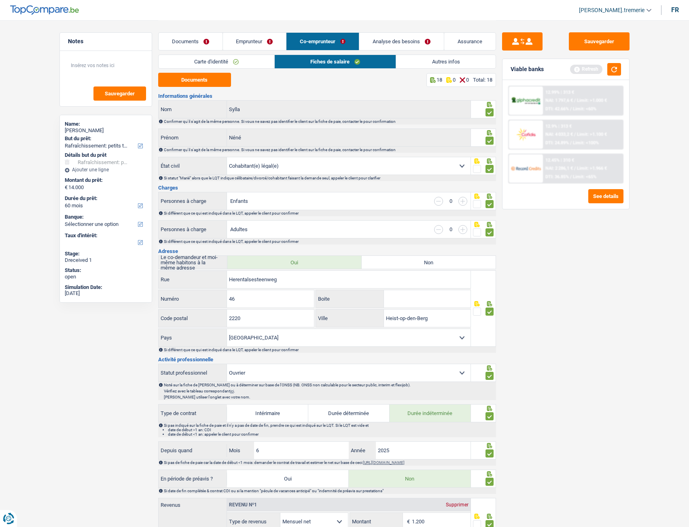
click at [389, 63] on link "Autres infos" at bounding box center [445, 61] width 99 height 13
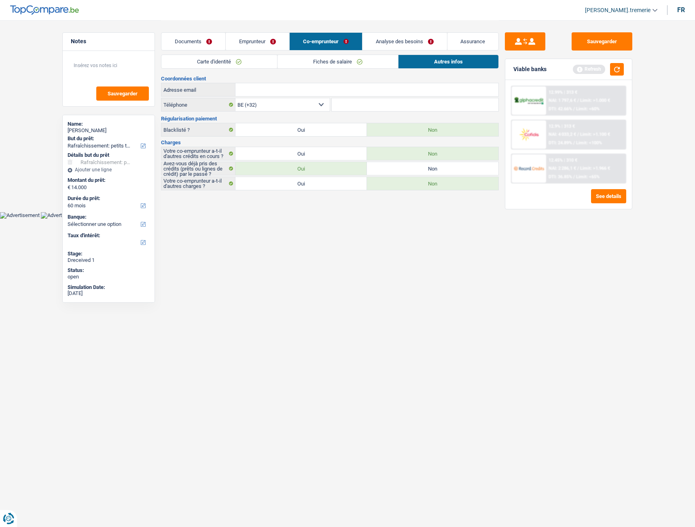
click at [389, 38] on link "Analyse des besoins" at bounding box center [404, 41] width 85 height 17
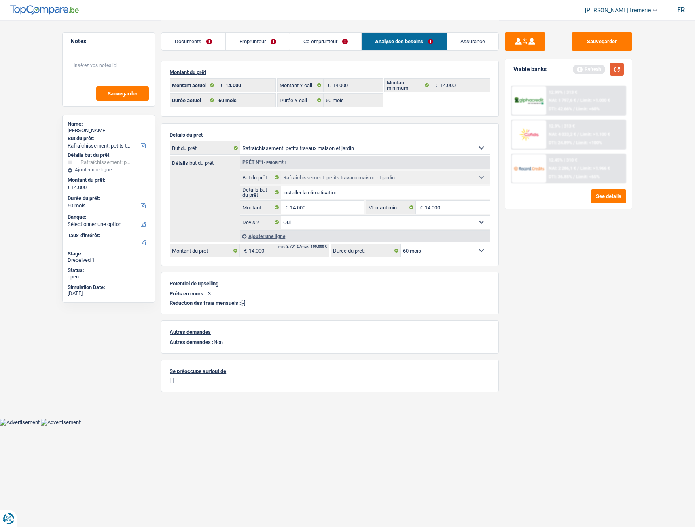
click at [389, 69] on button "button" at bounding box center [617, 69] width 14 height 13
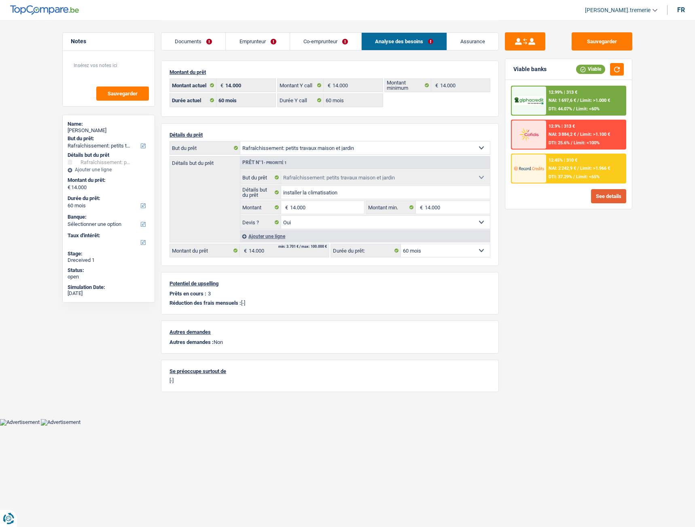
click at [389, 175] on button "See details" at bounding box center [608, 196] width 35 height 14
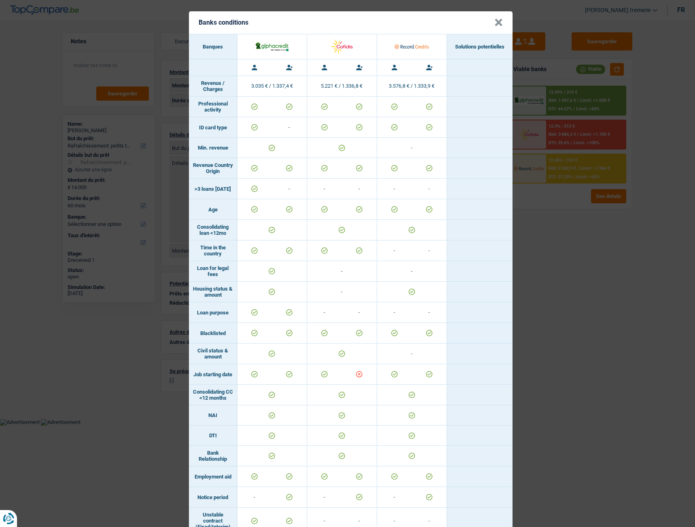
click at [389, 19] on button "×" at bounding box center [498, 23] width 8 height 8
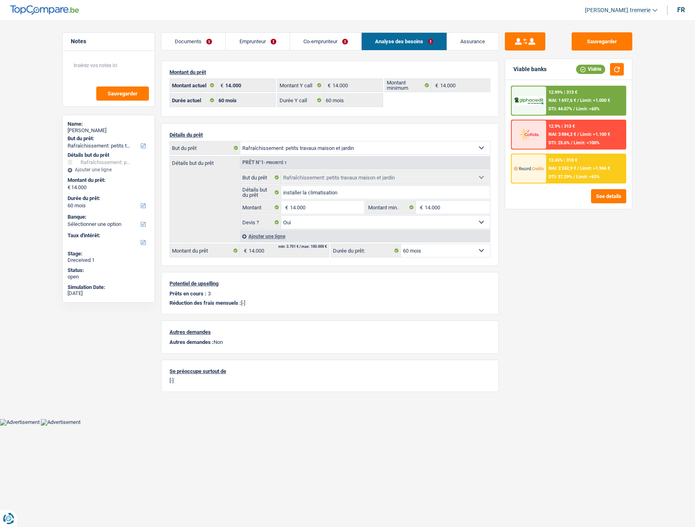
click at [389, 104] on div "12.99% | 313 € NAI: 1 697,6 € / Limit: >1.000 € DTI: 44.07% / Limit: <60%" at bounding box center [586, 101] width 80 height 28
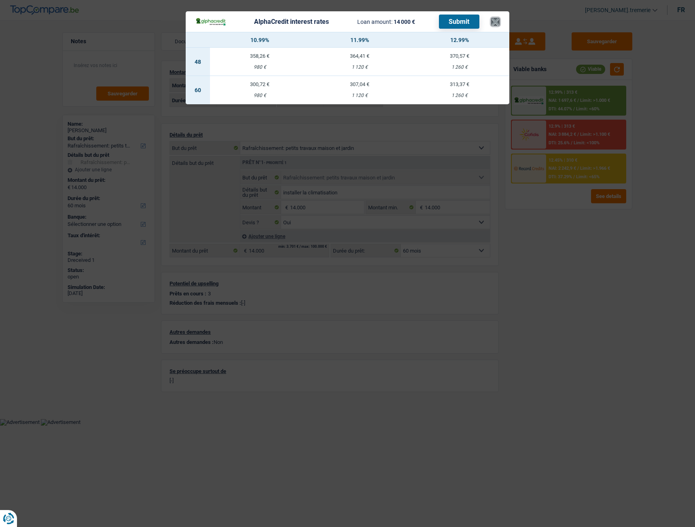
click at [389, 19] on button "×" at bounding box center [495, 22] width 8 height 8
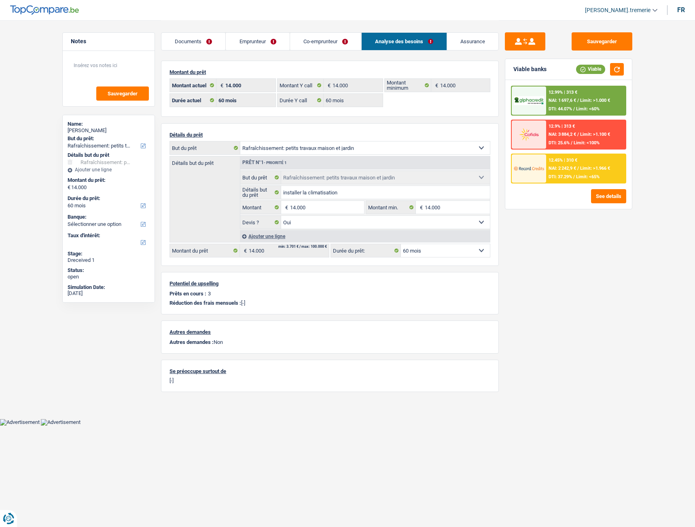
click at [389, 108] on span "Limit: <60%" at bounding box center [587, 108] width 23 height 5
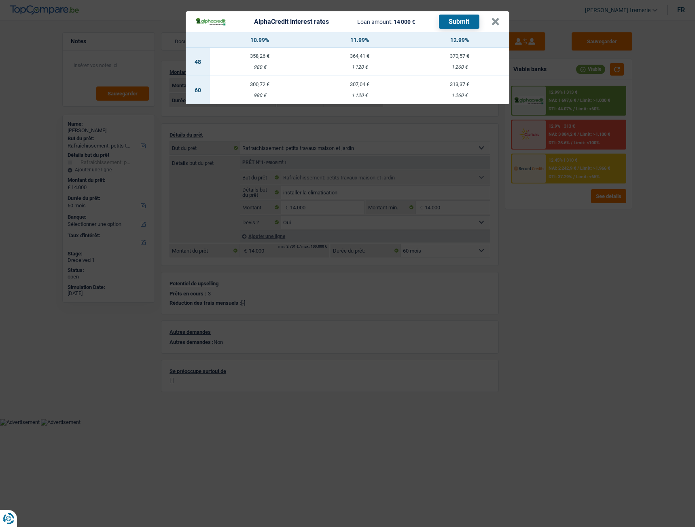
click at [389, 89] on td "313,37 € 1 260 €" at bounding box center [459, 90] width 100 height 28
select select "alphacredit"
type input "12,99"
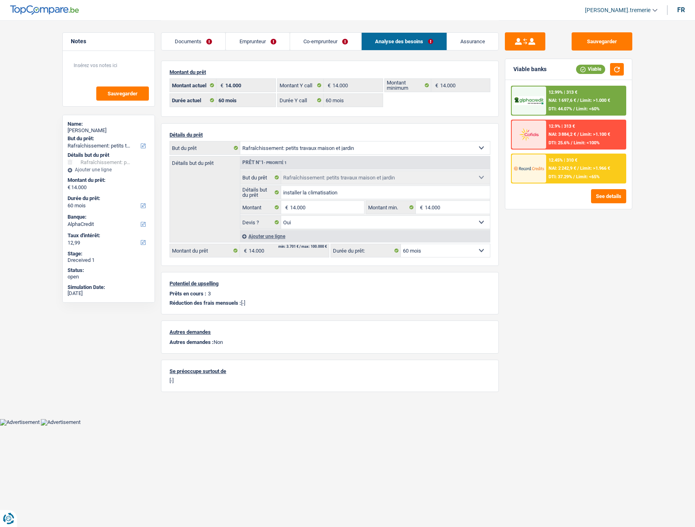
click at [389, 104] on div "12.99% | 313 € NAI: 1 697,6 € / Limit: >1.000 € DTI: 44.07% / Limit: <60%" at bounding box center [586, 101] width 80 height 28
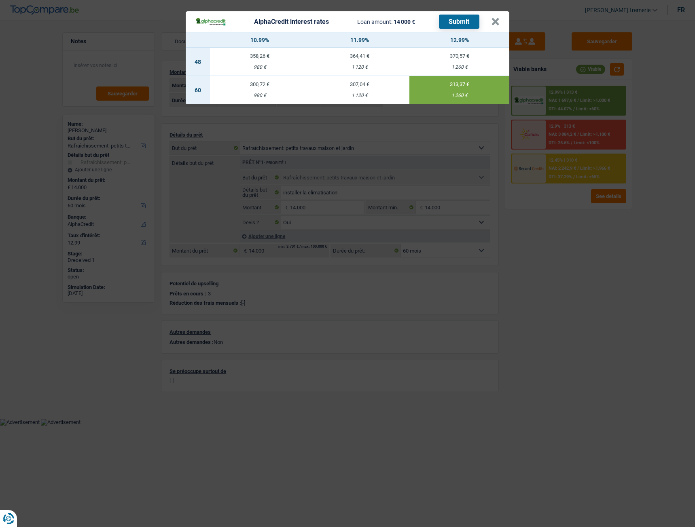
click at [389, 19] on button "Submit" at bounding box center [459, 22] width 40 height 14
click at [389, 23] on button "×" at bounding box center [495, 22] width 8 height 8
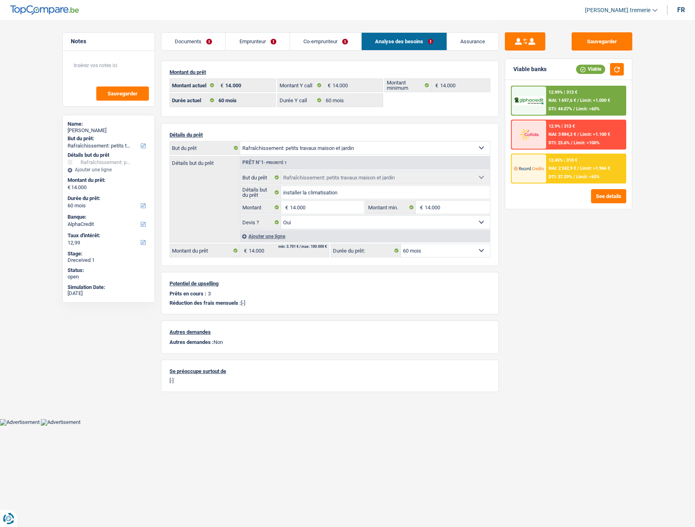
click at [389, 165] on div "12.45% | 310 € NAI: 2 242,9 € / Limit: >1.966 € DTI: 37.29% / Limit: <65%" at bounding box center [586, 168] width 80 height 28
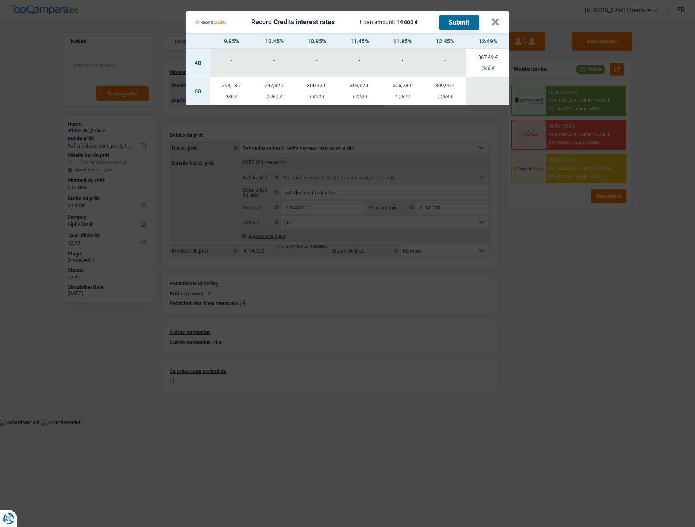
click at [389, 97] on div "1 204 €" at bounding box center [445, 96] width 43 height 5
select select "record credits"
type input "12,45"
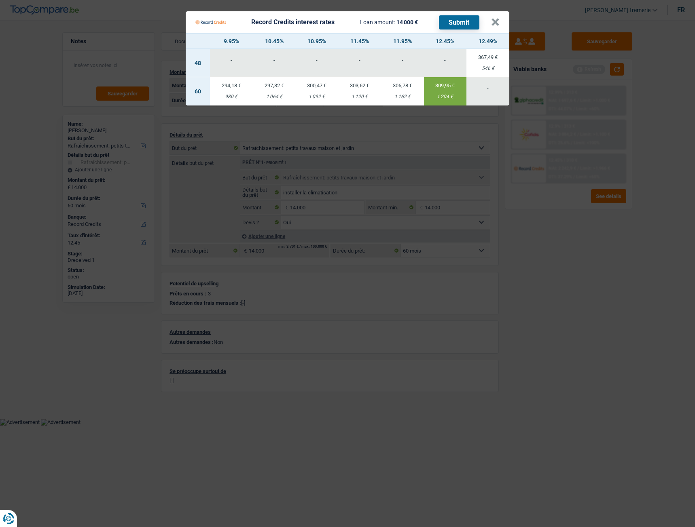
click at [389, 19] on button "Submit" at bounding box center [459, 22] width 40 height 14
click at [389, 24] on button "×" at bounding box center [495, 22] width 8 height 8
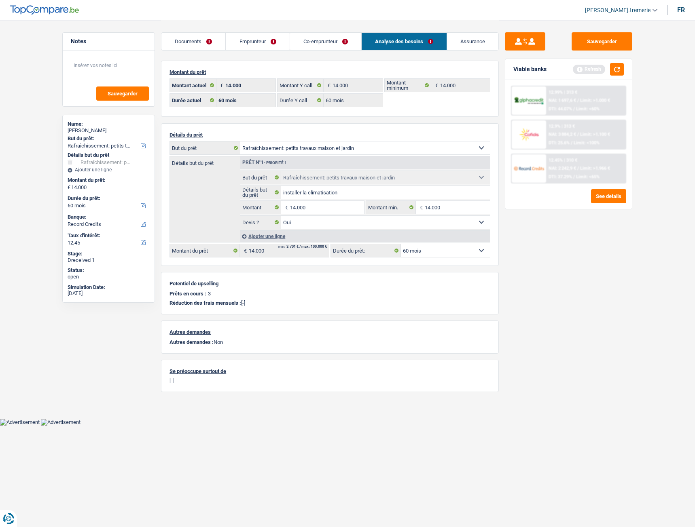
click at [241, 42] on link "Emprunteur" at bounding box center [257, 41] width 63 height 17
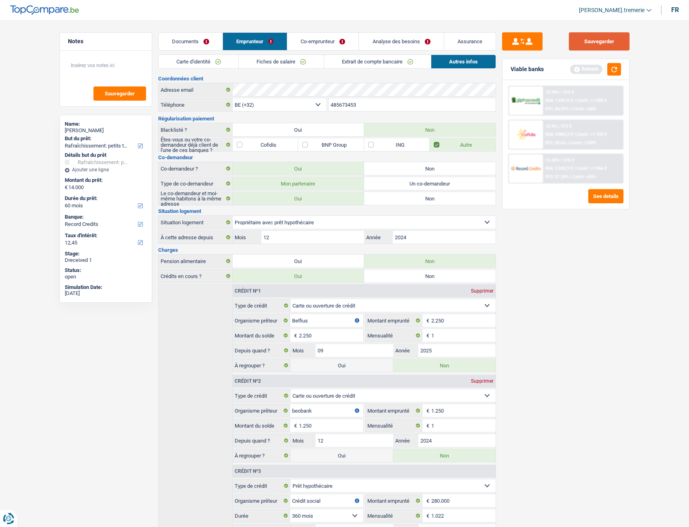
click at [389, 45] on button "Sauvegarder" at bounding box center [599, 41] width 61 height 18
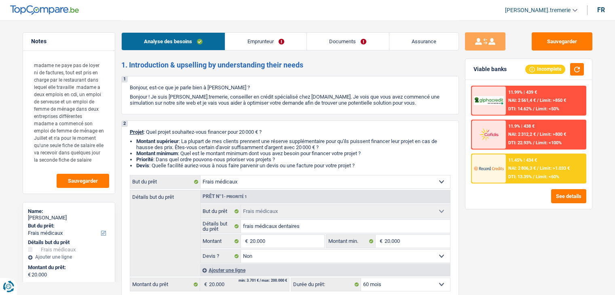
select select "medical"
select select "60"
select select "medical"
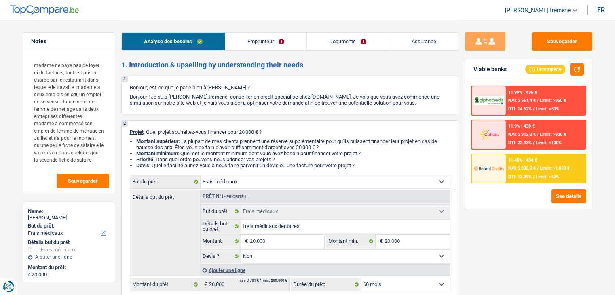
select select "false"
select select "60"
select select "worker"
select select "netSalary"
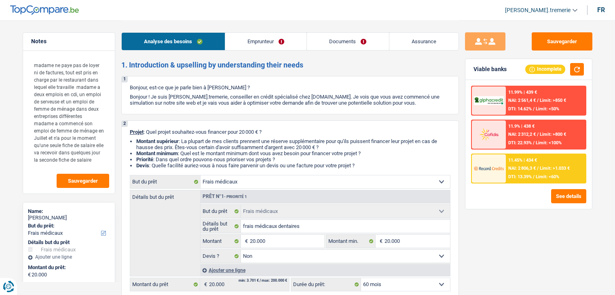
select select "liveWithParents"
select select "medical"
select select "false"
select select "60"
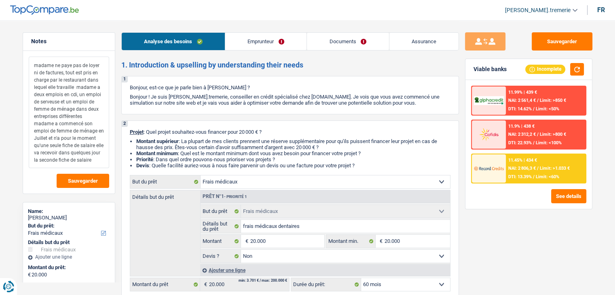
drag, startPoint x: 52, startPoint y: 67, endPoint x: 56, endPoint y: 158, distance: 91.1
click at [56, 158] on textarea "madame ne paye pas de loyer ni de factures, tout est pris en charge par le rest…" at bounding box center [69, 113] width 80 height 112
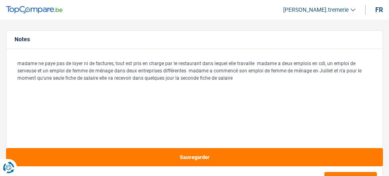
select select "medical"
select select "60"
select select "medical"
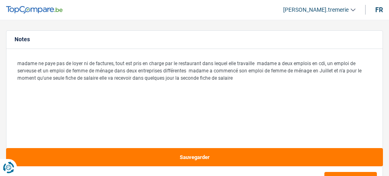
select select "false"
select select "60"
select select "worker"
select select "netSalary"
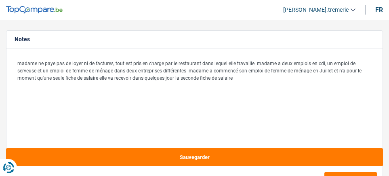
select select "liveWithParents"
select select "medical"
select select "false"
select select "60"
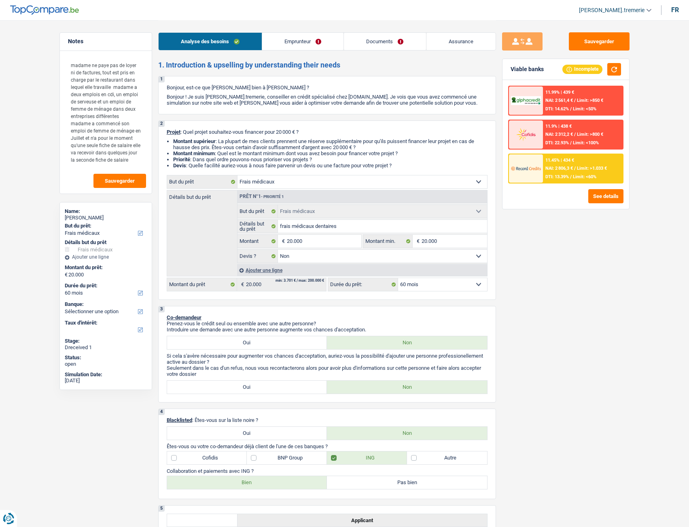
click at [389, 10] on span "[PERSON_NAME].tremerie" at bounding box center [612, 10] width 66 height 7
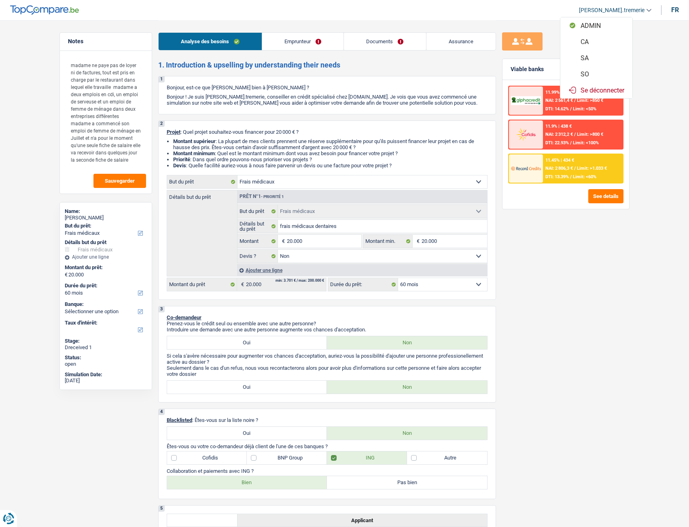
click at [389, 74] on button "SO" at bounding box center [596, 74] width 72 height 16
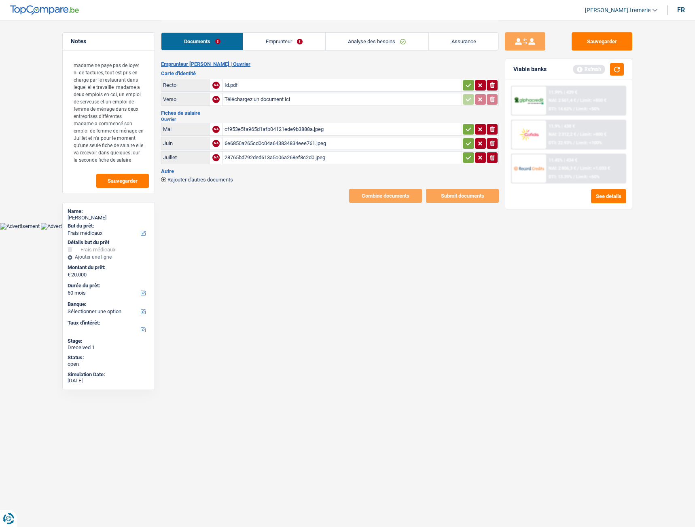
click at [389, 85] on icon "button" at bounding box center [468, 85] width 5 height 4
click at [285, 128] on div "cf953e5fa965d1afb04121ede9b3888a.jpeg" at bounding box center [341, 129] width 235 height 12
click at [389, 127] on icon "button" at bounding box center [468, 129] width 6 height 8
click at [334, 145] on div "6e6850a265cd0c04a643834834eee761.jpeg" at bounding box center [341, 143] width 235 height 12
click at [389, 147] on icon "button" at bounding box center [468, 144] width 6 height 8
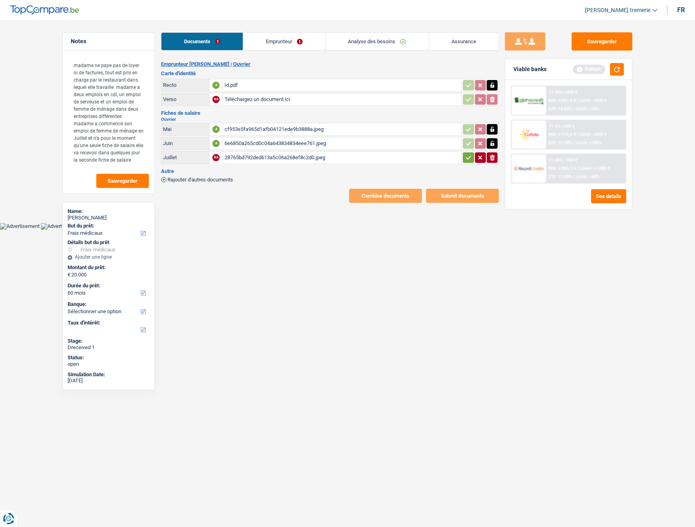
click at [358, 162] on div "28765bd792ded613a5c06a268ef8c2d0.jpeg" at bounding box center [341, 158] width 235 height 12
click at [228, 175] on span "Rajouter d'autres documents" at bounding box center [200, 179] width 66 height 5
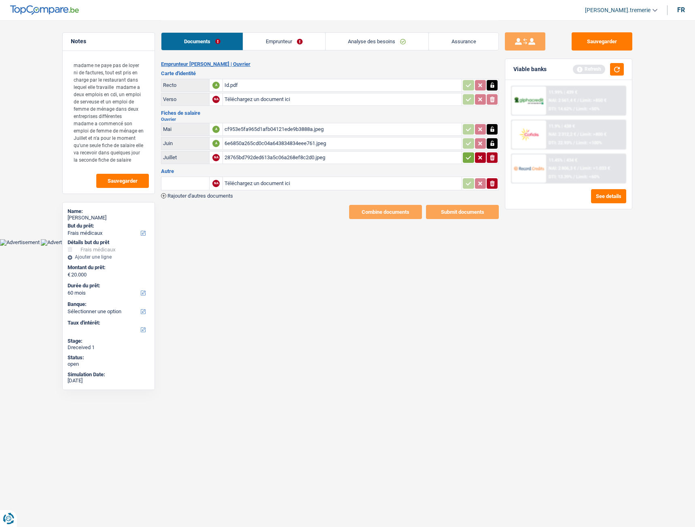
click at [189, 175] on input "text" at bounding box center [185, 183] width 44 height 13
click at [189, 175] on li "Fiche de paie Mai" at bounding box center [211, 210] width 93 height 10
type input "Fiche de paie Mai"
click at [295, 159] on div "28765bd792ded613a5c06a268ef8c2d0.jpeg" at bounding box center [341, 158] width 235 height 12
click at [389, 158] on button "ionicons-v5-e" at bounding box center [491, 157] width 11 height 11
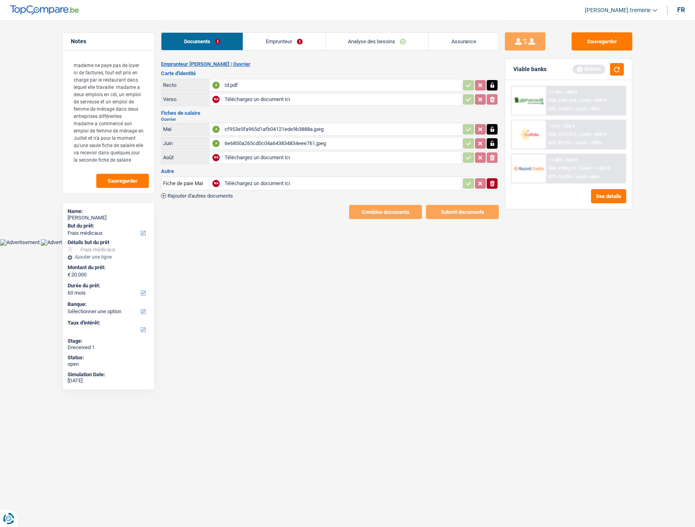
click at [295, 175] on input "Téléchargez un document ici" at bounding box center [341, 184] width 235 height 12
type input "C:\fakepath\c7ba9704-1757611933324_28765bd792ded613a5c06a268ef8c2d0.jpeg"
click at [288, 40] on link "Emprunteur" at bounding box center [284, 41] width 82 height 17
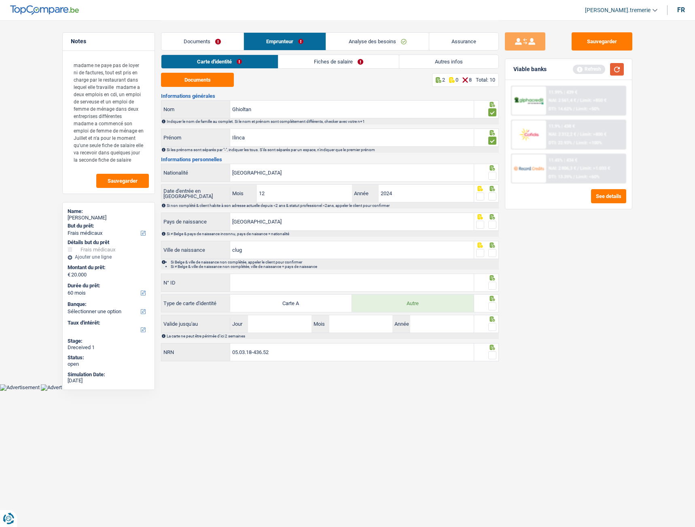
click at [389, 68] on button "button" at bounding box center [617, 69] width 14 height 13
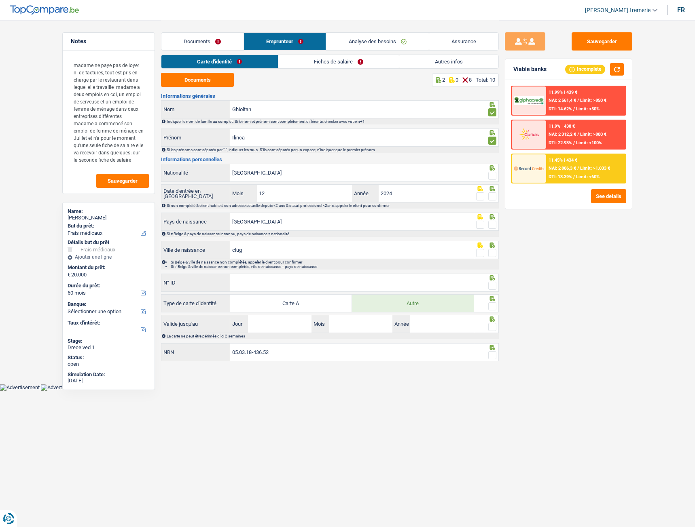
click at [338, 66] on link "Fiches de salaire" at bounding box center [338, 61] width 121 height 13
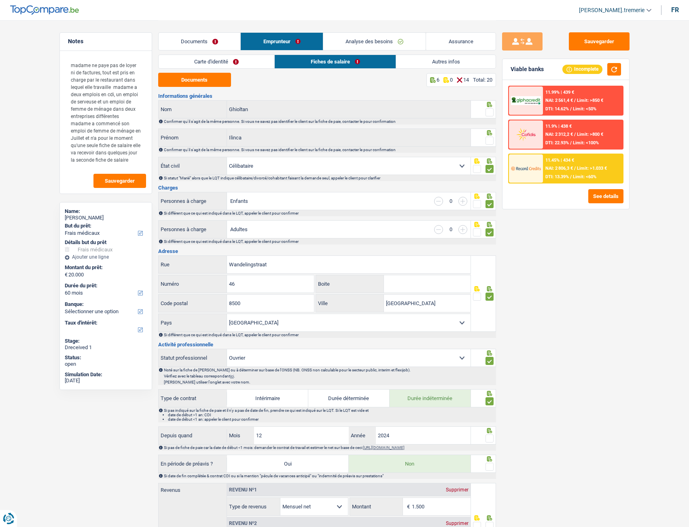
click at [219, 41] on link "Documents" at bounding box center [200, 41] width 82 height 17
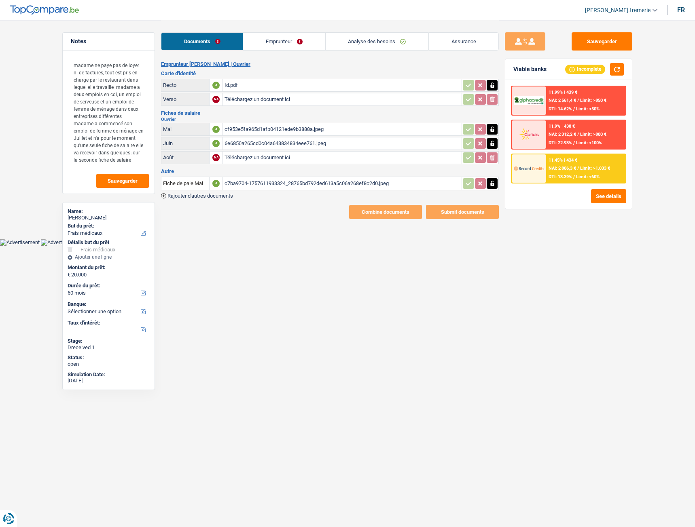
click at [262, 130] on div "cf953e5fa965d1afb04121ede9b3888a.jpeg" at bounding box center [341, 129] width 235 height 12
click at [213, 175] on span "Rajouter d'autres documents" at bounding box center [200, 195] width 66 height 5
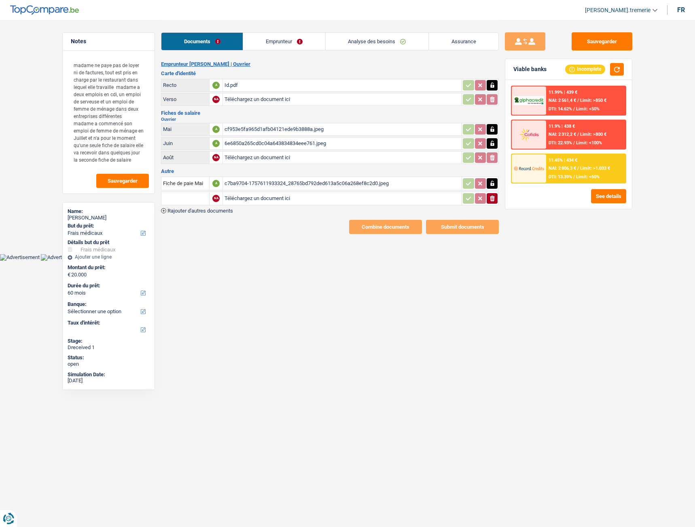
click at [199, 175] on input "text" at bounding box center [185, 198] width 44 height 13
click at [195, 175] on li "Contrat de travail" at bounding box center [218, 245] width 107 height 10
type input "Contrat de travail"
click at [254, 175] on input "Téléchargez un document ici" at bounding box center [341, 198] width 235 height 12
type input "C:\fakepath\IMG_9194.jpeg"
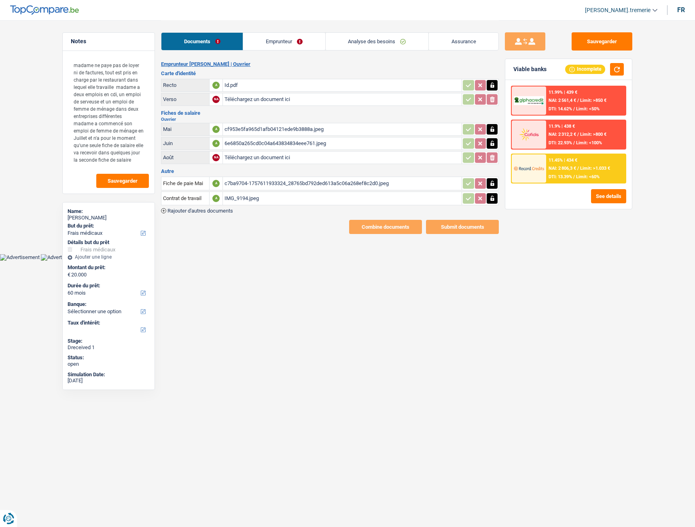
click at [192, 175] on div "Fiche de paie Mai A c7ba9704-1757611933324_28765bd792ded613a5c06a268ef8c2d0.jpe…" at bounding box center [330, 194] width 338 height 38
click at [196, 175] on div "Emprunteur Ilinca Ghioltan | Ouvrier Carte d'identité Recto A Id.pdf Verso NA T…" at bounding box center [330, 147] width 338 height 173
click at [194, 175] on span "Rajouter d'autres documents" at bounding box center [200, 210] width 66 height 5
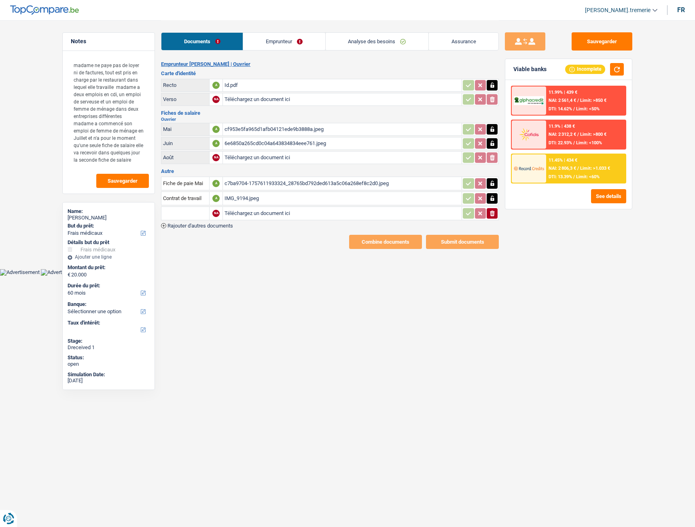
click at [271, 175] on input "Téléchargez un document ici" at bounding box center [341, 213] width 235 height 12
type input "C:\fakepath\IMG_9195.jpeg"
click at [181, 175] on input "text" at bounding box center [185, 213] width 44 height 13
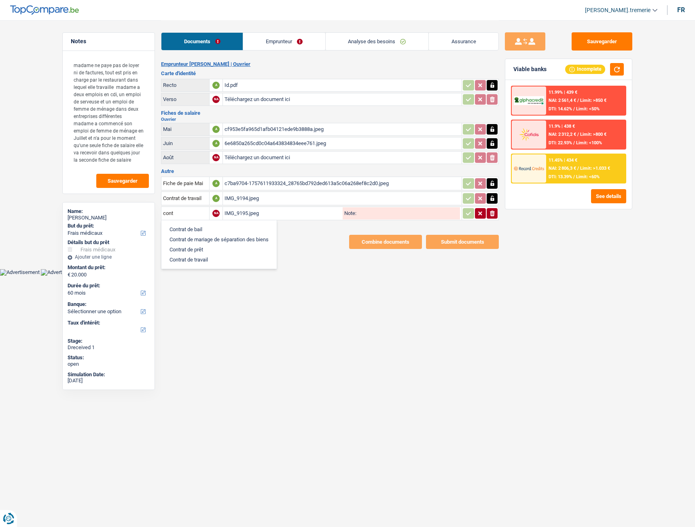
click at [186, 175] on li "Contrat de travail" at bounding box center [218, 260] width 107 height 10
type input "Contrat de travail"
click at [189, 175] on span "Rajouter d'autres documents" at bounding box center [200, 225] width 66 height 5
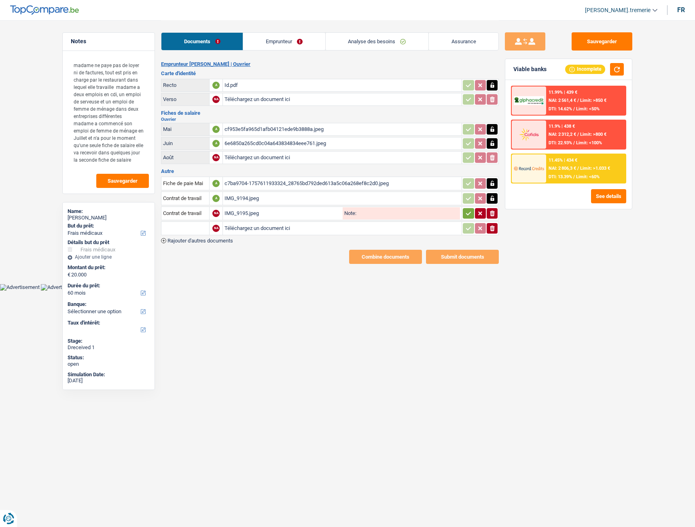
click at [190, 175] on input "text" at bounding box center [185, 228] width 44 height 13
click at [199, 175] on li "Contrat de travail" at bounding box center [218, 275] width 107 height 10
type input "Contrat de travail"
click at [252, 175] on input "Téléchargez un document ici" at bounding box center [341, 228] width 235 height 12
type input "C:\fakepath\IMG_9196.jpeg"
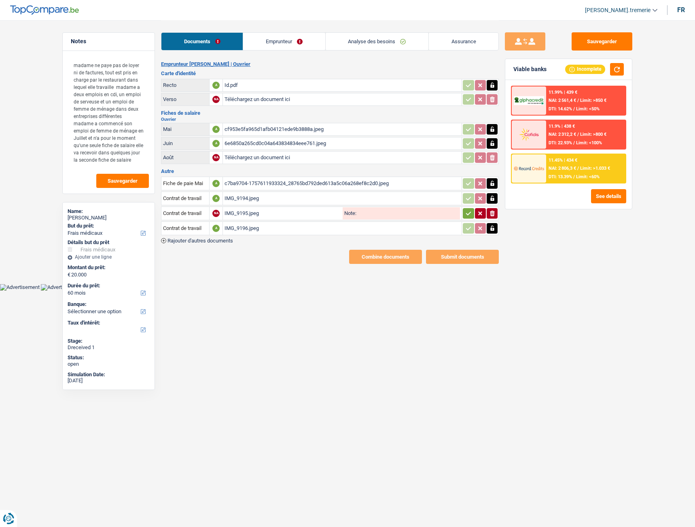
click at [191, 175] on span "Rajouter d'autres documents" at bounding box center [200, 240] width 66 height 5
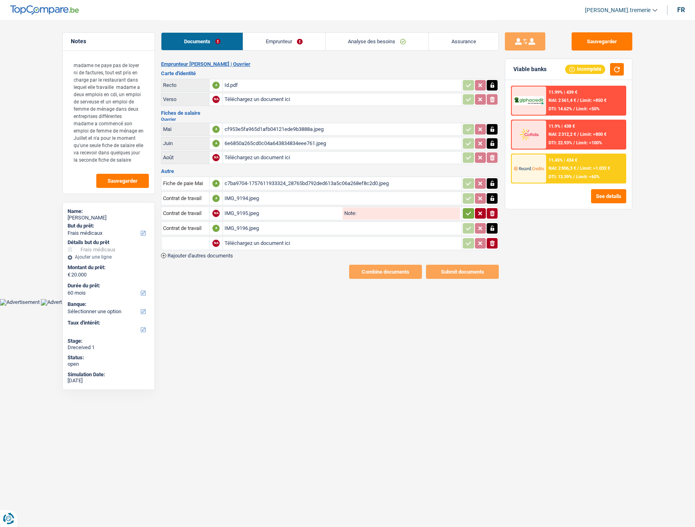
click at [191, 175] on input "text" at bounding box center [185, 243] width 44 height 13
click at [199, 175] on li "Contrat de travail" at bounding box center [218, 290] width 107 height 10
type input "Contrat de travail"
click at [258, 175] on input "Téléchargez un document ici" at bounding box center [341, 243] width 235 height 12
type input "C:\fakepath\Contract Vebego.pdf"
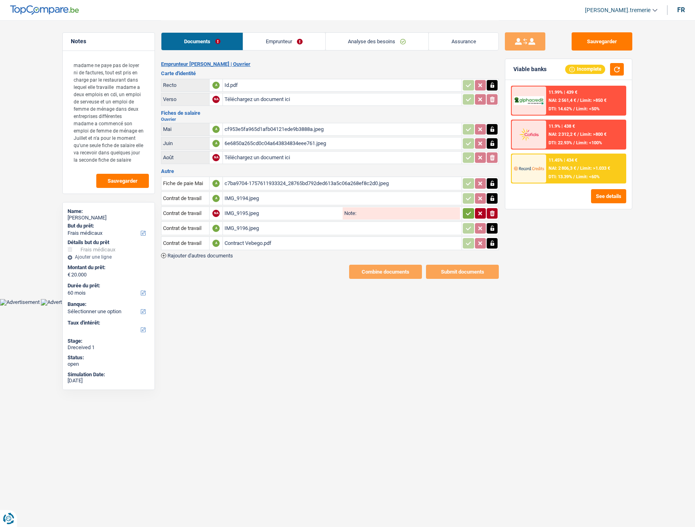
click at [389, 175] on icon "button" at bounding box center [468, 213] width 6 height 8
click at [188, 175] on span "Rajouter d'autres documents" at bounding box center [200, 255] width 66 height 5
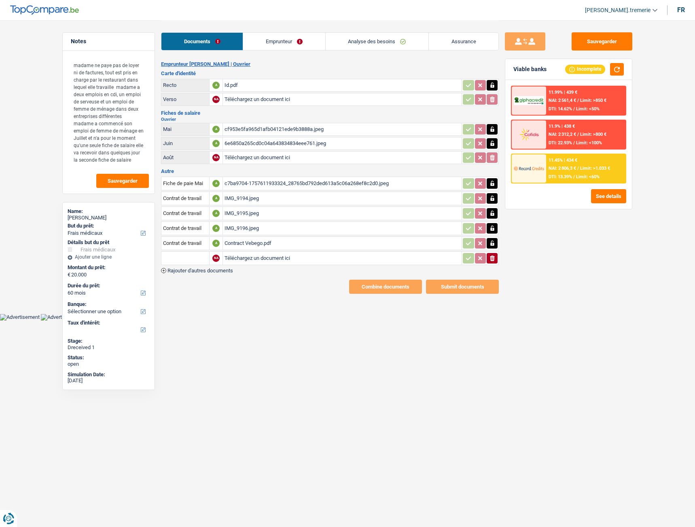
click at [194, 175] on input "text" at bounding box center [185, 258] width 44 height 13
click at [192, 175] on li "Fiche de paie Juillet" at bounding box center [214, 284] width 98 height 10
type input "Fiche de paie Juillet"
click at [255, 175] on input "Téléchargez un document ici" at bounding box center [341, 258] width 235 height 12
type input "C:\fakepath\juillet.pdf"
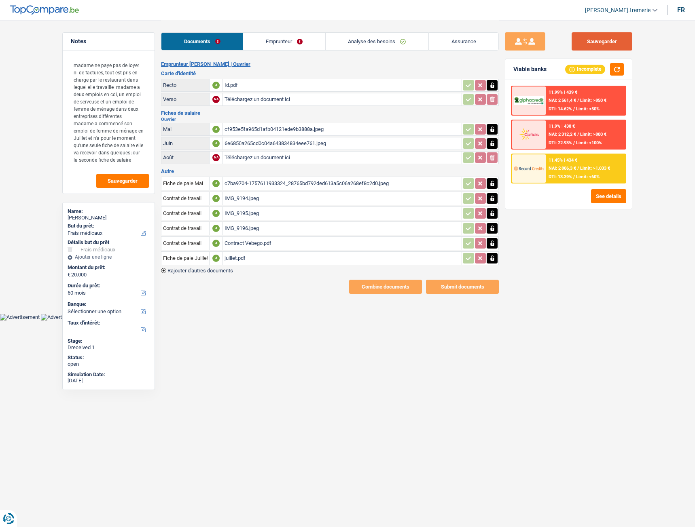
click at [389, 39] on button "Sauvegarder" at bounding box center [601, 41] width 61 height 18
click at [265, 45] on link "Emprunteur" at bounding box center [284, 41] width 82 height 17
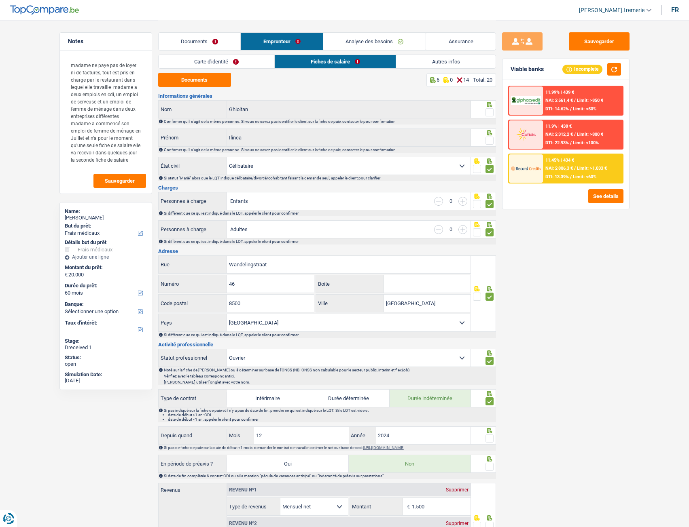
click at [196, 62] on link "Carte d'identité" at bounding box center [217, 61] width 116 height 13
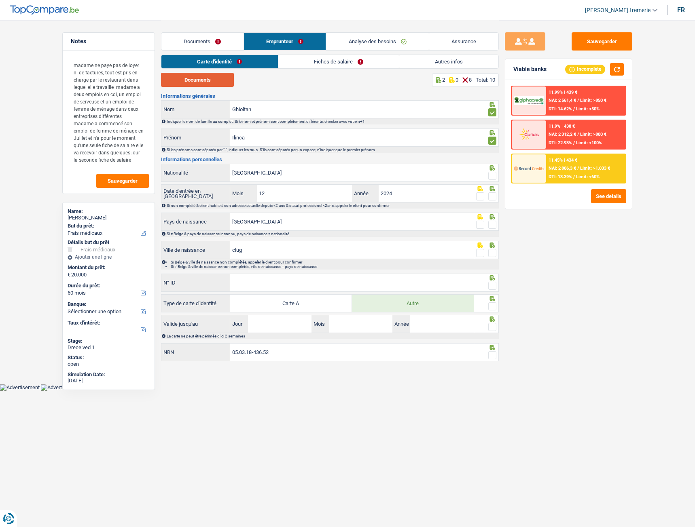
click at [194, 79] on button "Documents" at bounding box center [197, 80] width 73 height 14
click at [389, 173] on span at bounding box center [492, 176] width 8 height 8
click at [0, 0] on input "radio" at bounding box center [0, 0] width 0 height 0
click at [389, 175] on span at bounding box center [492, 196] width 8 height 8
click at [0, 0] on input "radio" at bounding box center [0, 0] width 0 height 0
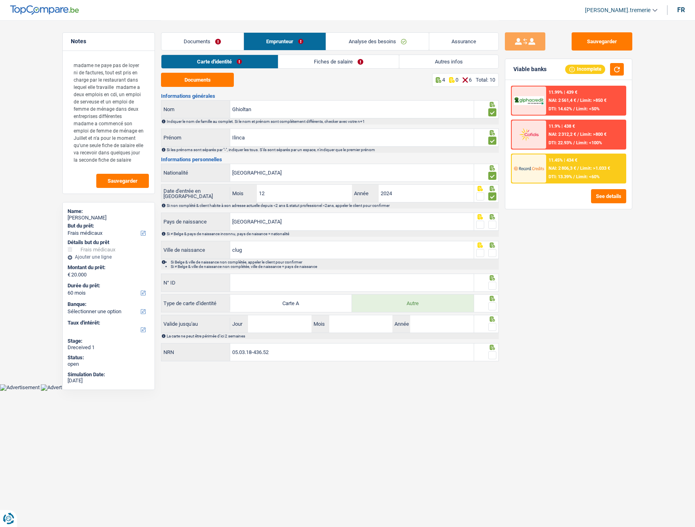
drag, startPoint x: 492, startPoint y: 221, endPoint x: 608, endPoint y: 159, distance: 131.2
click at [389, 175] on div at bounding box center [486, 222] width 25 height 18
click at [389, 175] on span at bounding box center [480, 225] width 8 height 8
click at [0, 0] on input "radio" at bounding box center [0, 0] width 0 height 0
click at [389, 175] on span at bounding box center [480, 253] width 8 height 8
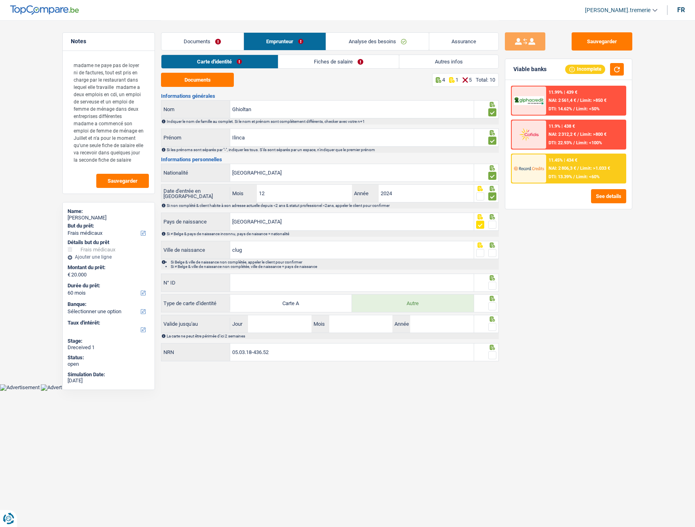
click at [0, 0] on input "radio" at bounding box center [0, 0] width 0 height 0
click at [389, 175] on input "N° ID" at bounding box center [351, 282] width 243 height 17
click at [246, 175] on input "N° ID" at bounding box center [351, 282] width 243 height 17
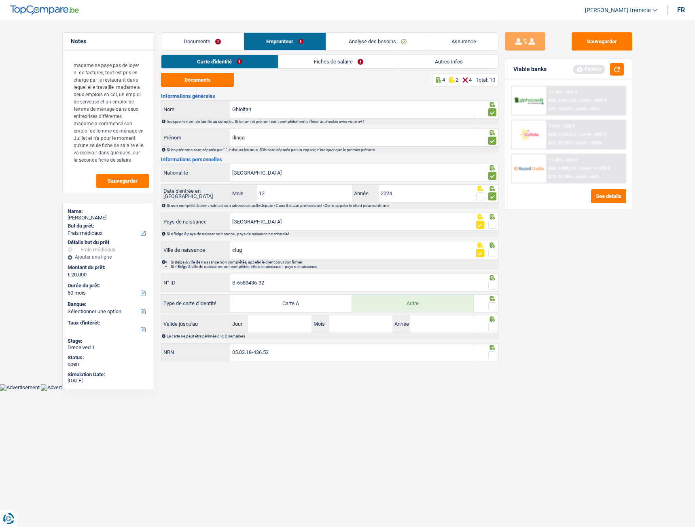
type input "B-6589436-32"
click at [389, 175] on span at bounding box center [492, 286] width 8 height 8
click at [0, 0] on input "radio" at bounding box center [0, 0] width 0 height 0
click at [389, 175] on span at bounding box center [492, 306] width 8 height 8
click at [0, 0] on input "radio" at bounding box center [0, 0] width 0 height 0
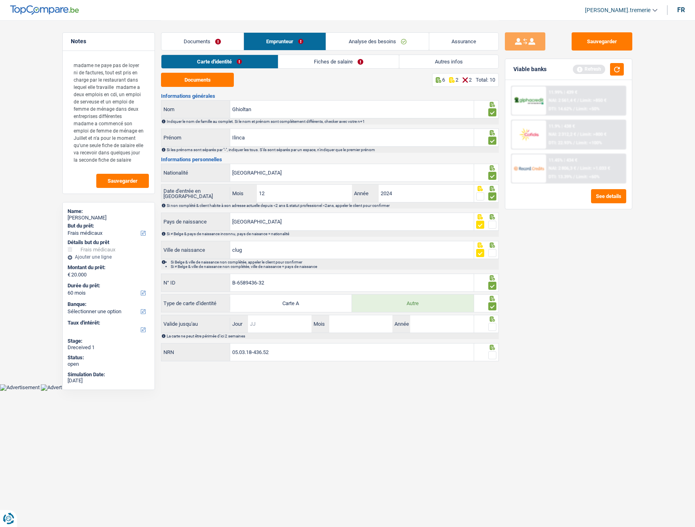
click at [289, 175] on input "Jour" at bounding box center [279, 323] width 63 height 17
type input "06"
type input "05"
type input "2030"
click at [389, 175] on span at bounding box center [492, 327] width 8 height 8
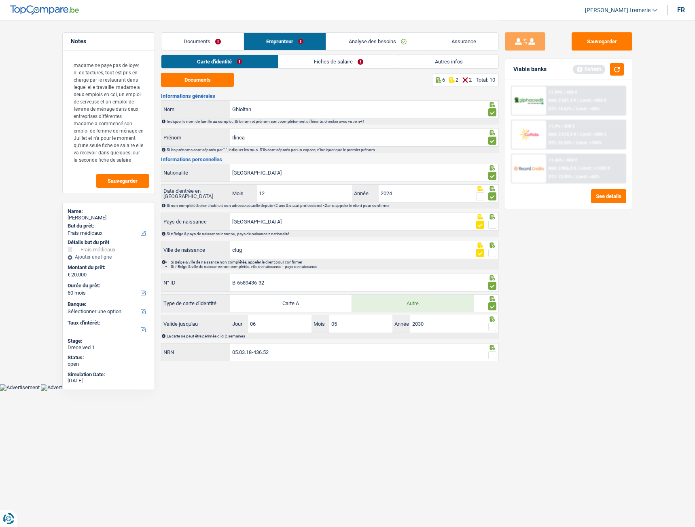
click at [0, 0] on input "radio" at bounding box center [0, 0] width 0 height 0
click at [389, 175] on span at bounding box center [492, 355] width 8 height 8
click at [0, 0] on input "radio" at bounding box center [0, 0] width 0 height 0
click at [322, 66] on link "Fiches de salaire" at bounding box center [338, 61] width 121 height 13
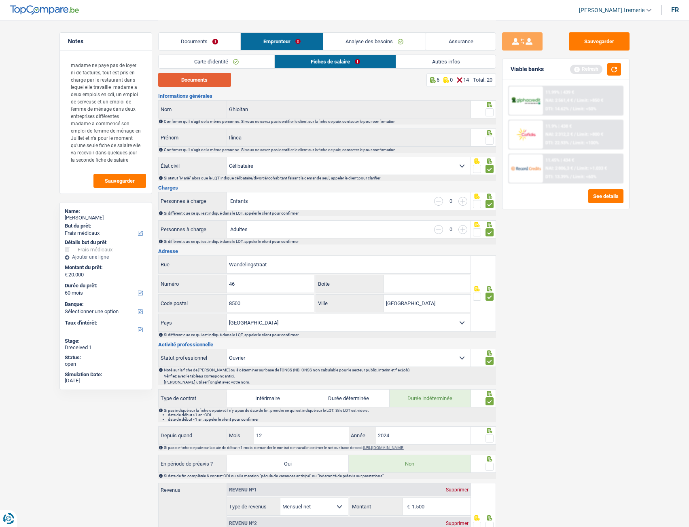
click at [207, 80] on button "Documents" at bounding box center [194, 80] width 73 height 14
click at [389, 112] on span at bounding box center [489, 112] width 8 height 8
click at [0, 0] on input "radio" at bounding box center [0, 0] width 0 height 0
click at [389, 138] on span at bounding box center [489, 141] width 8 height 8
click at [0, 0] on input "radio" at bounding box center [0, 0] width 0 height 0
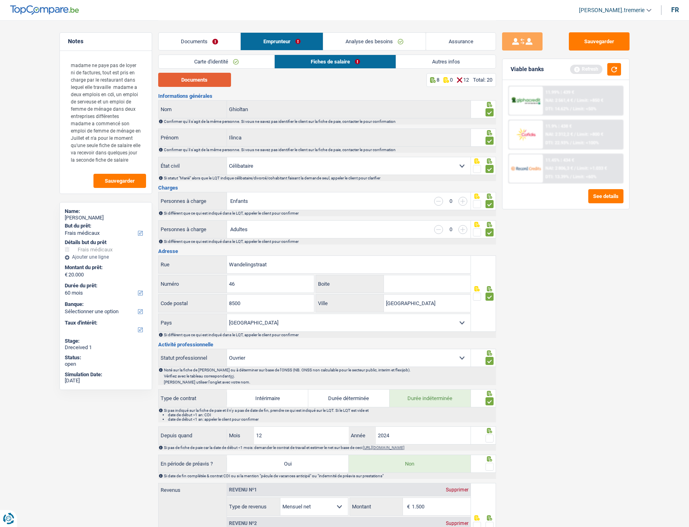
click at [216, 76] on button "Documents" at bounding box center [194, 80] width 73 height 14
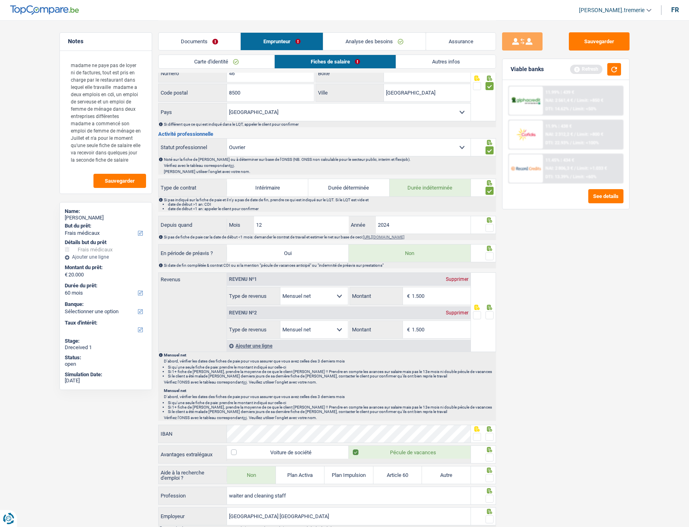
scroll to position [211, 0]
click at [389, 175] on span at bounding box center [489, 228] width 8 height 8
click at [0, 0] on input "radio" at bounding box center [0, 0] width 0 height 0
click at [389, 175] on span at bounding box center [489, 256] width 8 height 8
click at [0, 0] on input "radio" at bounding box center [0, 0] width 0 height 0
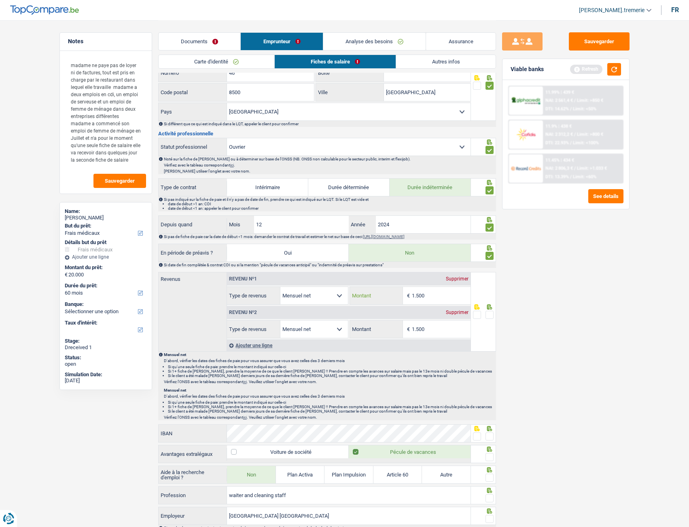
click at [389, 175] on input "1.500" at bounding box center [441, 295] width 59 height 17
type input "1.540"
click at [336, 175] on select "Allocation d'handicap Allocations chômage Allocations familiales Chèques repas …" at bounding box center [314, 329] width 68 height 17
select select "other"
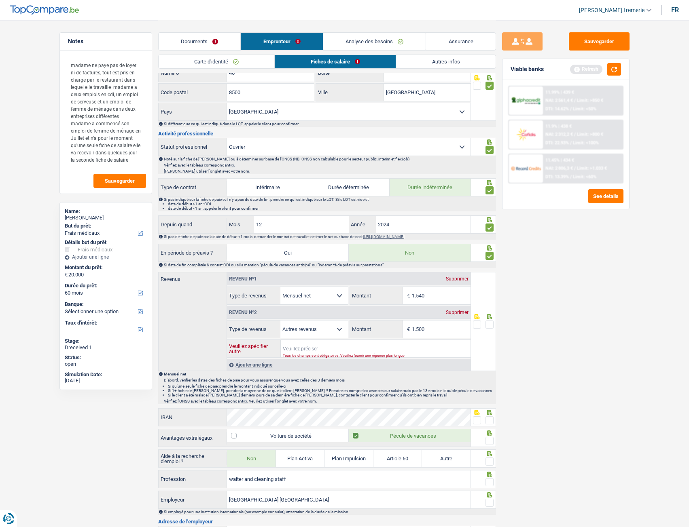
click at [308, 175] on input "Veuillez spécifier autre" at bounding box center [376, 348] width 190 height 17
type input "2e emploi commencé en juillet 2025"
click at [389, 175] on input "1.500" at bounding box center [441, 329] width 59 height 17
type input "1.000"
click at [389, 175] on span at bounding box center [489, 325] width 8 height 8
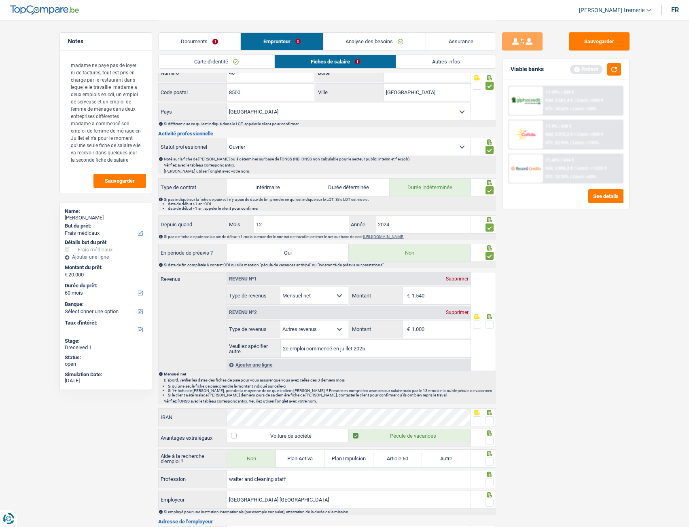
click at [0, 0] on input "radio" at bounding box center [0, 0] width 0 height 0
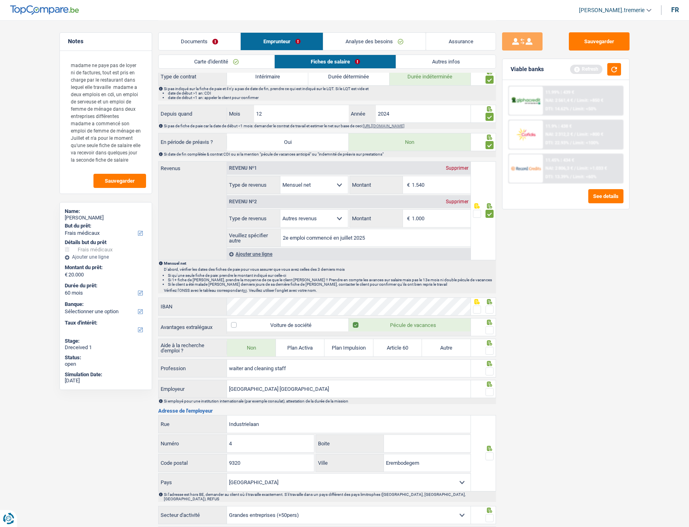
scroll to position [322, 0]
click at [389, 175] on span at bounding box center [489, 309] width 8 height 8
click at [0, 0] on input "radio" at bounding box center [0, 0] width 0 height 0
click at [389, 175] on span at bounding box center [489, 330] width 8 height 8
click at [0, 0] on input "radio" at bounding box center [0, 0] width 0 height 0
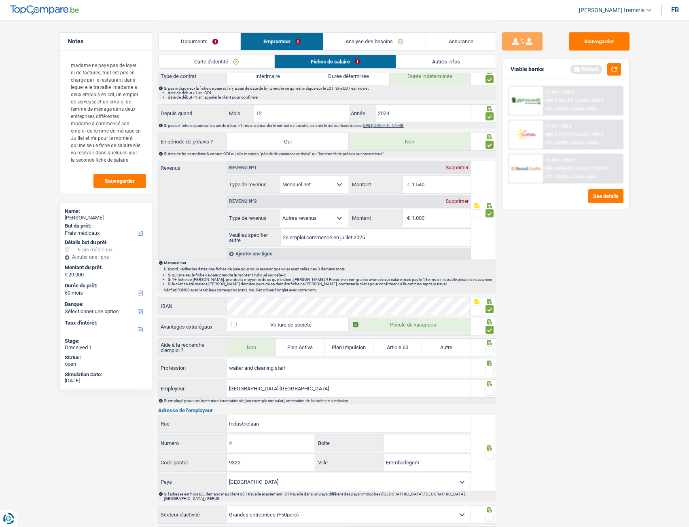
click at [389, 175] on span at bounding box center [489, 351] width 8 height 8
click at [0, 0] on input "radio" at bounding box center [0, 0] width 0 height 0
drag, startPoint x: 294, startPoint y: 370, endPoint x: 219, endPoint y: 365, distance: 75.4
click at [219, 175] on div "waiter and cleaning staff Profession" at bounding box center [315, 367] width 312 height 17
type input "serveur"
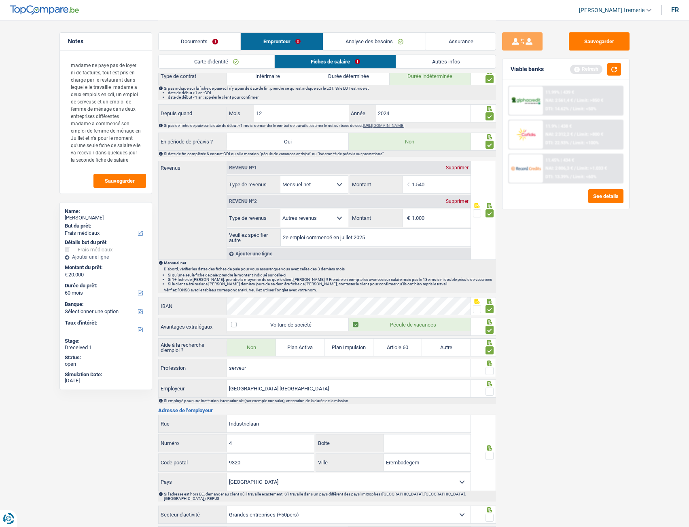
click at [389, 175] on span at bounding box center [489, 371] width 8 height 8
click at [0, 0] on input "radio" at bounding box center [0, 0] width 0 height 0
click at [389, 175] on span at bounding box center [489, 392] width 8 height 8
click at [0, 0] on input "radio" at bounding box center [0, 0] width 0 height 0
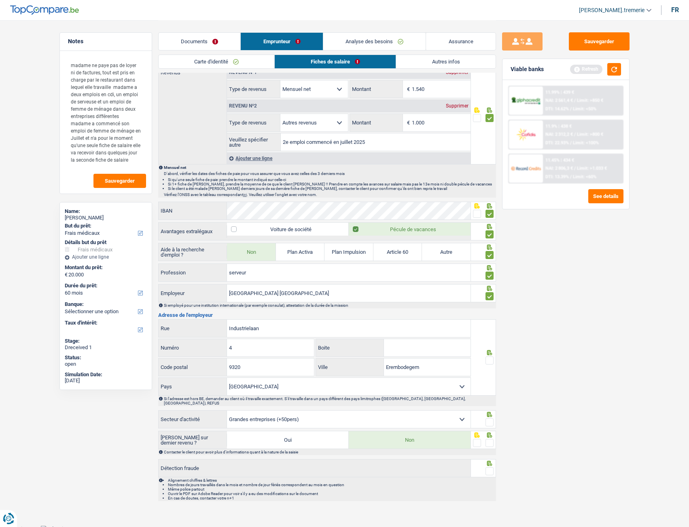
scroll to position [418, 0]
drag, startPoint x: 249, startPoint y: 328, endPoint x: 202, endPoint y: 328, distance: 46.5
click at [202, 175] on div "Industrielaan Rue" at bounding box center [315, 328] width 312 height 17
type input "President Kennedylaan"
click at [244, 175] on input "4" at bounding box center [270, 347] width 87 height 17
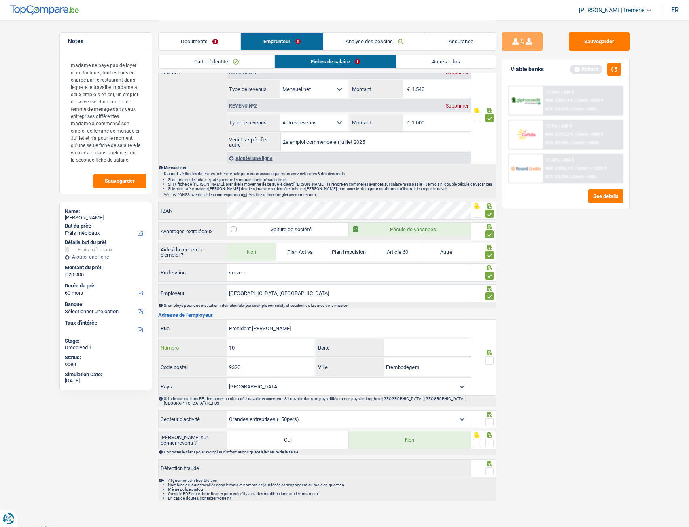
type input "10"
click at [257, 175] on input "9320" at bounding box center [270, 367] width 87 height 17
type input "8500"
click at [389, 175] on input "Erembodegem" at bounding box center [427, 367] width 87 height 17
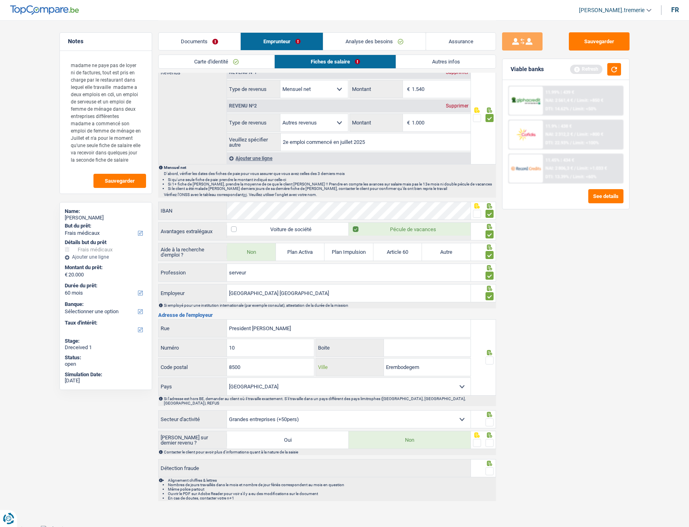
click at [389, 175] on input "Erembodegem" at bounding box center [427, 367] width 87 height 17
type input "Kortrijk"
click at [389, 175] on span at bounding box center [489, 361] width 8 height 8
click at [0, 0] on input "radio" at bounding box center [0, 0] width 0 height 0
click at [389, 175] on span at bounding box center [489, 423] width 8 height 8
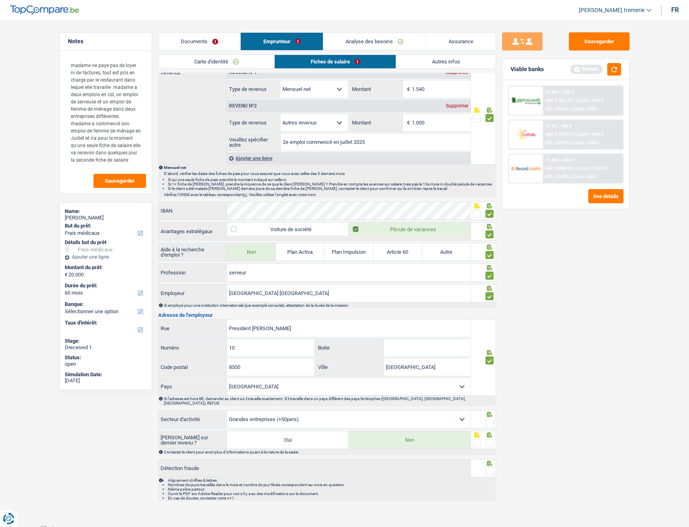
click at [0, 0] on input "radio" at bounding box center [0, 0] width 0 height 0
click at [389, 175] on span at bounding box center [489, 443] width 8 height 8
click at [0, 0] on input "radio" at bounding box center [0, 0] width 0 height 0
click at [389, 175] on span at bounding box center [489, 471] width 8 height 8
click at [0, 0] on input "radio" at bounding box center [0, 0] width 0 height 0
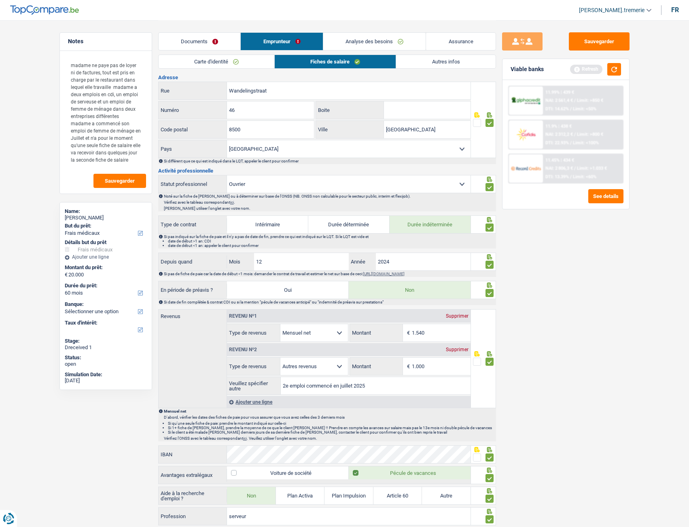
scroll to position [91, 0]
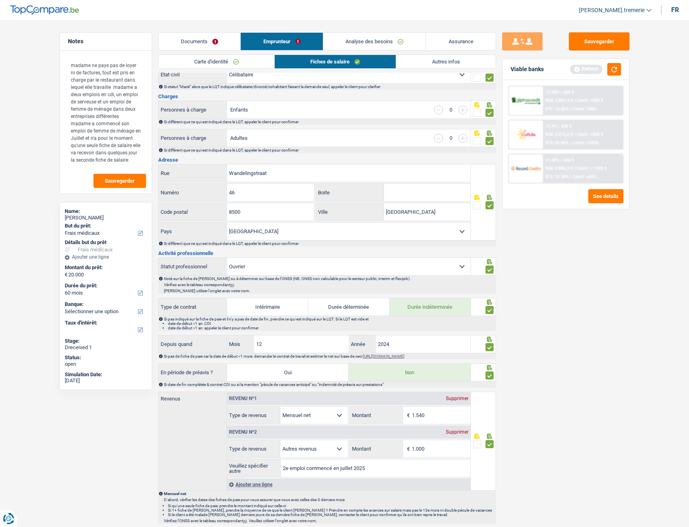
click at [389, 59] on link "Autres infos" at bounding box center [445, 61] width 99 height 13
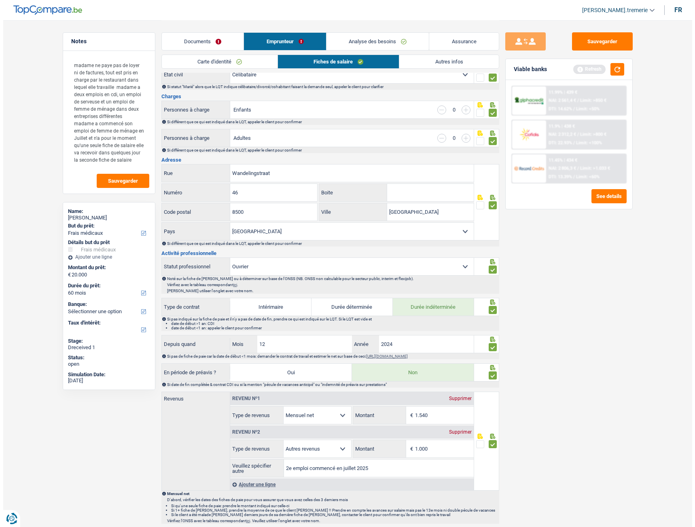
scroll to position [0, 0]
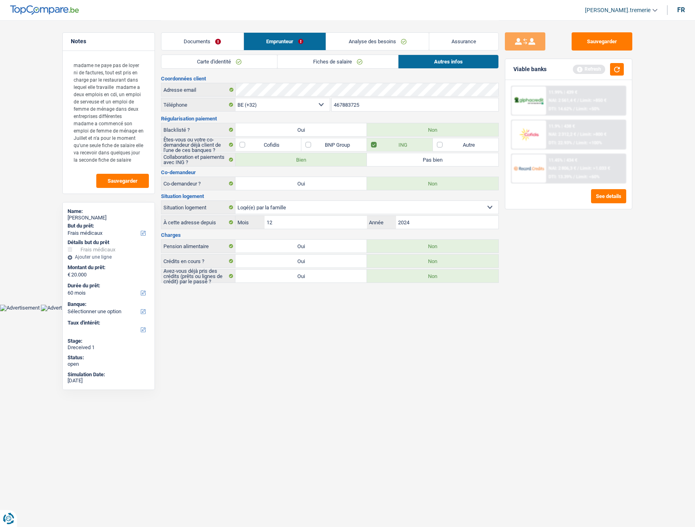
click at [371, 36] on link "Analyse des besoins" at bounding box center [377, 41] width 103 height 17
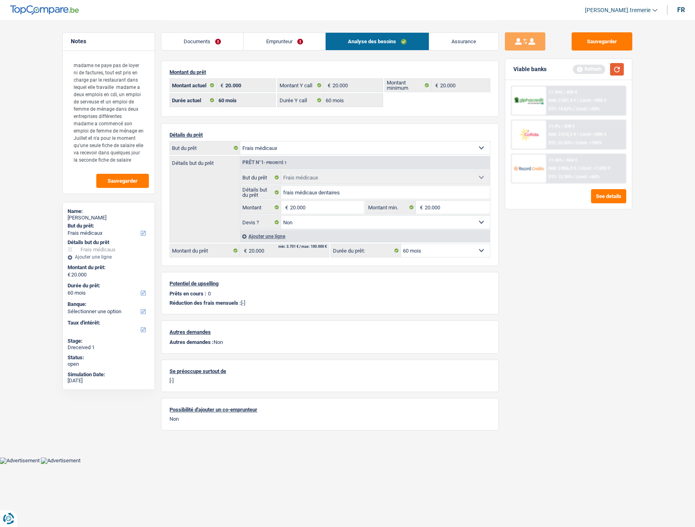
click at [389, 68] on button "button" at bounding box center [617, 69] width 14 height 13
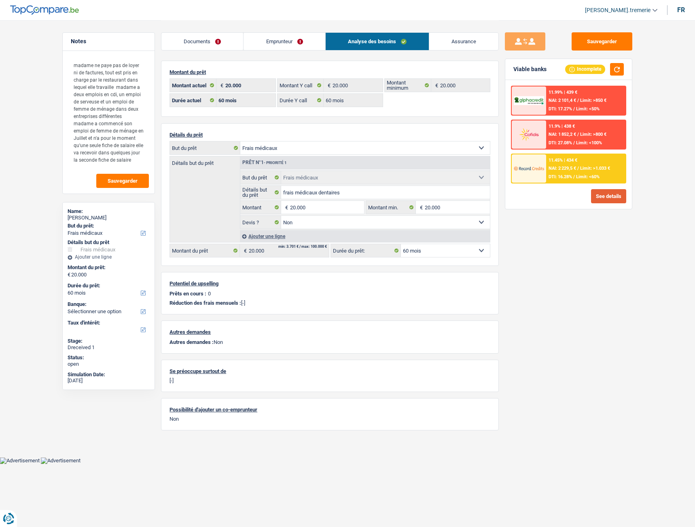
click at [389, 175] on button "See details" at bounding box center [608, 196] width 35 height 14
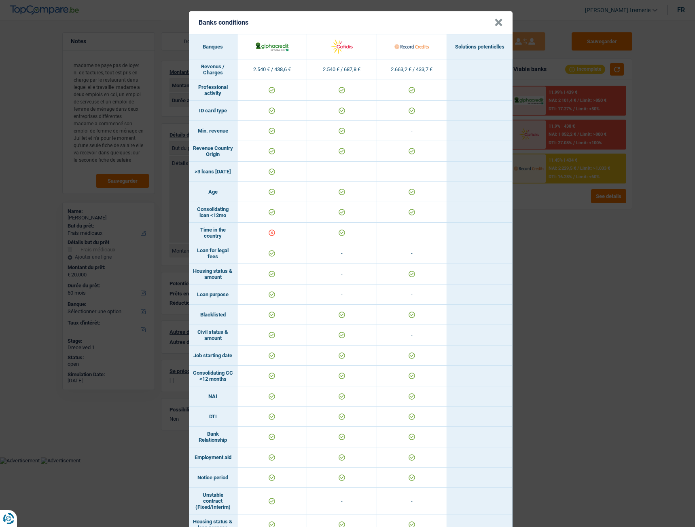
click at [389, 19] on button "×" at bounding box center [498, 23] width 8 height 8
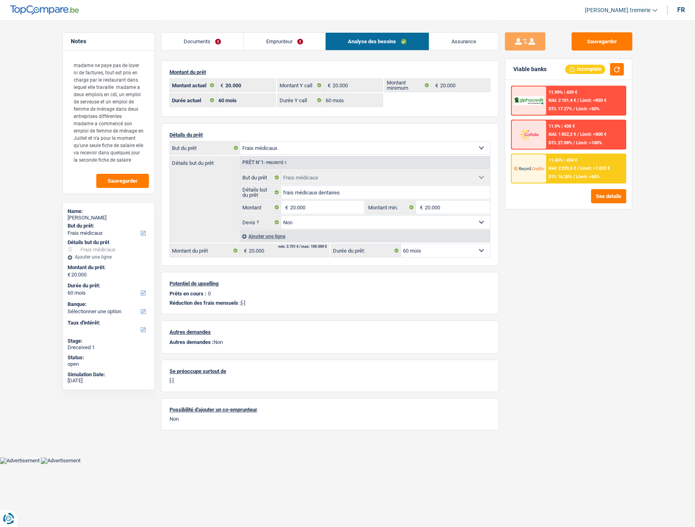
click at [389, 161] on div "11.45% | 434 €" at bounding box center [562, 160] width 29 height 5
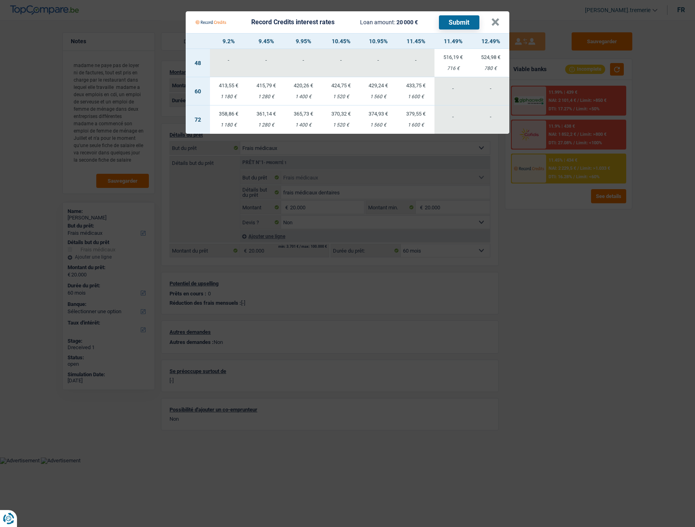
click at [389, 97] on div "1 600 €" at bounding box center [416, 96] width 38 height 5
select select "record credits"
type input "11,45"
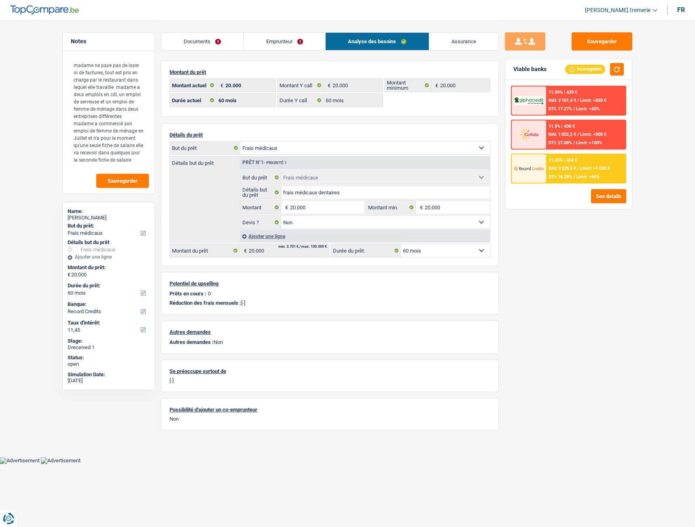
click at [389, 175] on span "Limit: <60%" at bounding box center [587, 176] width 23 height 5
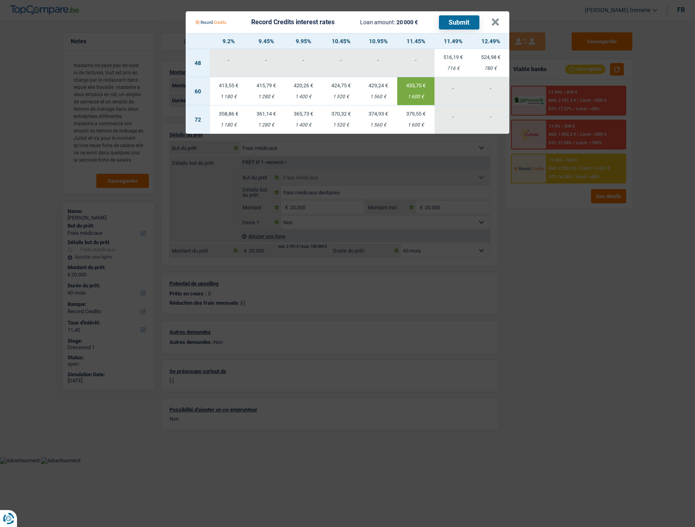
click at [389, 23] on button "Submit" at bounding box center [459, 22] width 40 height 14
click at [389, 21] on button "×" at bounding box center [495, 22] width 8 height 8
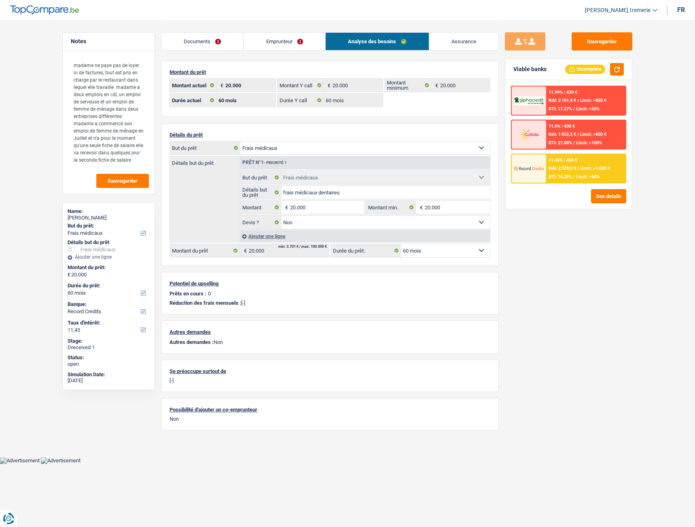
click at [296, 39] on link "Emprunteur" at bounding box center [283, 41] width 81 height 17
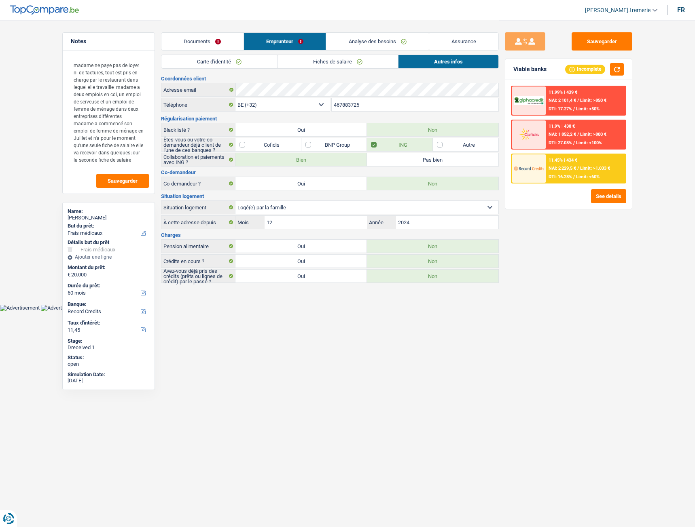
click at [342, 62] on link "Fiches de salaire" at bounding box center [337, 61] width 121 height 13
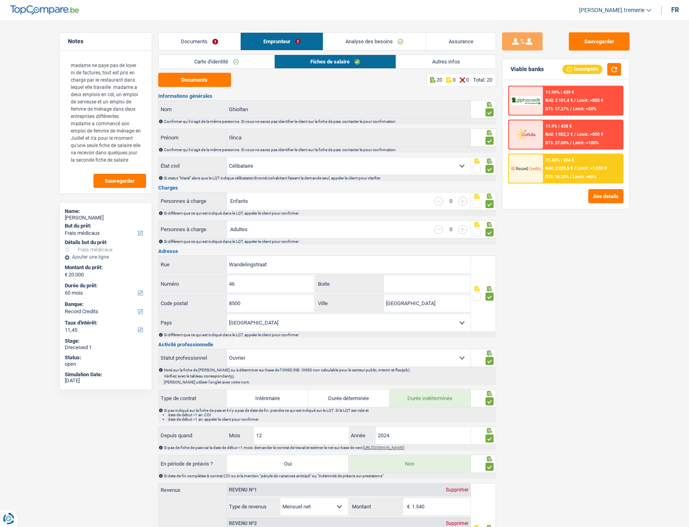
click at [389, 59] on link "Autres infos" at bounding box center [445, 61] width 99 height 13
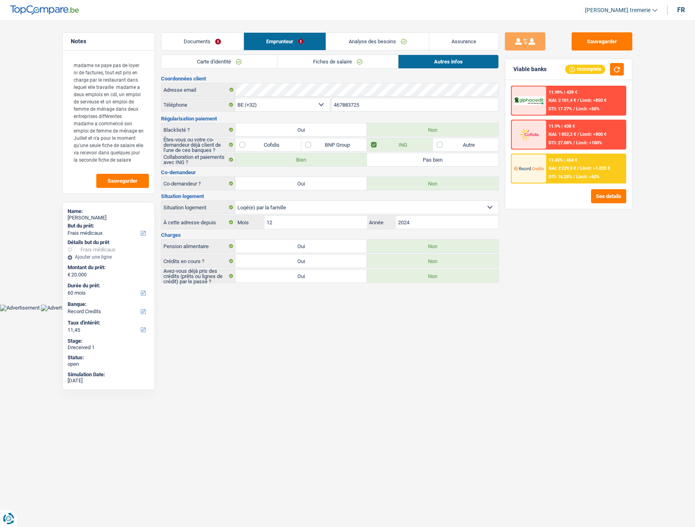
click at [319, 63] on link "Fiches de salaire" at bounding box center [337, 61] width 121 height 13
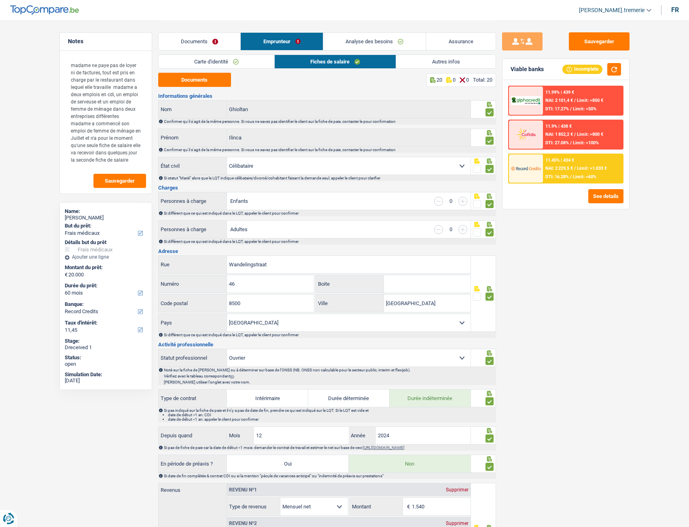
click at [256, 62] on link "Carte d'identité" at bounding box center [217, 61] width 116 height 13
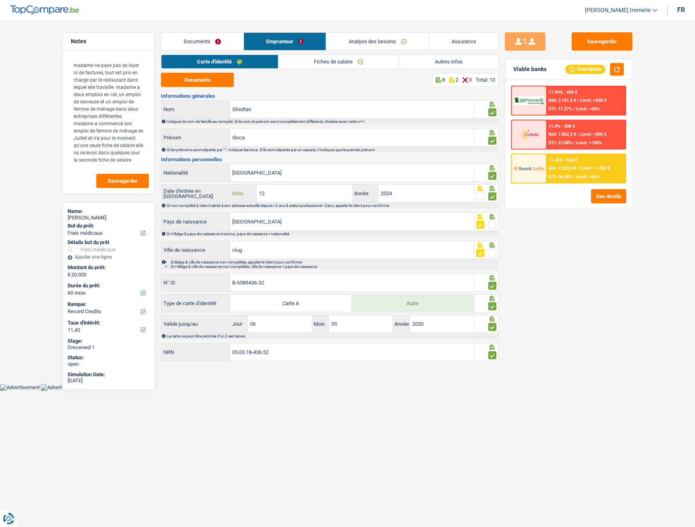
drag, startPoint x: 271, startPoint y: 198, endPoint x: 230, endPoint y: 187, distance: 41.9
click at [230, 175] on div "12 Mois" at bounding box center [291, 193] width 122 height 17
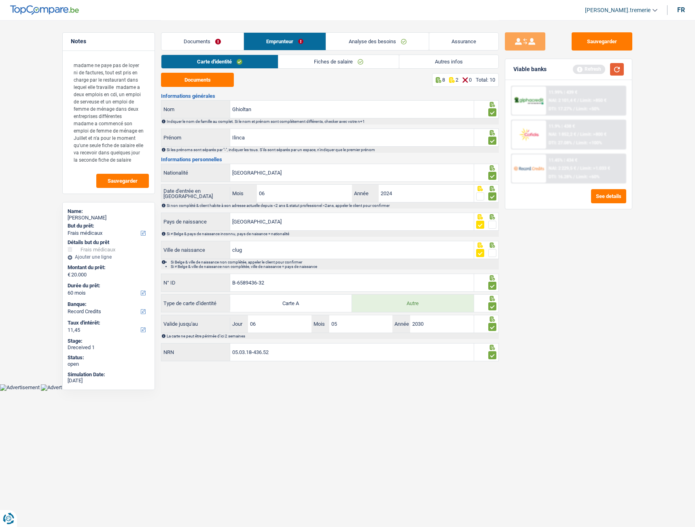
click at [389, 68] on button "button" at bounding box center [617, 69] width 14 height 13
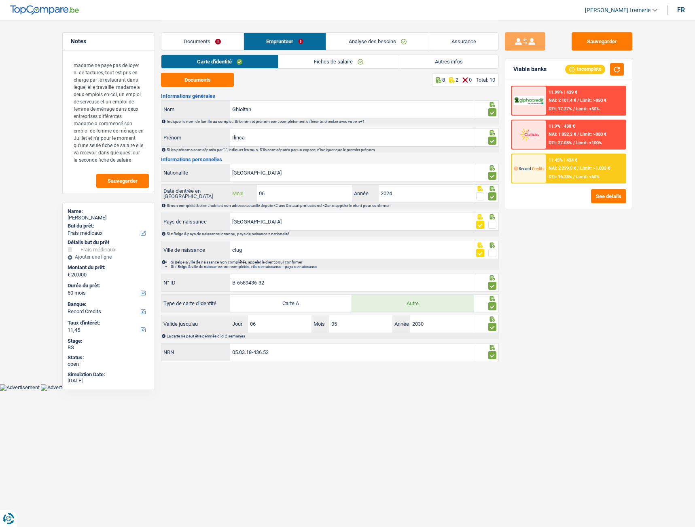
drag, startPoint x: 309, startPoint y: 192, endPoint x: 178, endPoint y: 204, distance: 131.6
click at [178, 175] on div "Date d'entrée en Belgique 06 Mois / 2024 Année Si non complété & client habite …" at bounding box center [330, 196] width 338 height 24
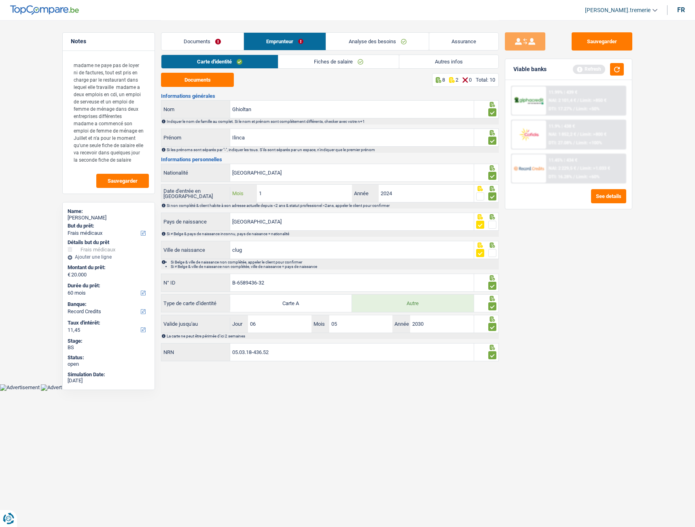
type input "12"
click at [389, 69] on button "button" at bounding box center [617, 69] width 14 height 13
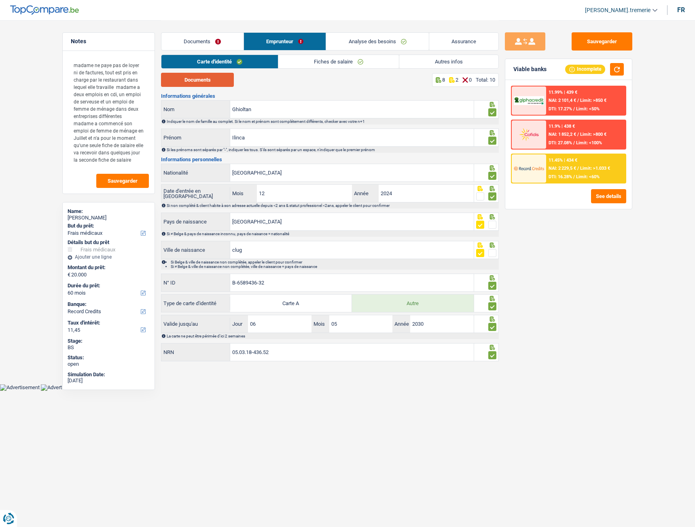
click at [201, 78] on button "Documents" at bounding box center [197, 80] width 73 height 14
click at [389, 170] on span "NAI: 2 229,5 €" at bounding box center [561, 168] width 27 height 5
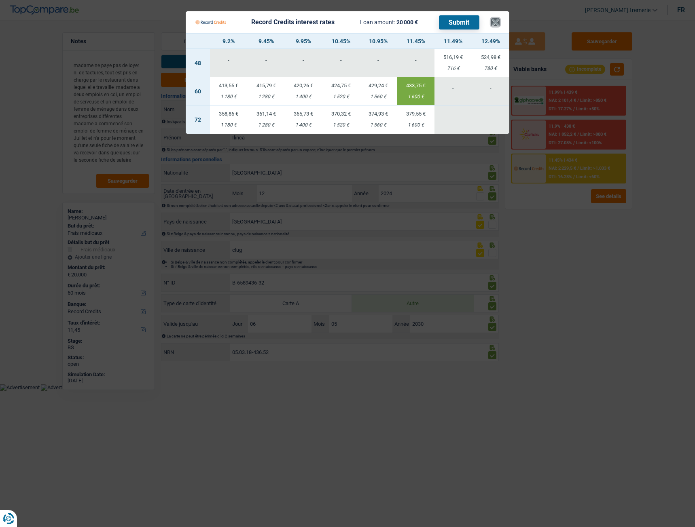
click at [389, 22] on button "×" at bounding box center [495, 22] width 8 height 8
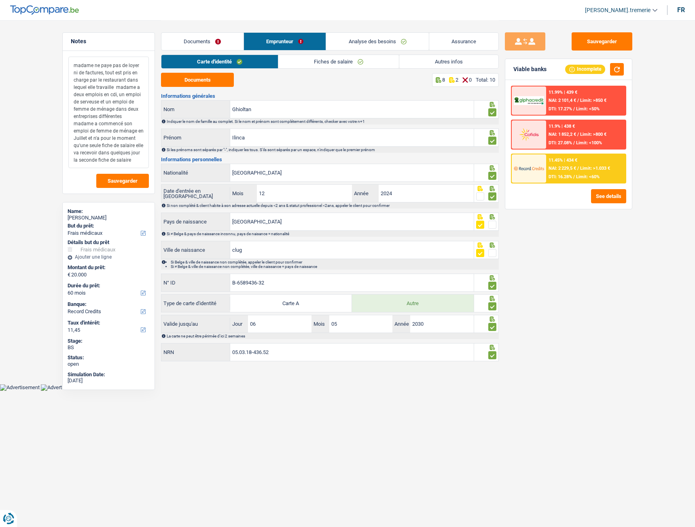
drag, startPoint x: 73, startPoint y: 65, endPoint x: 114, endPoint y: 86, distance: 45.6
click at [114, 86] on textarea "madame ne paye pas de loyer ni de factures, tout est pris en charge par le rest…" at bounding box center [108, 113] width 80 height 112
click at [389, 37] on button "Sauvegarder" at bounding box center [601, 41] width 61 height 18
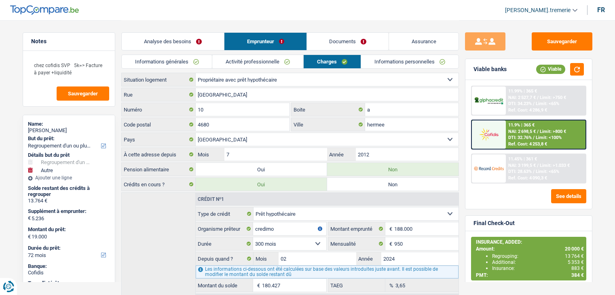
select select "refinancing"
select select "other"
select select "72"
select select "ownerWithMortgage"
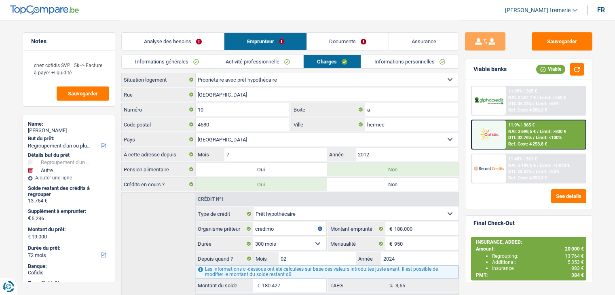
select select "BE"
select select "mortgage"
select select "300"
select select "cardOrCredit"
select select "personalLoan"
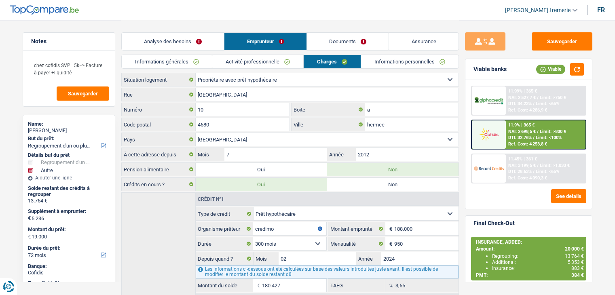
select select "smallWorks"
select select "60"
select select "personalLoan"
select select "carRestore"
select select "24"
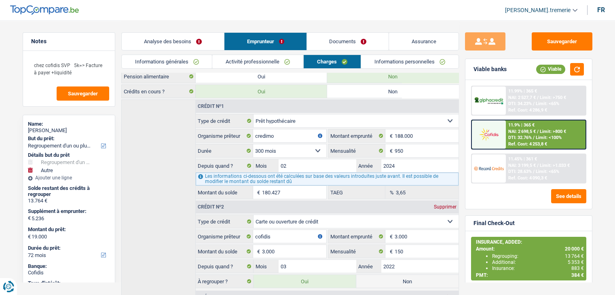
scroll to position [92, 0]
